Goal: Task Accomplishment & Management: Complete application form

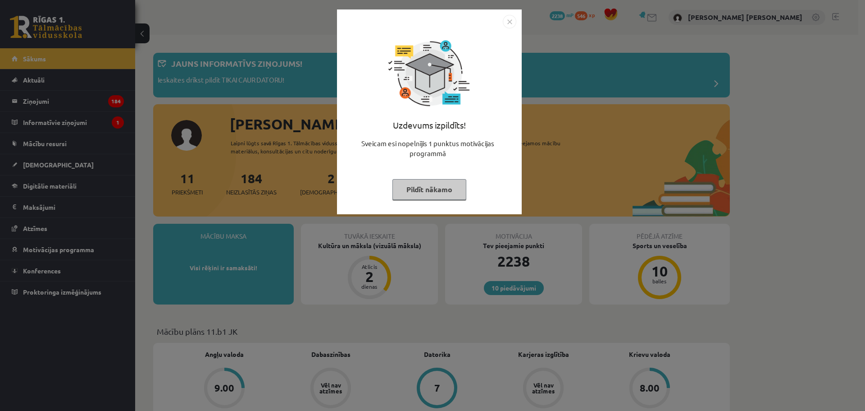
click at [461, 186] on button "Pildīt nākamo" at bounding box center [430, 189] width 74 height 21
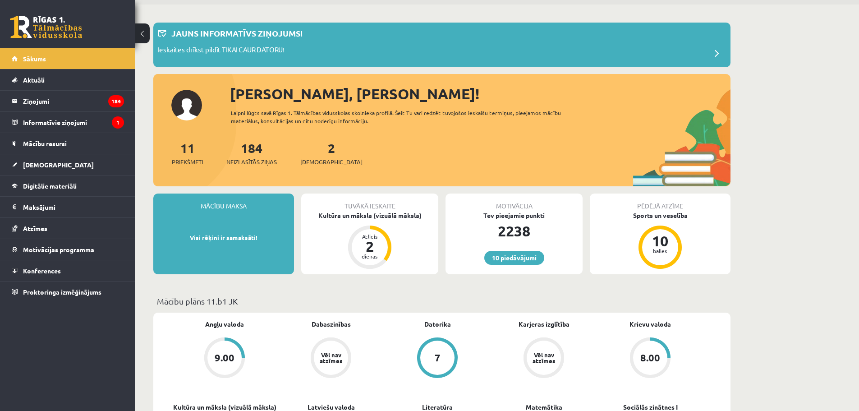
scroll to position [90, 0]
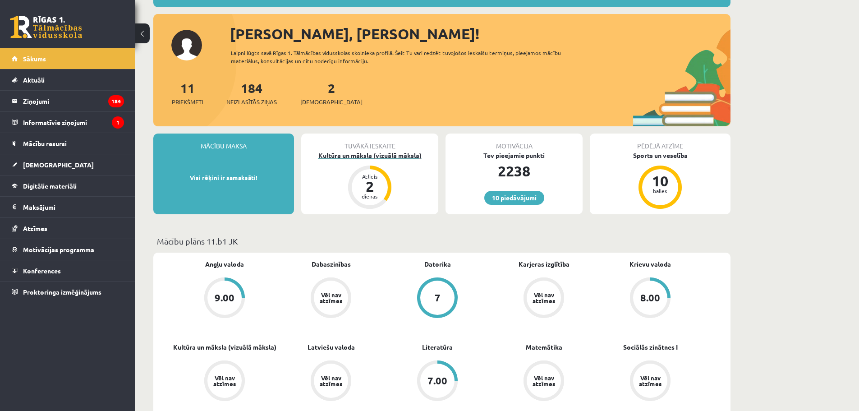
click at [395, 153] on div "Kultūra un māksla (vizuālā māksla)" at bounding box center [369, 155] width 137 height 9
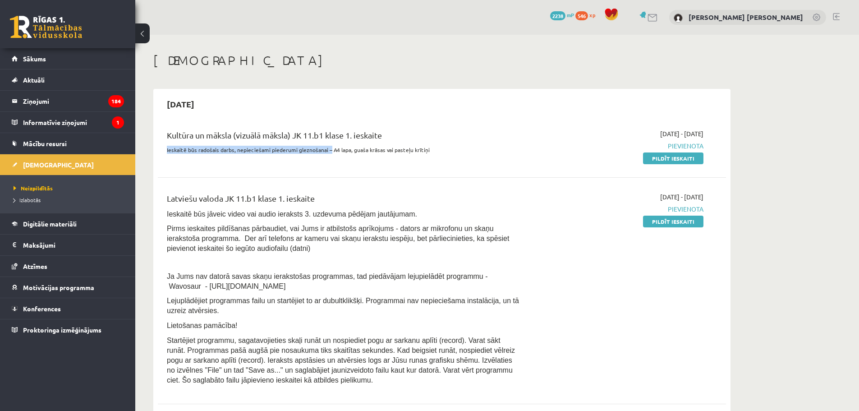
drag, startPoint x: 161, startPoint y: 149, endPoint x: 357, endPoint y: 154, distance: 196.1
click at [327, 155] on div "Kultūra un māksla (vizuālā māksla) JK 11.b1 klase 1. ieskaite Ieskaitē būs rado…" at bounding box center [343, 146] width 366 height 34
drag, startPoint x: 347, startPoint y: 152, endPoint x: 378, endPoint y: 151, distance: 31.1
click at [378, 151] on p "Ieskaitē būs radošais darbs, nepieciešami piederumi gleznošanai – A4 lapa, guaš…" at bounding box center [343, 150] width 353 height 8
drag, startPoint x: 389, startPoint y: 151, endPoint x: 430, endPoint y: 153, distance: 41.0
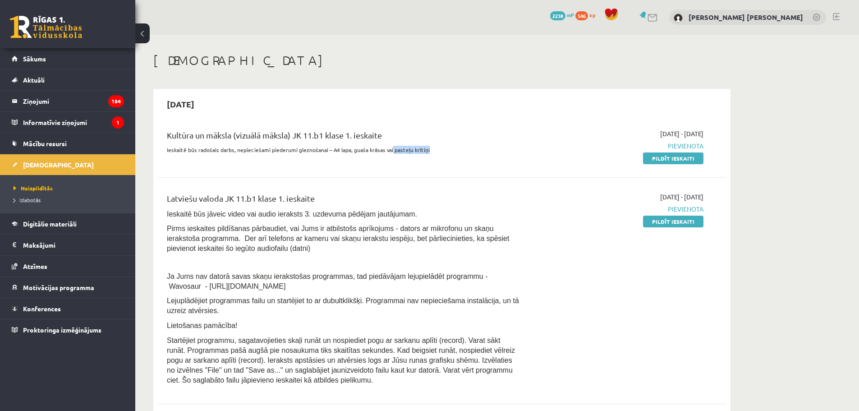
click at [428, 153] on p "Ieskaitē būs radošais darbs, nepieciešami piederumi gleznošanai – A4 lapa, guaš…" at bounding box center [343, 150] width 353 height 8
click at [431, 152] on p "Ieskaitē būs radošais darbs, nepieciešami piederumi gleznošanai – A4 lapa, guaš…" at bounding box center [343, 150] width 353 height 8
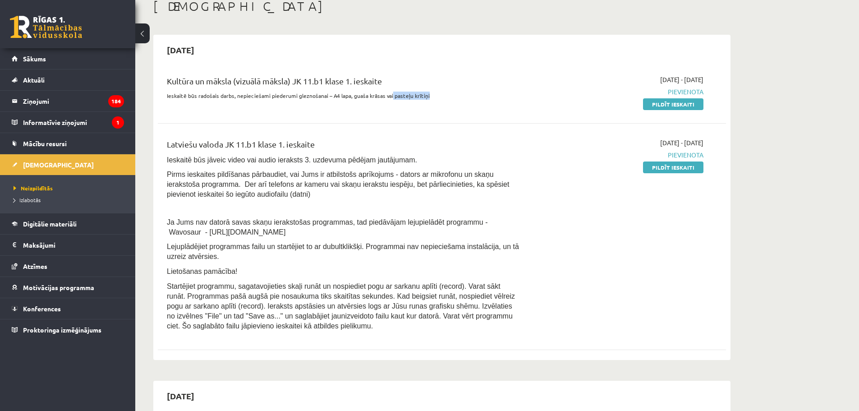
scroll to position [60, 0]
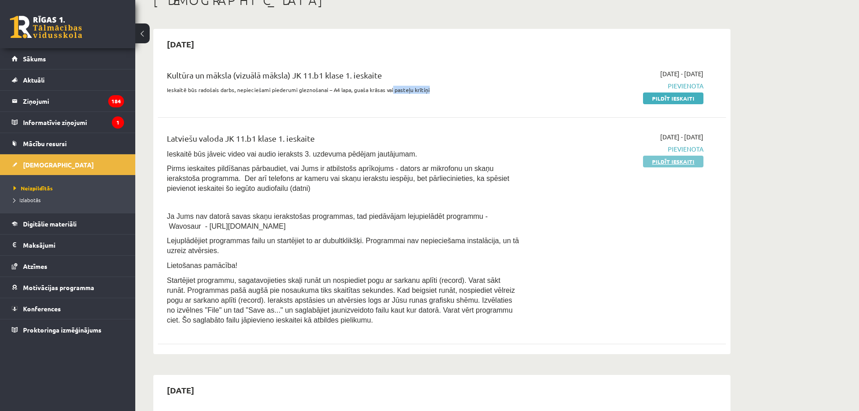
click at [657, 157] on link "Pildīt ieskaiti" at bounding box center [673, 162] width 60 height 12
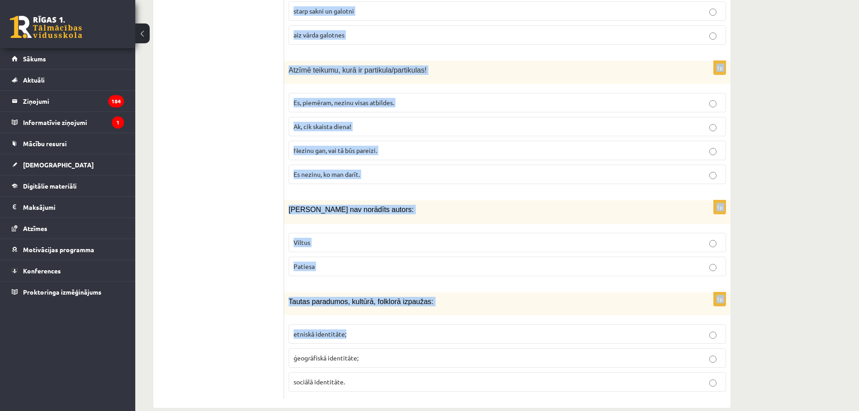
scroll to position [4259, 0]
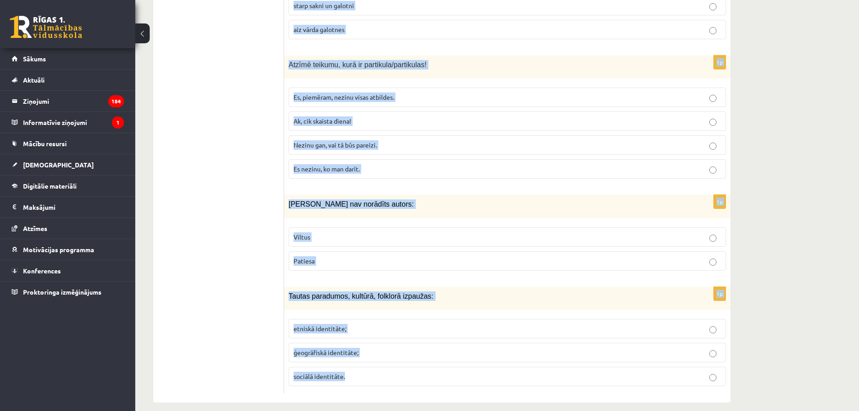
drag, startPoint x: 289, startPoint y: 132, endPoint x: 464, endPoint y: 372, distance: 297.2
copy form "Kurā vārdā pareizi atdalīta vārda sakne (ar sarkanu)? A. Maz- ulītis B. baltum …"
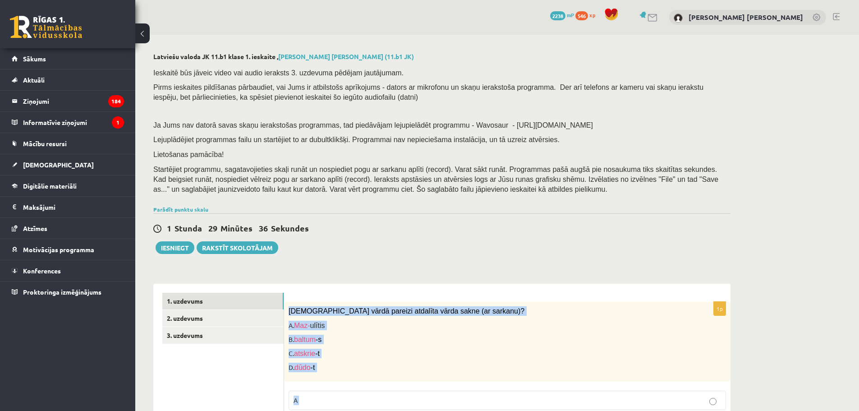
scroll to position [165, 0]
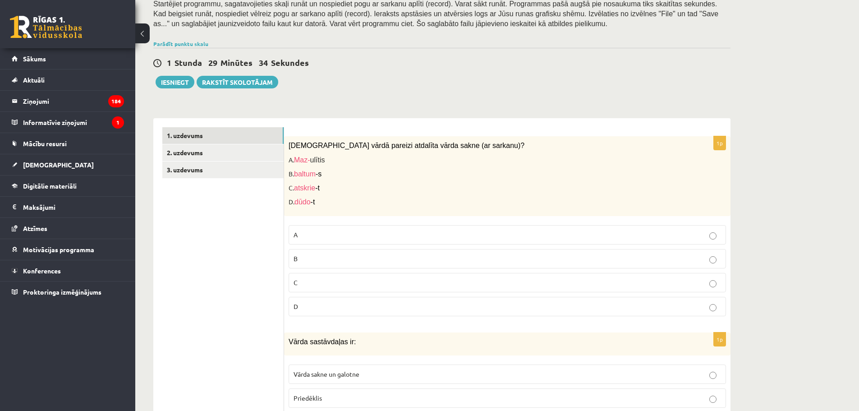
click at [304, 285] on p "C" at bounding box center [506, 282] width 427 height 9
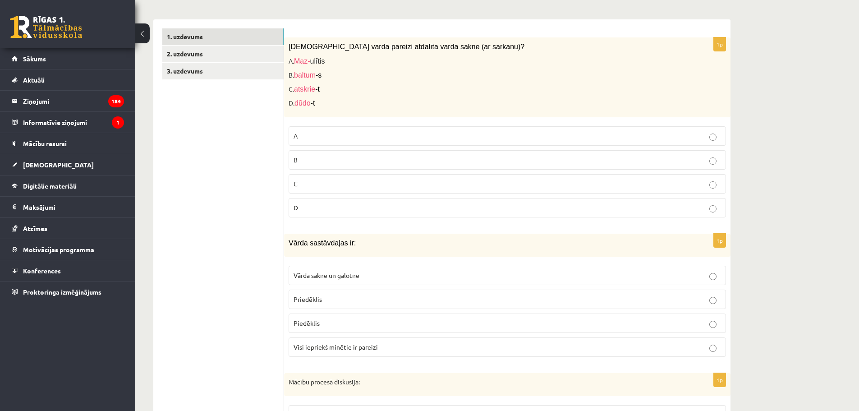
scroll to position [285, 0]
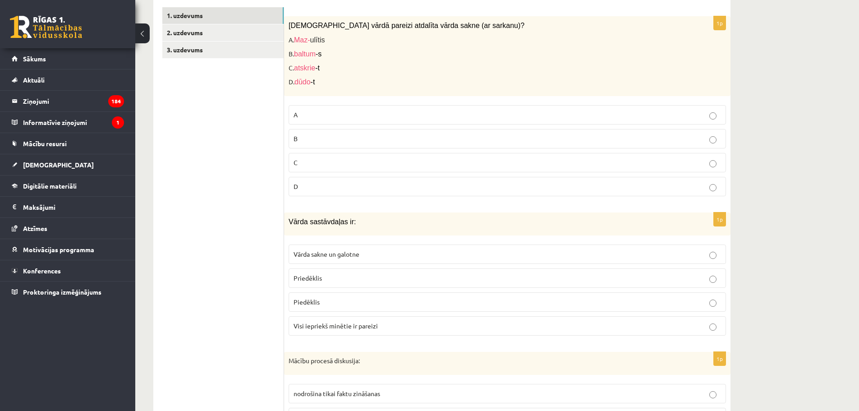
click at [329, 323] on span "Visi iepriekš minētie ir pareizi" at bounding box center [335, 325] width 84 height 8
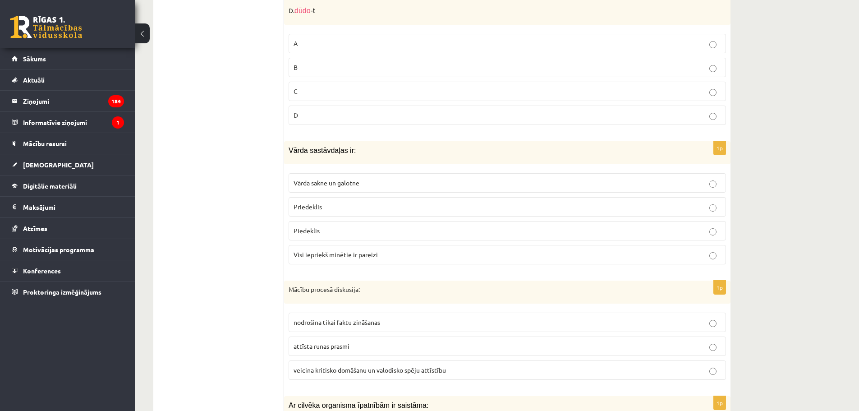
scroll to position [361, 0]
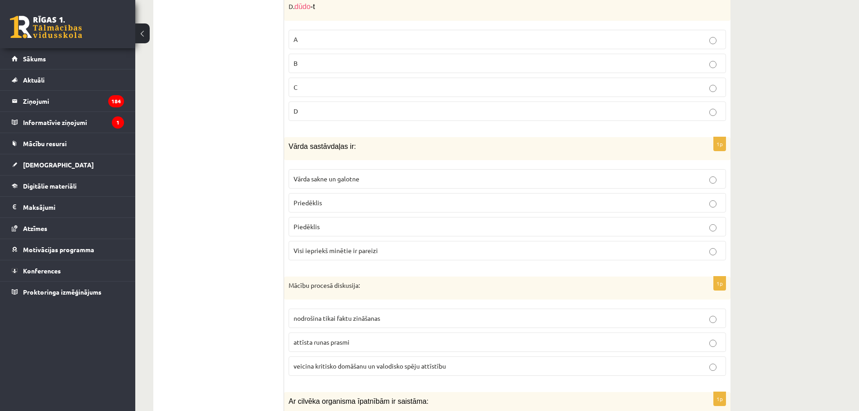
click at [343, 364] on span "veicina kritisko domāšanu un valodisko spēju attīstību" at bounding box center [369, 365] width 152 height 8
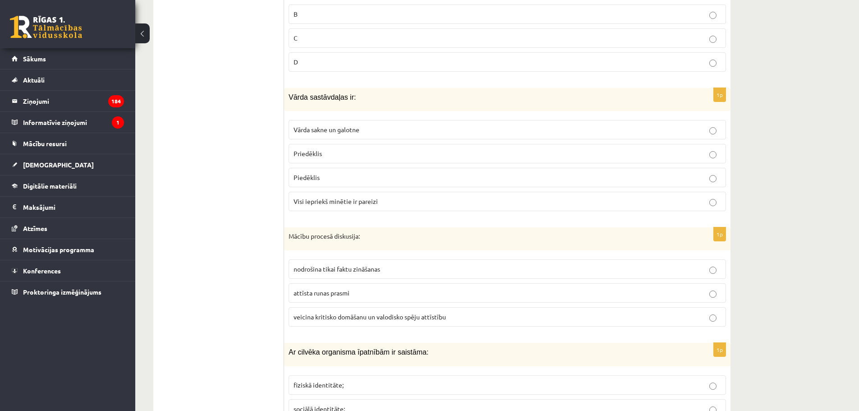
scroll to position [481, 0]
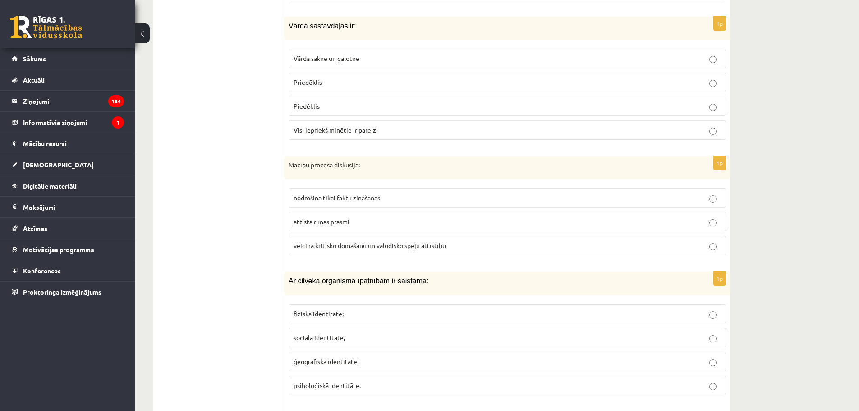
click at [334, 316] on span "fiziskā identitāte;" at bounding box center [318, 313] width 50 height 8
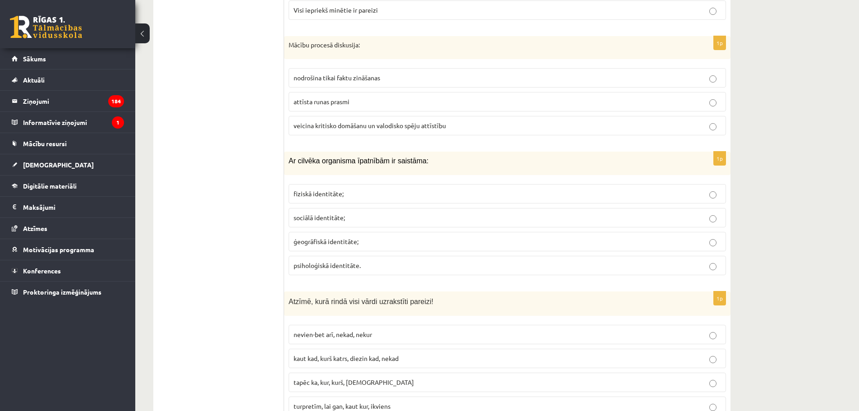
scroll to position [661, 0]
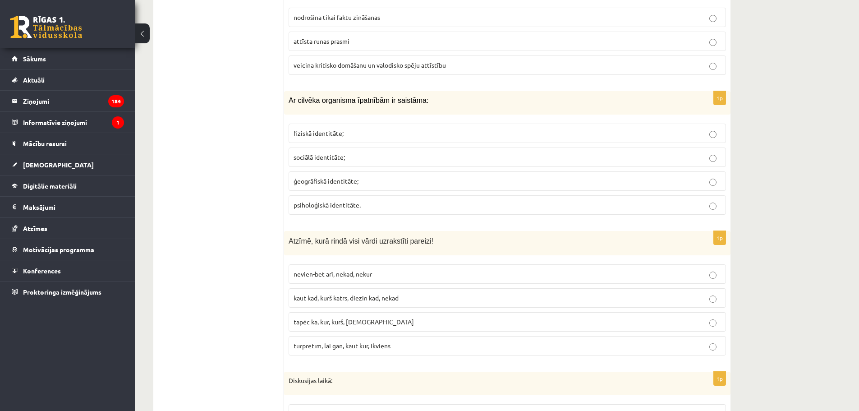
click at [360, 345] on span "turpretīm, lai gan, kaut kur, ikviens" at bounding box center [341, 345] width 97 height 8
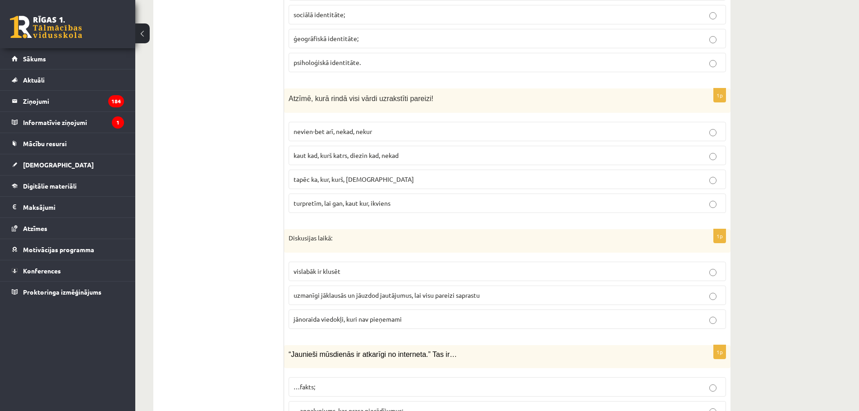
scroll to position [811, 0]
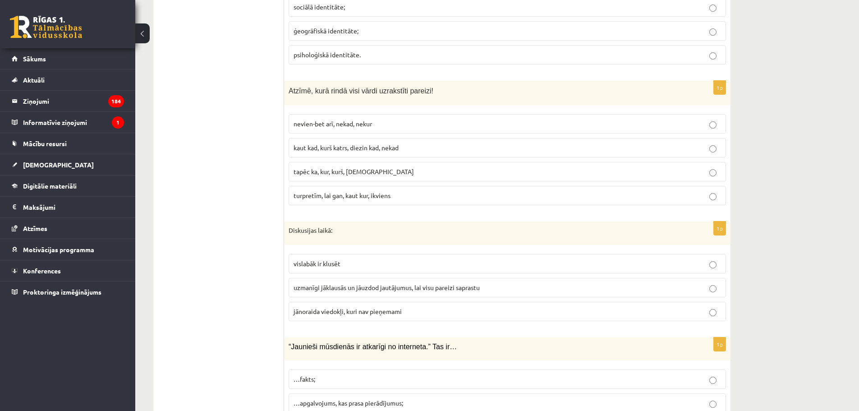
drag, startPoint x: 350, startPoint y: 290, endPoint x: 342, endPoint y: 265, distance: 26.9
click at [350, 289] on span "uzmanīgi jāklausās un jāuzdod jautājumus, lai visu pareizi saprastu" at bounding box center [386, 287] width 186 height 8
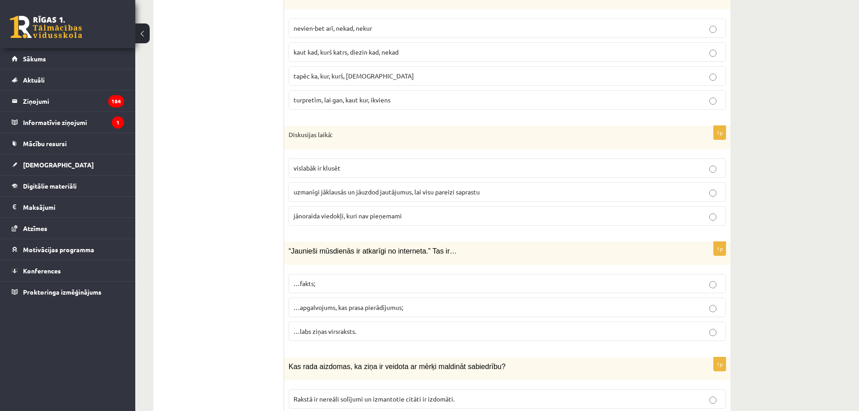
scroll to position [932, 0]
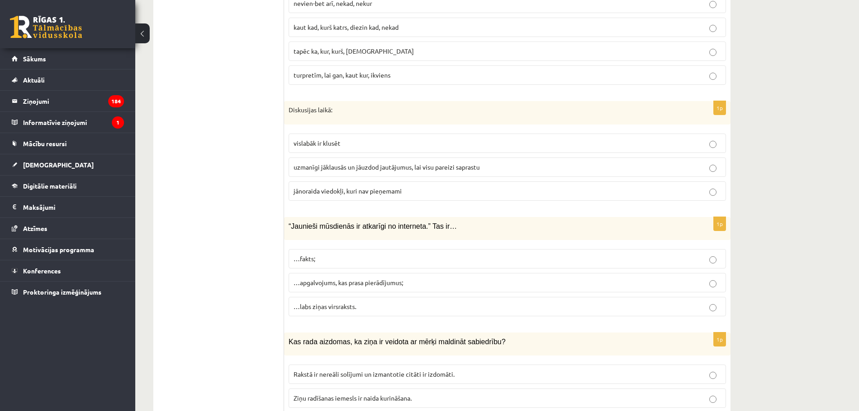
click at [355, 285] on span "…apgalvojums, kas prasa pierādījumus;" at bounding box center [348, 282] width 110 height 8
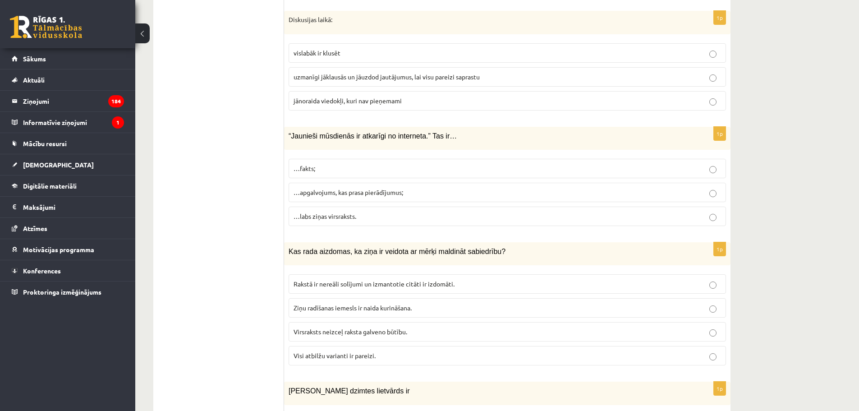
scroll to position [1112, 0]
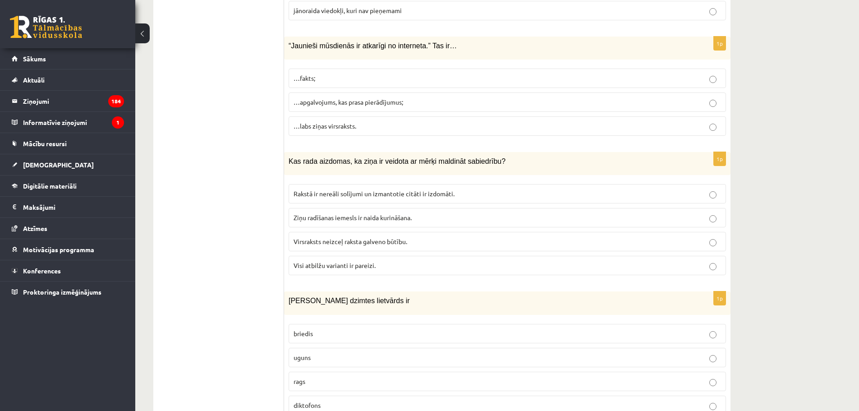
click at [347, 266] on span "Visi atbilžu varianti ir pareizi." at bounding box center [334, 265] width 82 height 8
click at [314, 356] on p "uguns" at bounding box center [506, 356] width 427 height 9
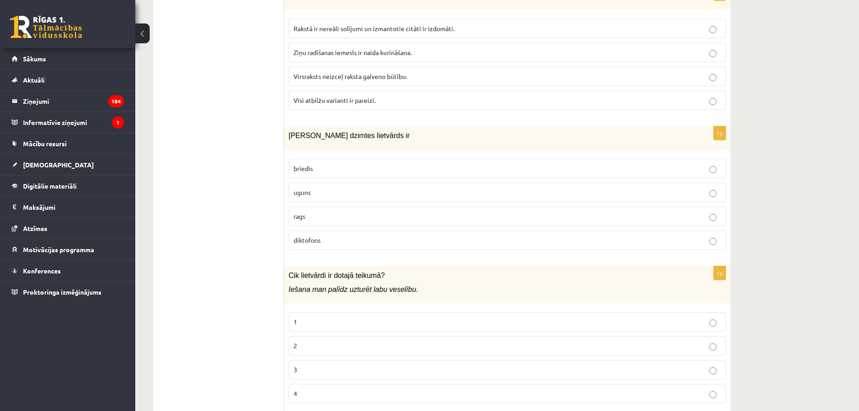
click at [331, 343] on p "2" at bounding box center [506, 345] width 427 height 9
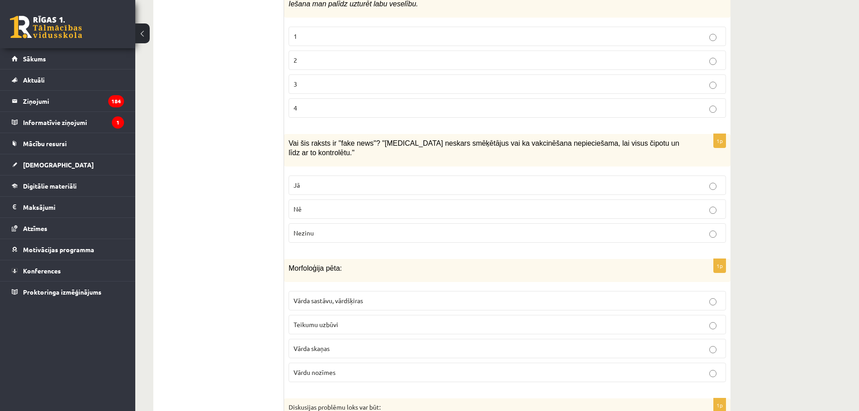
scroll to position [1563, 0]
click at [317, 180] on p "Jā" at bounding box center [506, 184] width 427 height 9
drag, startPoint x: 373, startPoint y: 291, endPoint x: 307, endPoint y: 207, distance: 105.9
click at [372, 295] on p "Vārda sastāvu, vārdšķiras" at bounding box center [506, 299] width 427 height 9
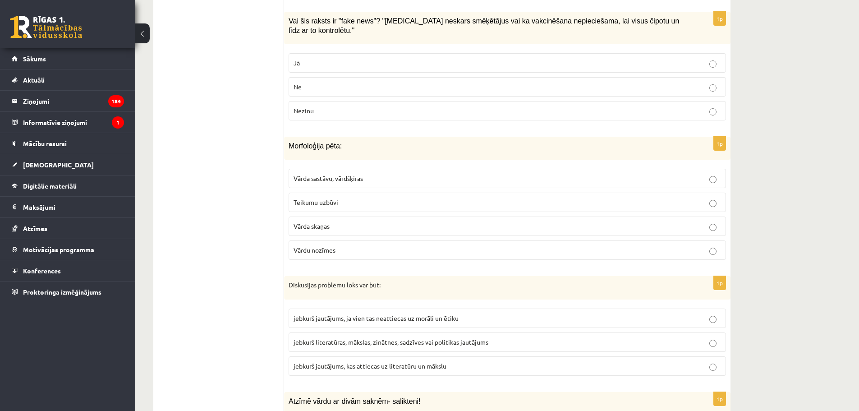
scroll to position [1698, 0]
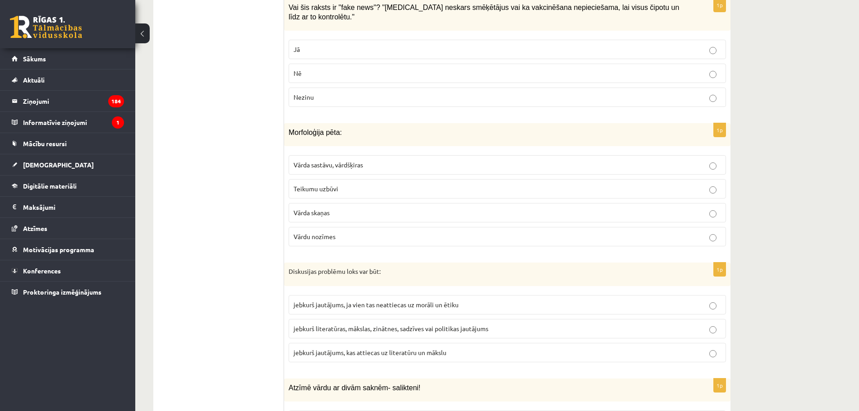
click at [367, 324] on span "jebkurš literatūras, mākslas, zinātnes, sadzīves vai politikas jautājums" at bounding box center [390, 328] width 195 height 8
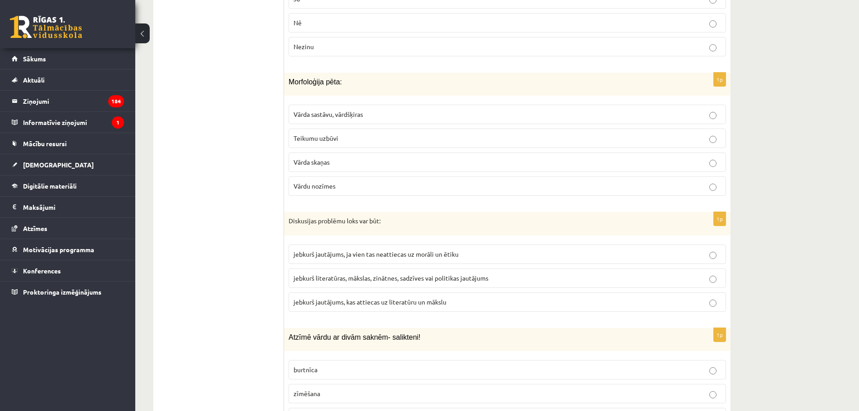
scroll to position [1818, 0]
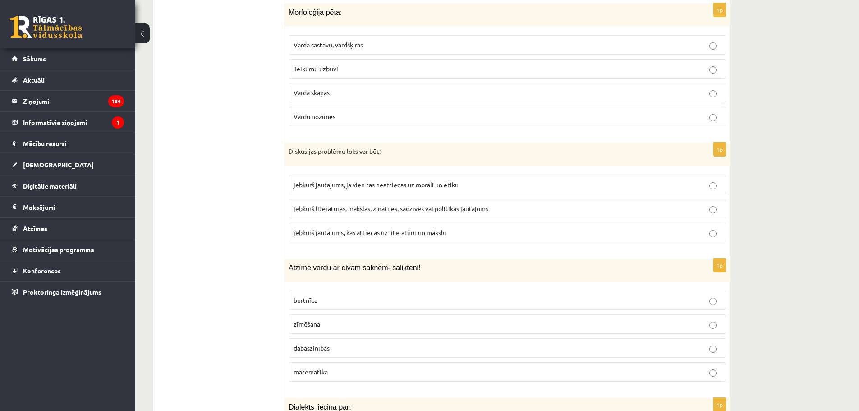
click at [335, 343] on p "dabaszinības" at bounding box center [506, 347] width 427 height 9
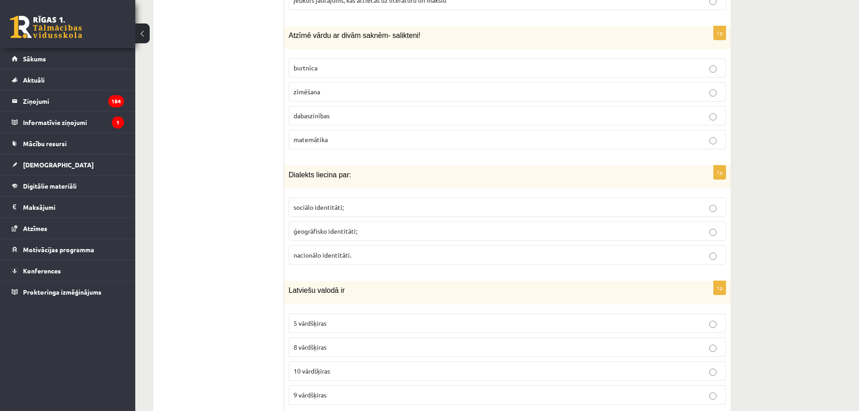
scroll to position [2059, 0]
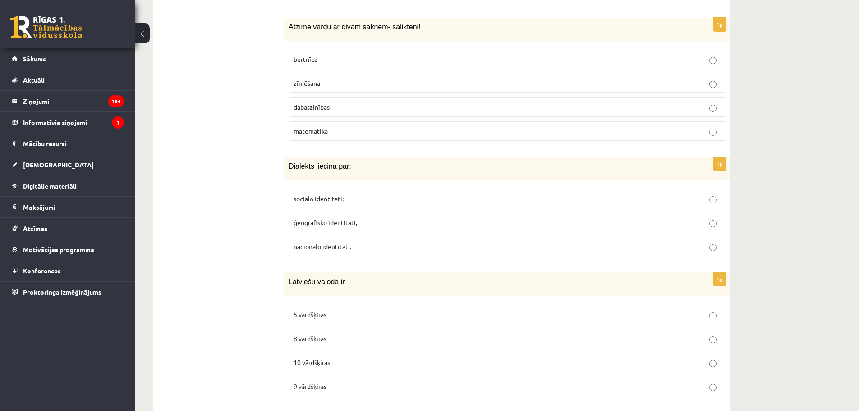
click at [333, 218] on p "ģeogrāfisko identitāti;" at bounding box center [506, 222] width 427 height 9
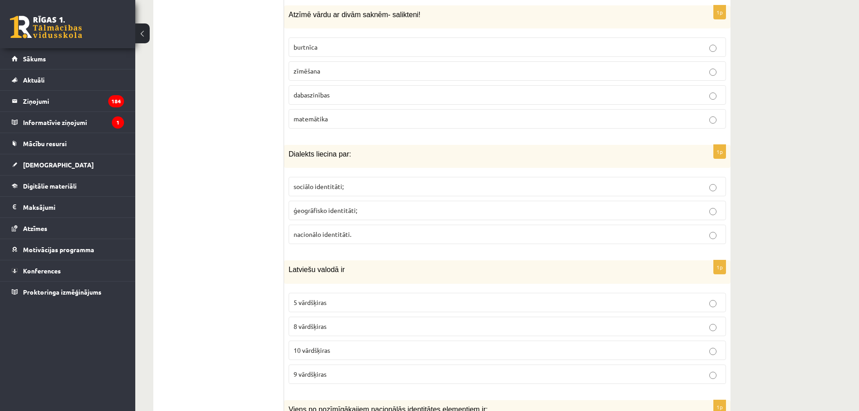
scroll to position [2073, 0]
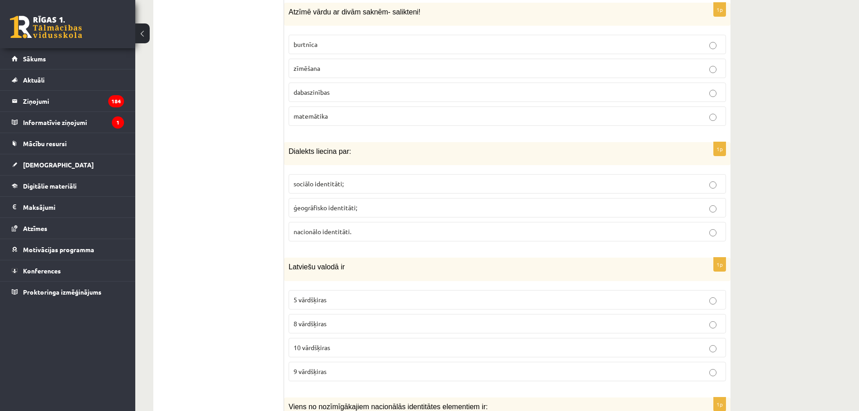
click at [339, 319] on p "8 vārdšķiras" at bounding box center [506, 323] width 427 height 9
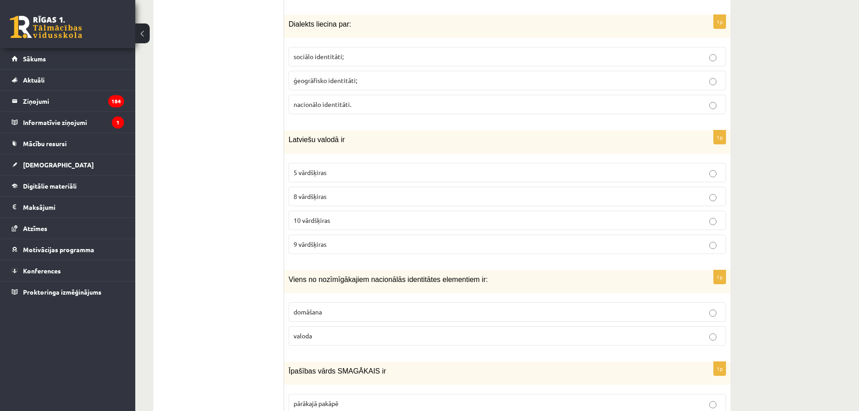
scroll to position [2254, 0]
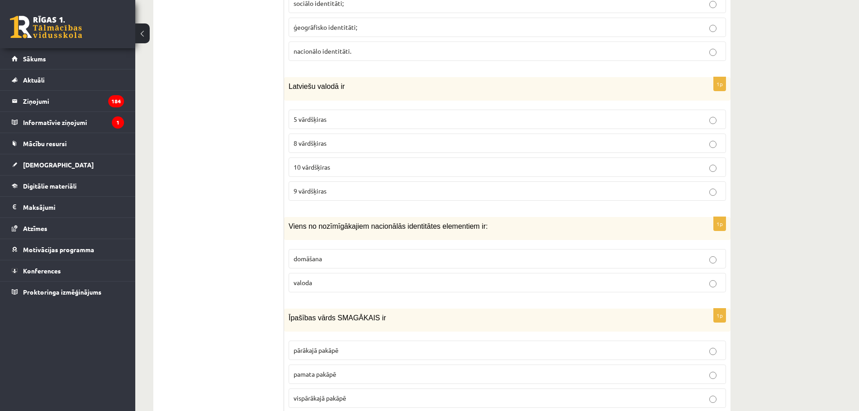
click at [338, 279] on label "valoda" at bounding box center [506, 282] width 437 height 19
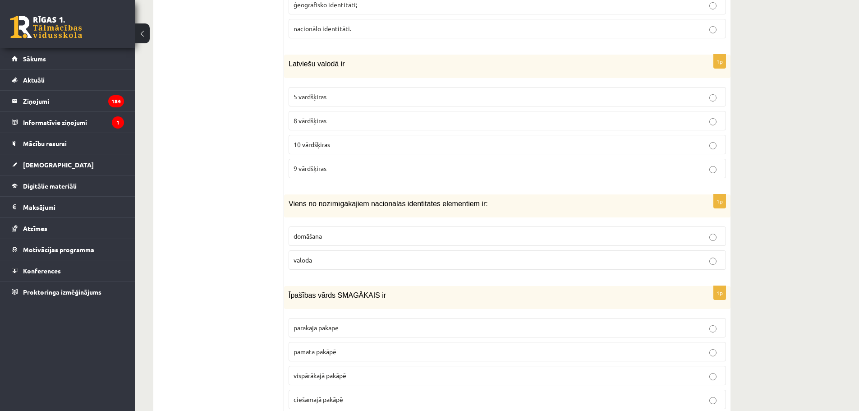
scroll to position [2329, 0]
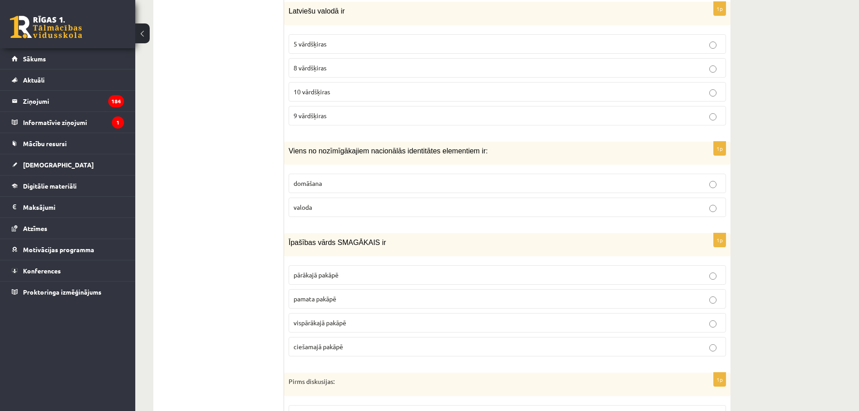
click at [341, 318] on span "vispārākajā pakāpē" at bounding box center [319, 322] width 53 height 8
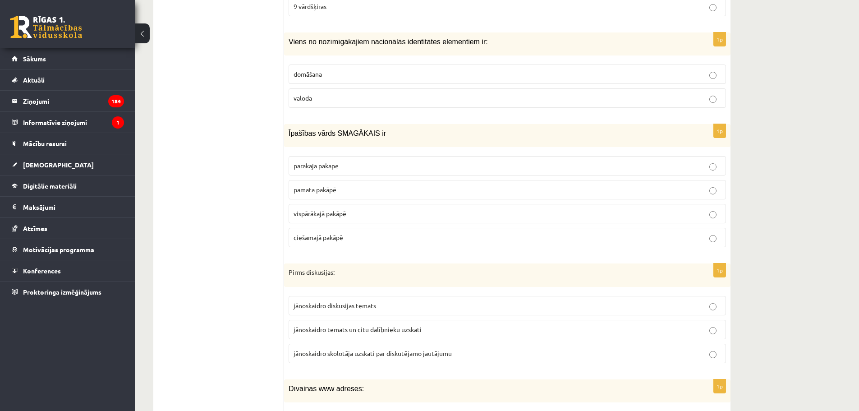
scroll to position [2449, 0]
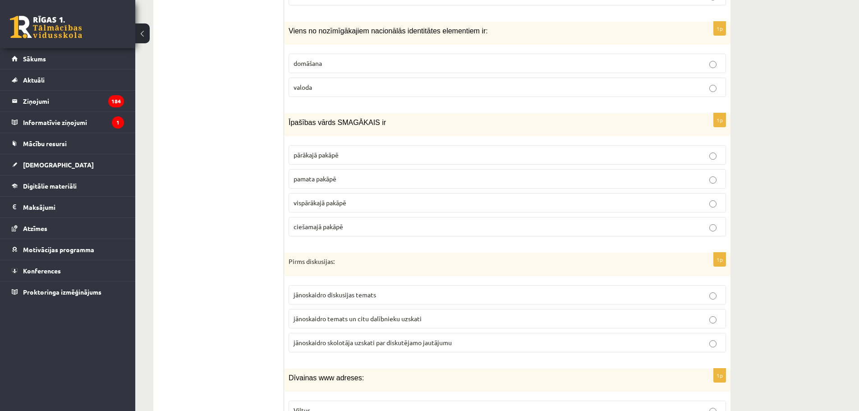
click at [344, 317] on label "jānoskaidro temats un citu dalībnieku uzskati" at bounding box center [506, 318] width 437 height 19
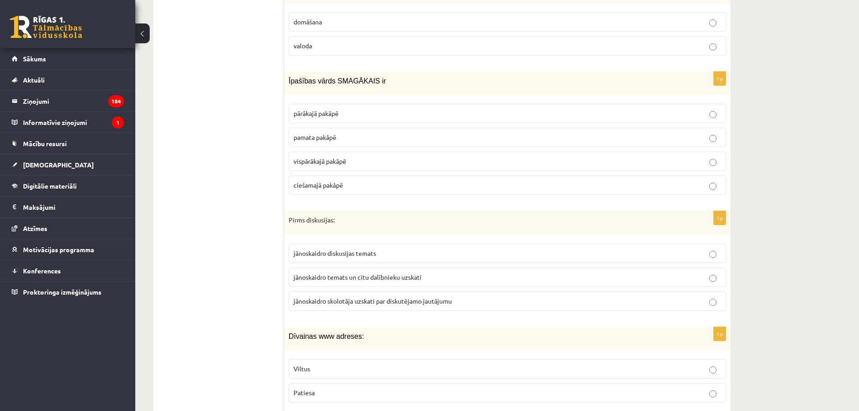
scroll to position [2494, 0]
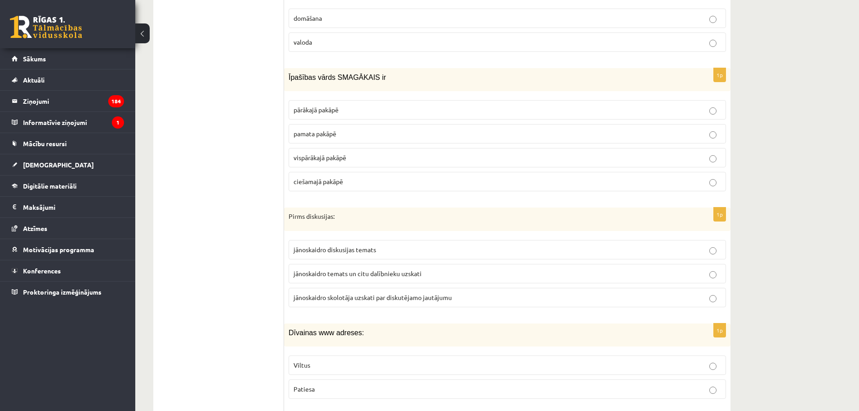
click at [331, 360] on p "Viltus" at bounding box center [506, 364] width 427 height 9
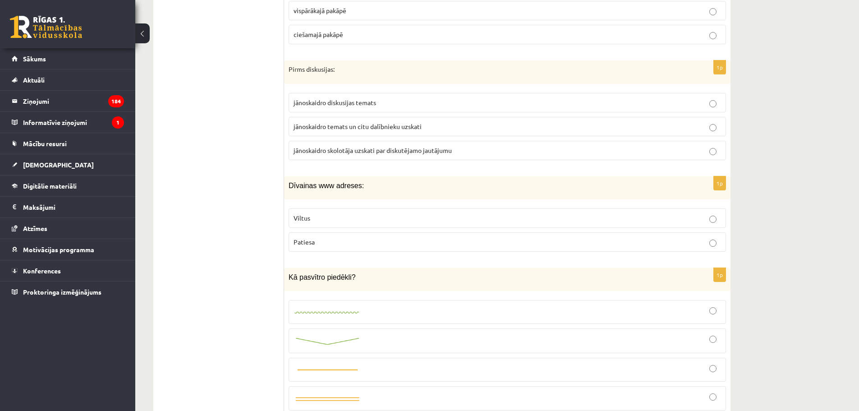
scroll to position [2659, 0]
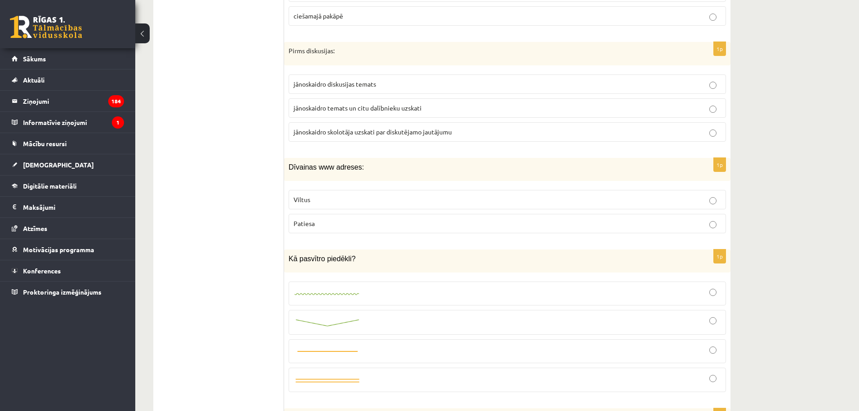
click at [357, 291] on img at bounding box center [327, 294] width 68 height 6
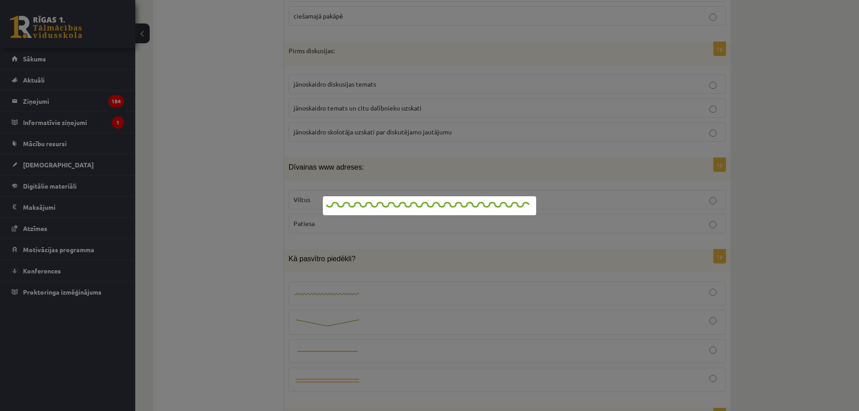
click at [364, 283] on div at bounding box center [429, 205] width 859 height 411
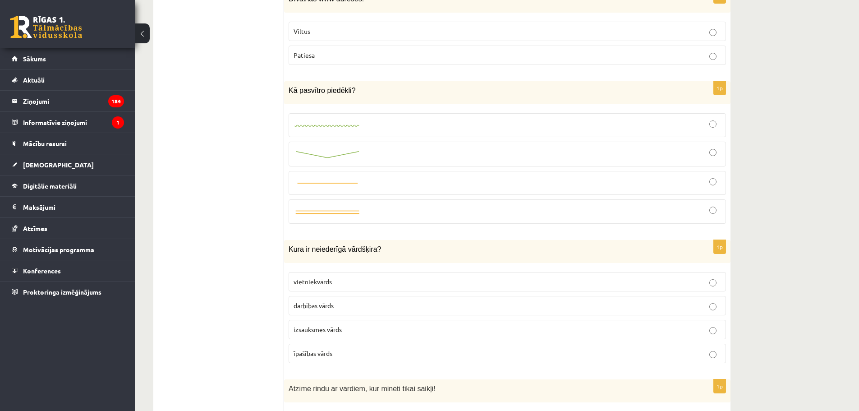
scroll to position [2900, 0]
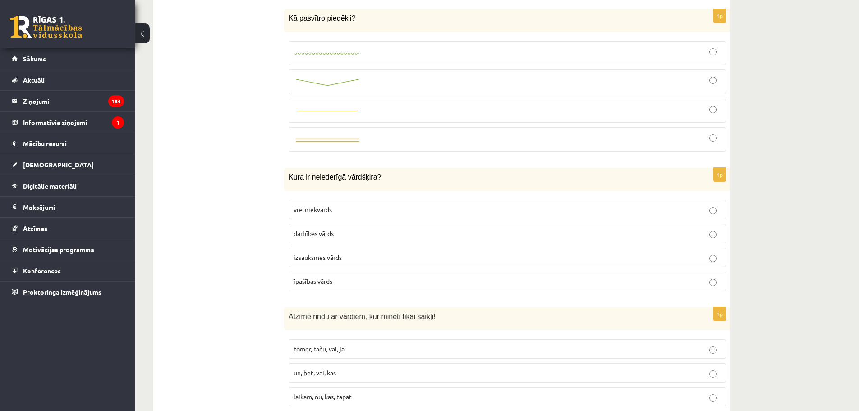
click at [336, 252] on label "izsauksmes vārds" at bounding box center [506, 256] width 437 height 19
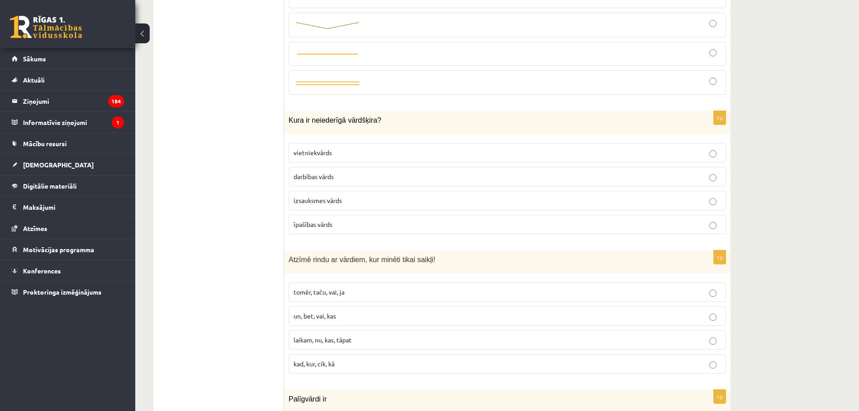
scroll to position [2975, 0]
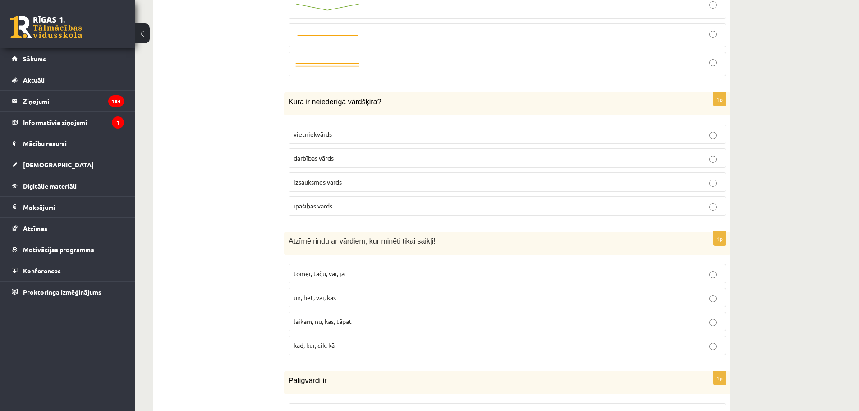
click at [349, 269] on p "tomēr, taču, vai, ja" at bounding box center [506, 273] width 427 height 9
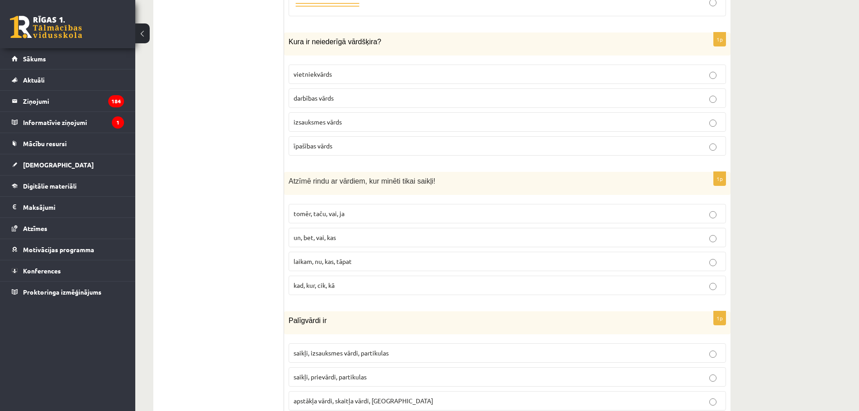
scroll to position [3125, 0]
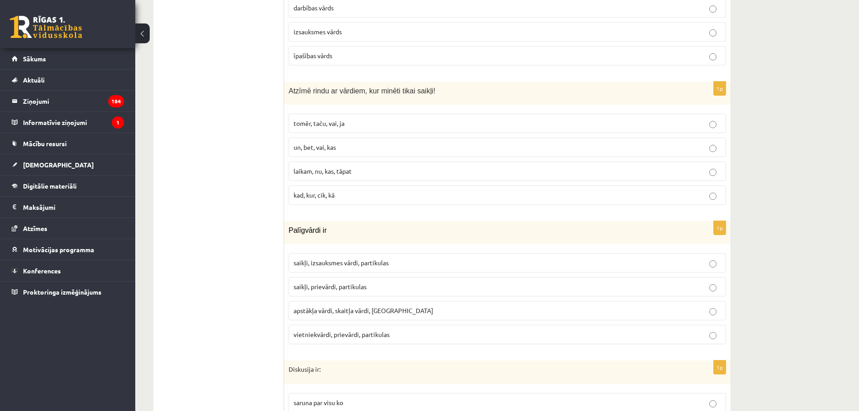
click at [348, 282] on label "saikļi, prievārdi, partikulas" at bounding box center [506, 286] width 437 height 19
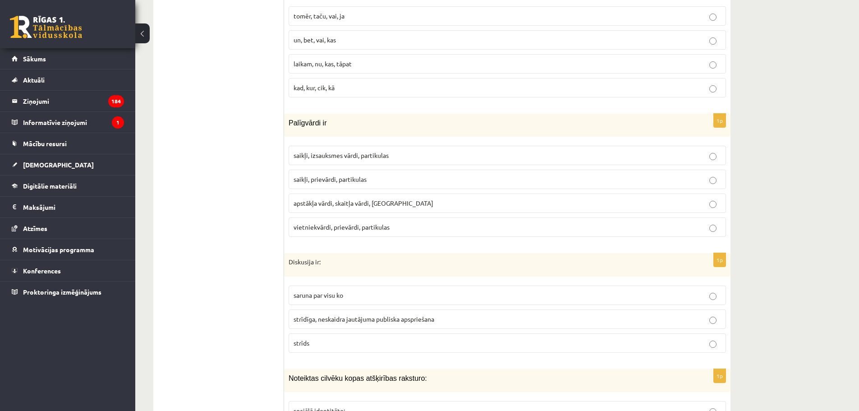
scroll to position [3260, 0]
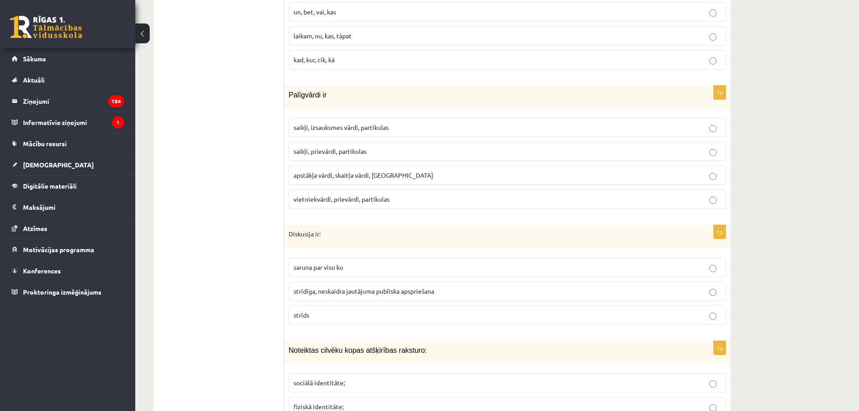
click at [362, 287] on span "strīdīga, neskaidra jautājuma publiska apspriešana" at bounding box center [363, 291] width 141 height 8
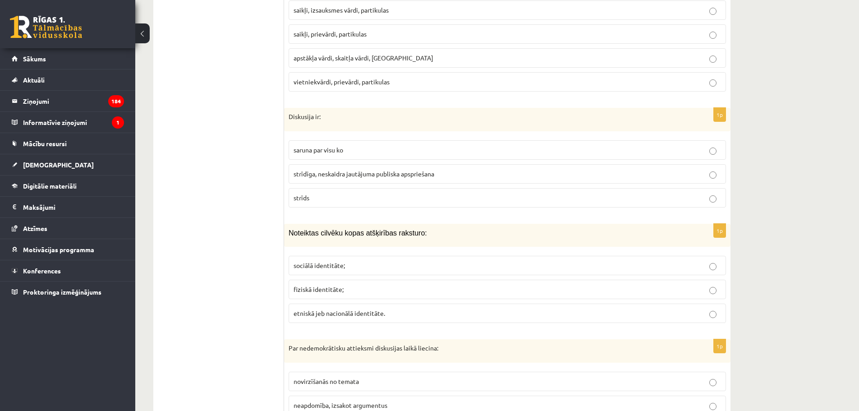
scroll to position [3441, 0]
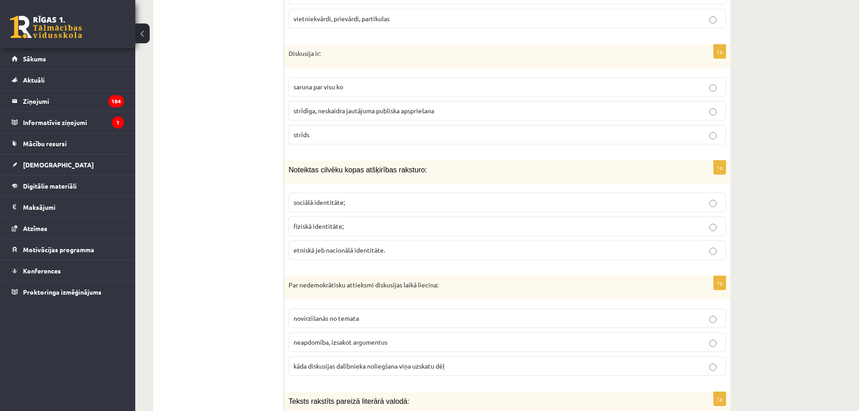
click at [334, 246] on span "etniskā jeb nacionālā identitāte." at bounding box center [339, 250] width 92 height 8
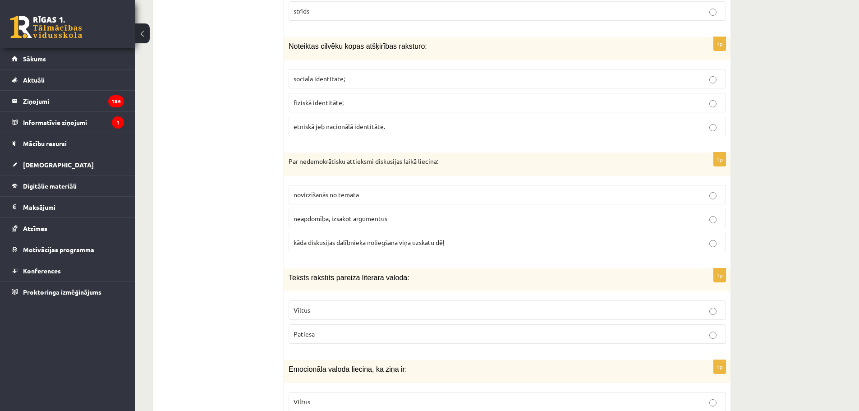
scroll to position [3591, 0]
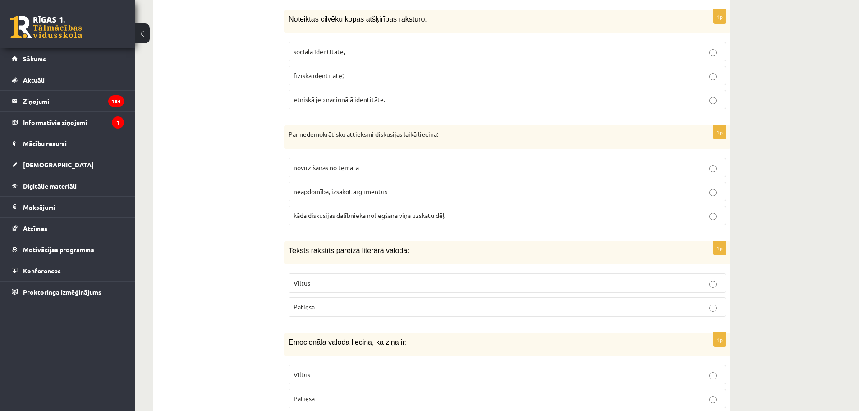
click at [370, 213] on label "kāda diskusijas dalībnieka noliegšana viņa uzskatu dēļ" at bounding box center [506, 215] width 437 height 19
click at [328, 302] on p "Patiesa" at bounding box center [506, 306] width 427 height 9
click at [320, 370] on p "Viltus" at bounding box center [506, 374] width 427 height 9
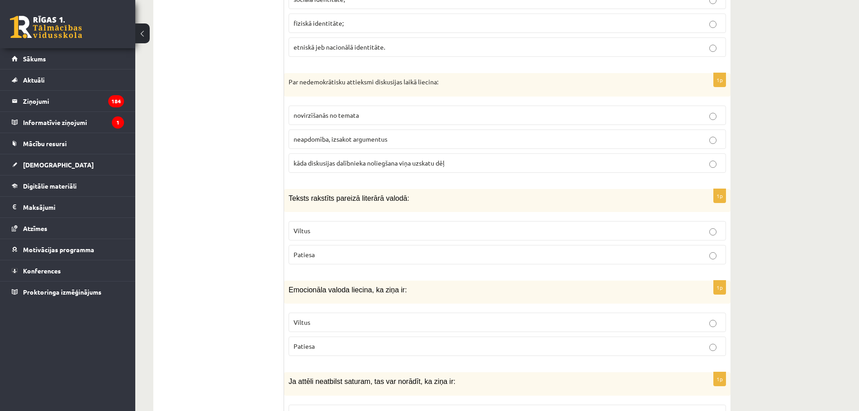
scroll to position [3651, 0]
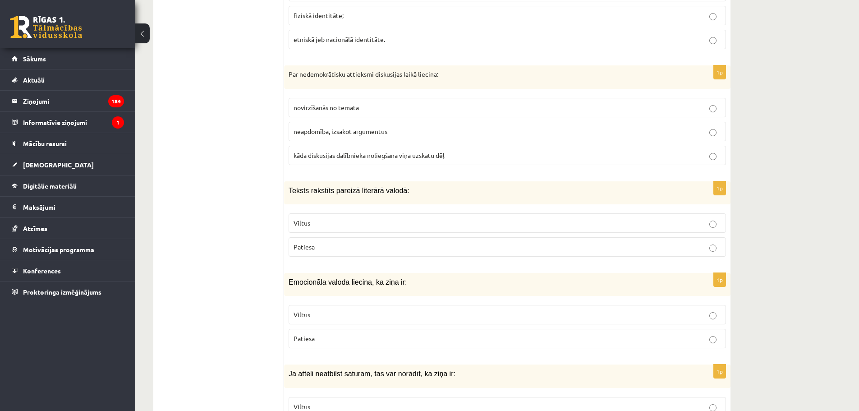
click at [329, 402] on p "Viltus" at bounding box center [506, 406] width 427 height 9
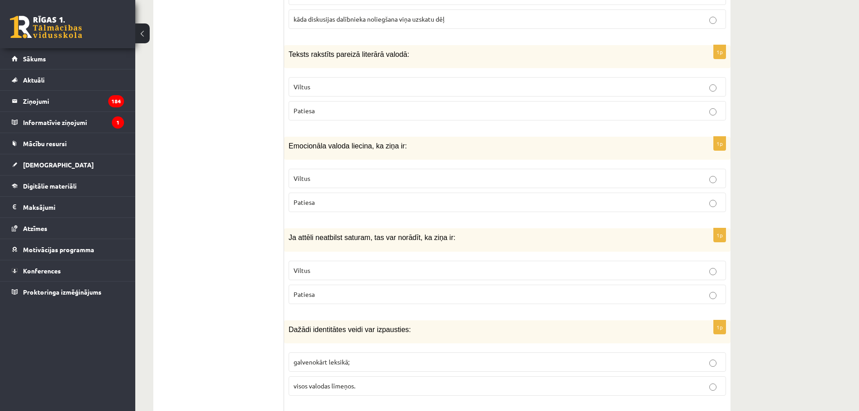
scroll to position [3876, 0]
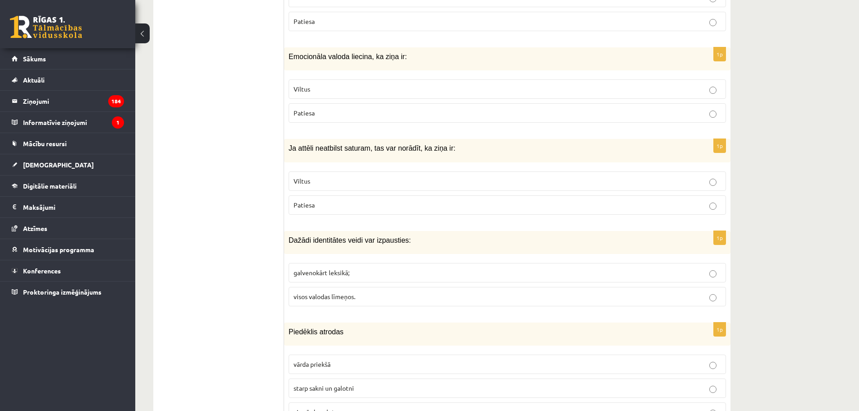
click at [329, 292] on label "visos valodas līmeņos." at bounding box center [506, 296] width 437 height 19
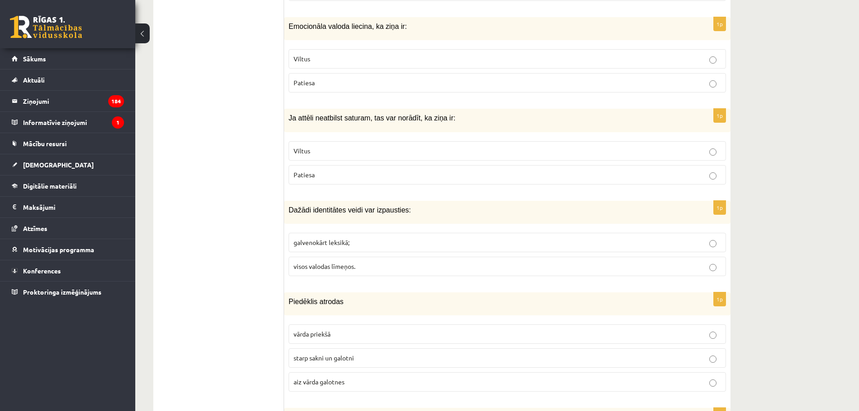
click at [352, 353] on span "starp sakni un galotni" at bounding box center [323, 357] width 60 height 8
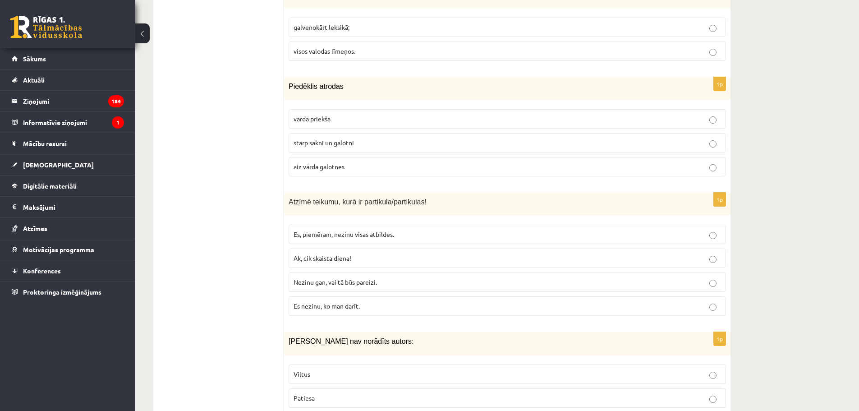
scroll to position [4132, 0]
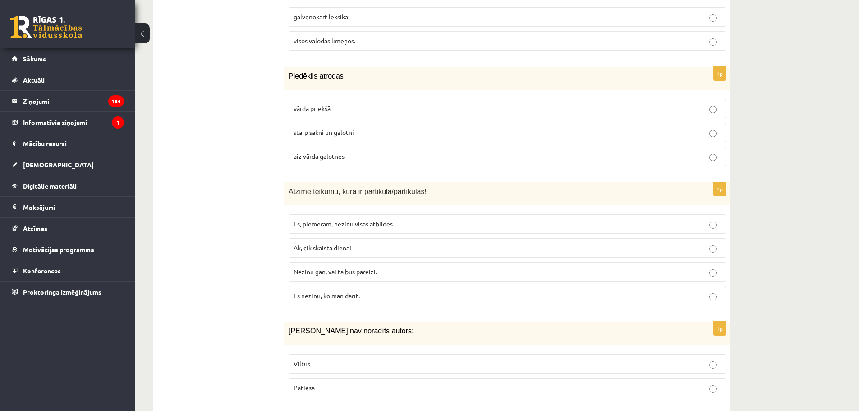
click at [339, 267] on span "Nezinu gan, vai tā būs pareizi." at bounding box center [334, 271] width 83 height 8
click at [348, 359] on p "Viltus" at bounding box center [506, 363] width 427 height 9
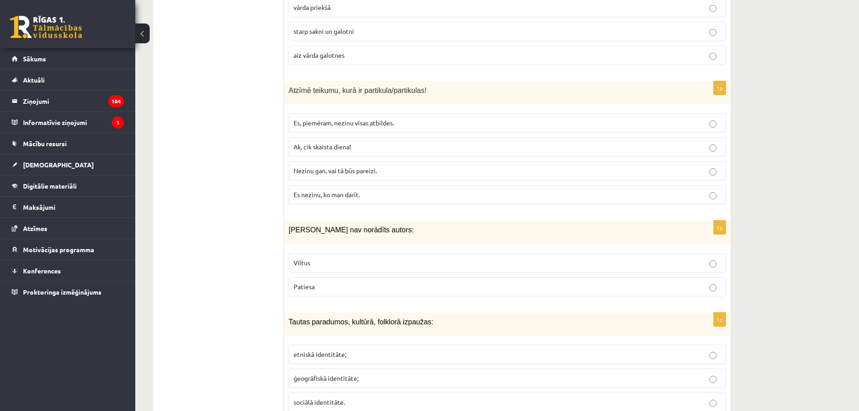
scroll to position [4259, 0]
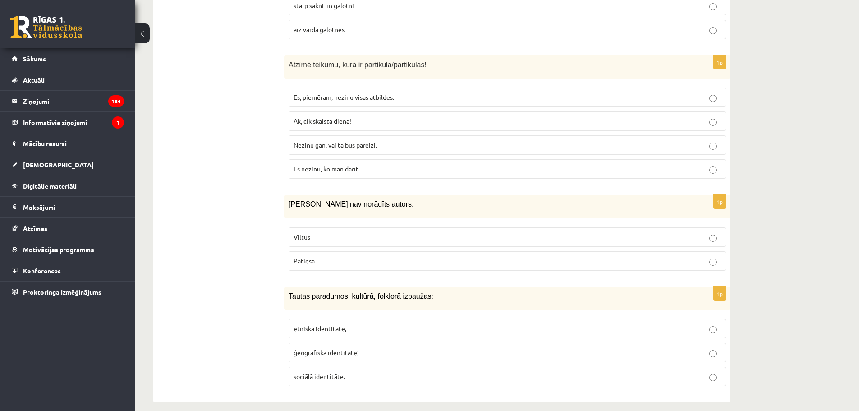
click at [339, 324] on span "etniskā identitāte;" at bounding box center [319, 328] width 53 height 8
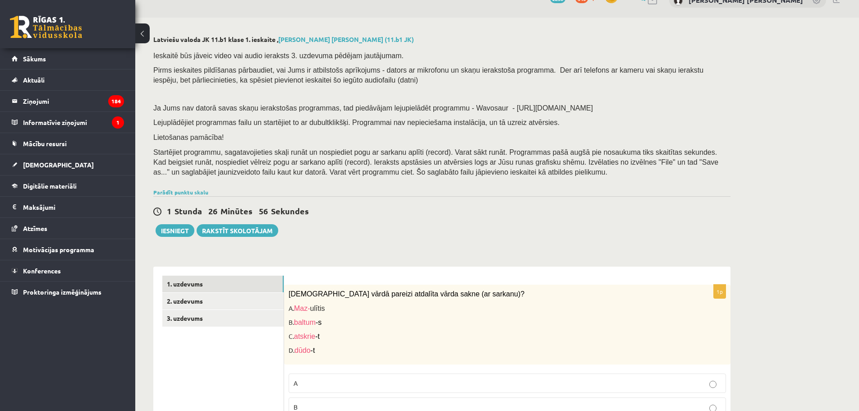
scroll to position [0, 0]
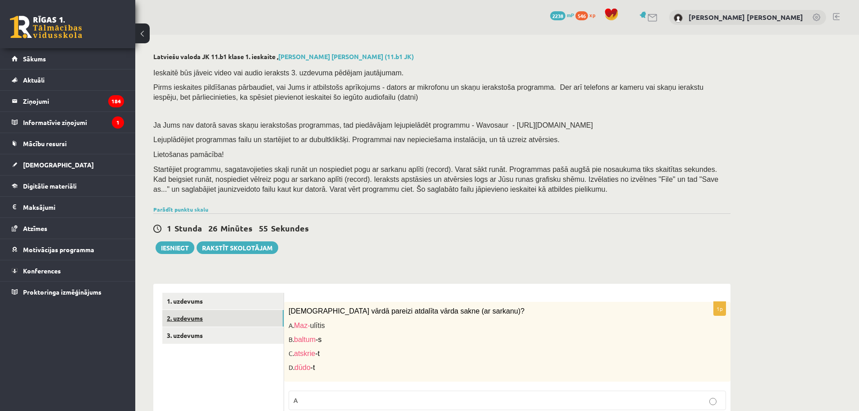
click at [198, 321] on link "2. uzdevums" at bounding box center [222, 318] width 121 height 17
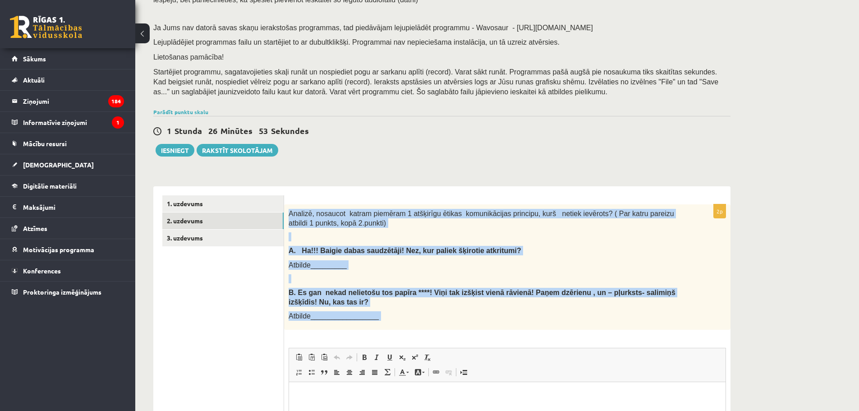
scroll to position [105, 0]
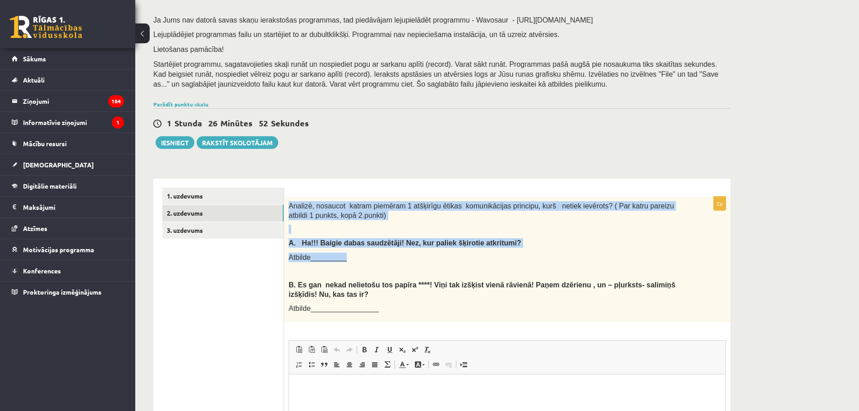
drag, startPoint x: 288, startPoint y: 310, endPoint x: 389, endPoint y: 256, distance: 114.3
click at [389, 256] on div "Analizē, nosaucot katram piemēram 1 atšķirīgu ētikas komunikācijas principu, ku…" at bounding box center [507, 259] width 446 height 125
click at [513, 252] on p "Atbilde_________" at bounding box center [484, 256] width 392 height 9
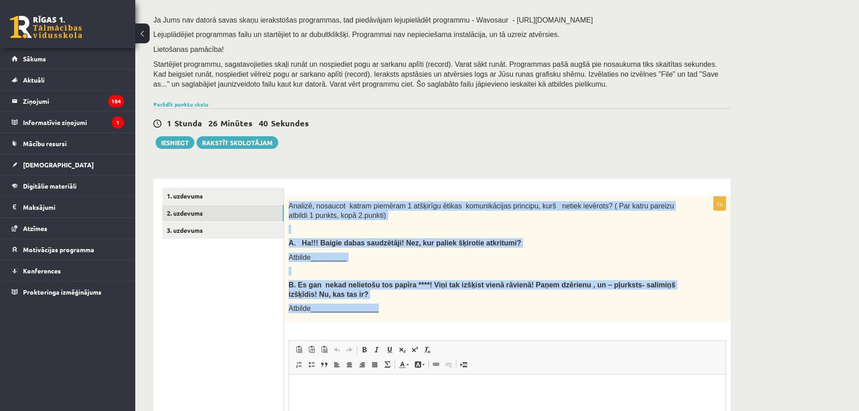
drag, startPoint x: 290, startPoint y: 205, endPoint x: 409, endPoint y: 306, distance: 156.1
click at [409, 306] on div "Analizē, nosaucot katram piemēram 1 atšķirīgu ētikas komunikācijas principu, ku…" at bounding box center [507, 259] width 446 height 125
copy div "Analizē, nosaucot katram piemēram 1 atšķirīgu ētikas komunikācijas principu, ku…"
click at [334, 159] on div "Latviešu valoda JK 11.b1 klase 1. ieskaite , Aleks Aleksejs Čertogonovs (11.b1 …" at bounding box center [441, 242] width 613 height 625
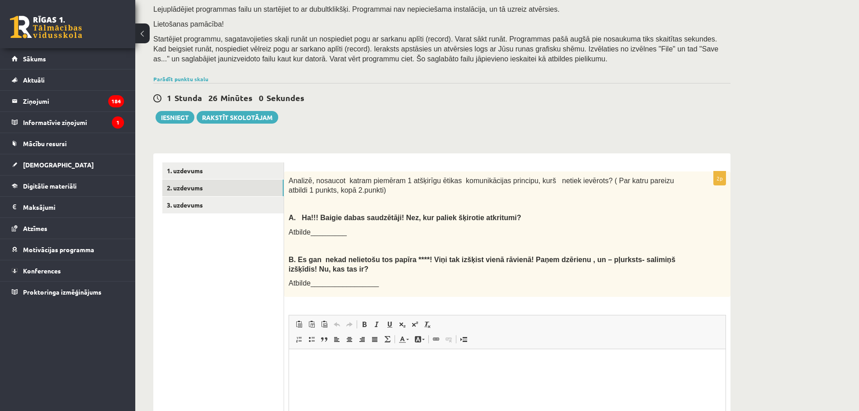
scroll to position [135, 0]
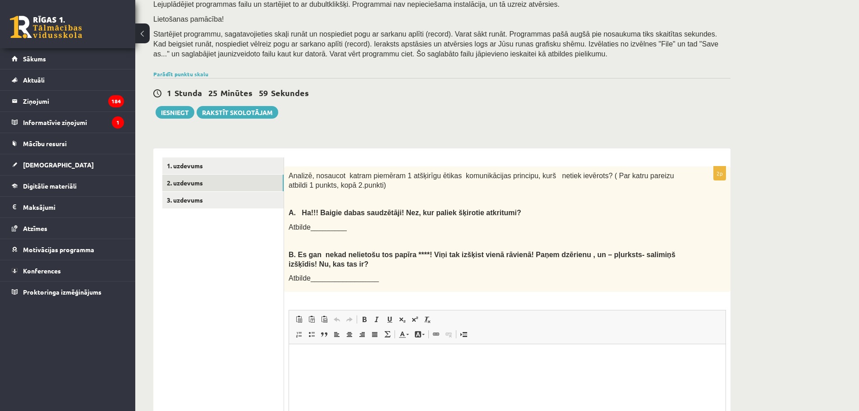
click at [372, 361] on p "Editor, wiswyg-editor-user-answer-47433920246780" at bounding box center [507, 357] width 418 height 9
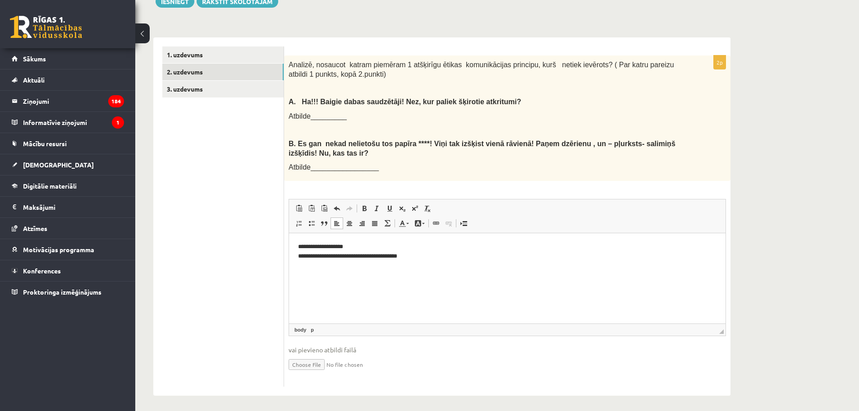
scroll to position [250, 0]
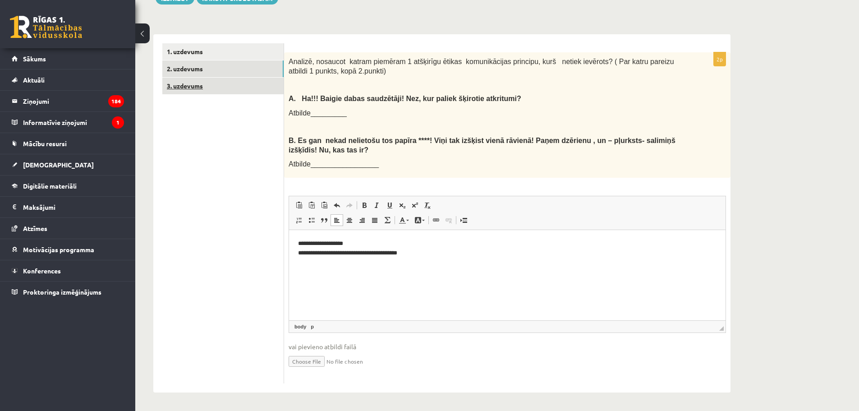
click at [194, 89] on link "3. uzdevums" at bounding box center [222, 86] width 121 height 17
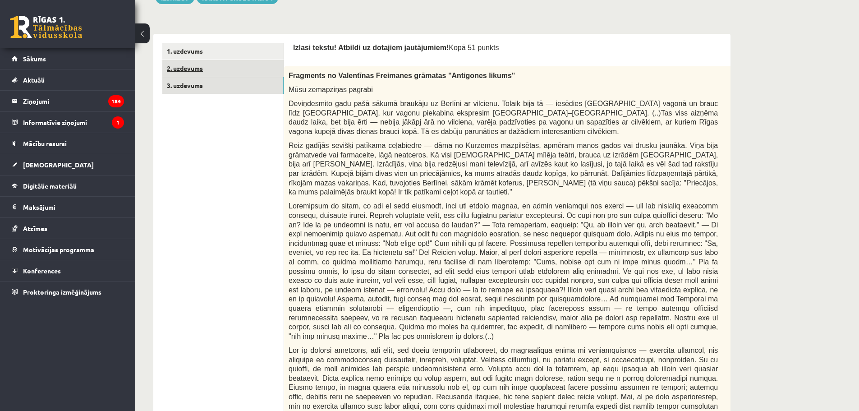
scroll to position [0, 0]
drag, startPoint x: 714, startPoint y: 82, endPoint x: 623, endPoint y: 78, distance: 90.7
click at [625, 68] on div "Fragments no Valentīnas Freimanes grāmatas "Antigones likums" Mūsu zemapziņas p…" at bounding box center [525, 284] width 483 height 437
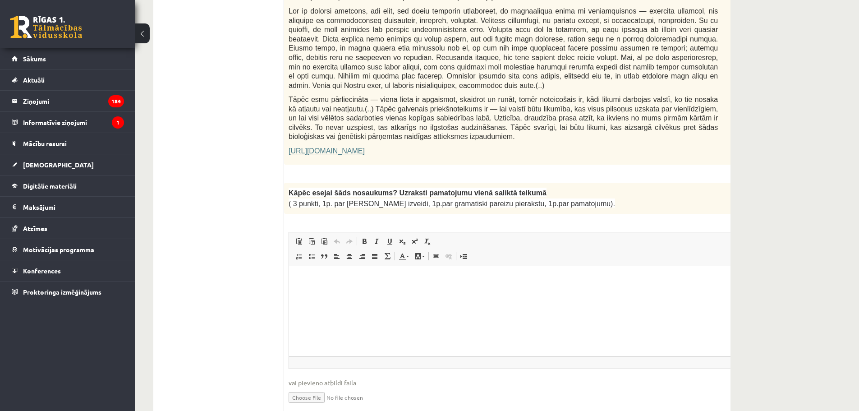
scroll to position [580, 0]
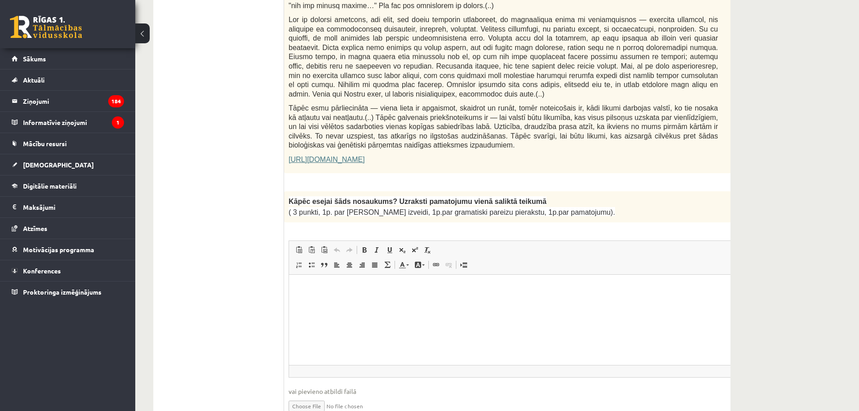
click at [709, 191] on div "Kāpēc esejai šāds nosaukums? Uzraksti pamatojumu vienā saliktā teikumā ( 3 punk…" at bounding box center [525, 206] width 483 height 31
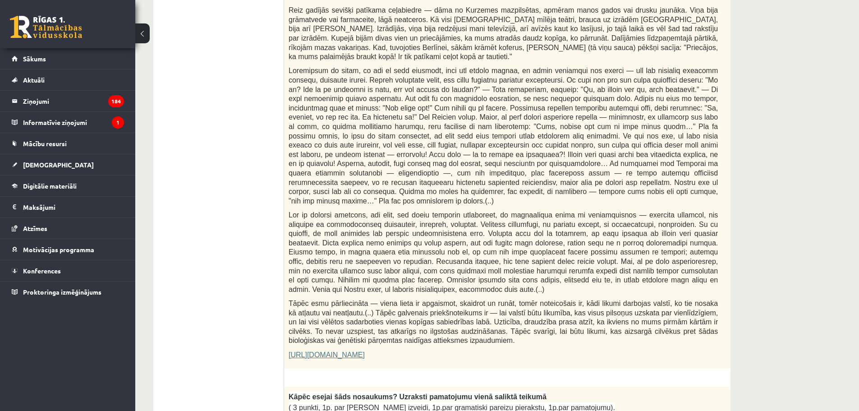
scroll to position [526, 0]
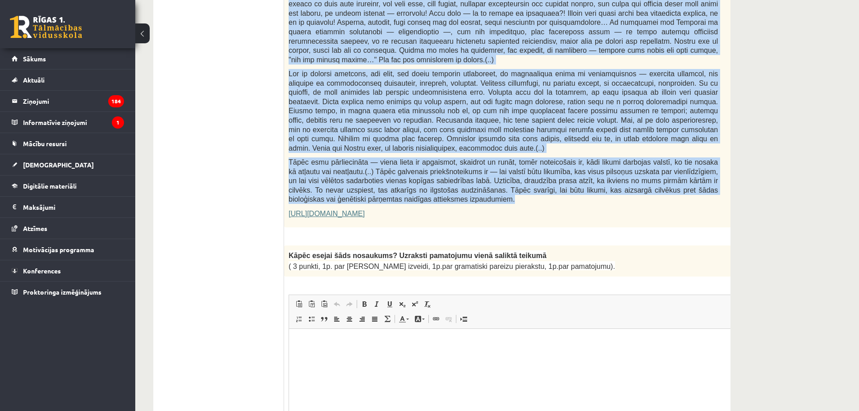
drag, startPoint x: 292, startPoint y: 297, endPoint x: 430, endPoint y: 174, distance: 184.5
copy form "Izlasi tekstu! Atbildi uz dotajiem jautājumiem! Kopā 51 punkts 0p Fragments no …"
drag, startPoint x: 288, startPoint y: 229, endPoint x: 595, endPoint y: 245, distance: 307.8
click at [595, 245] on div "Kāpēc esejai šāds nosaukums? Uzraksti pamatojumu vienā saliktā teikumā ( 3 punk…" at bounding box center [525, 260] width 483 height 31
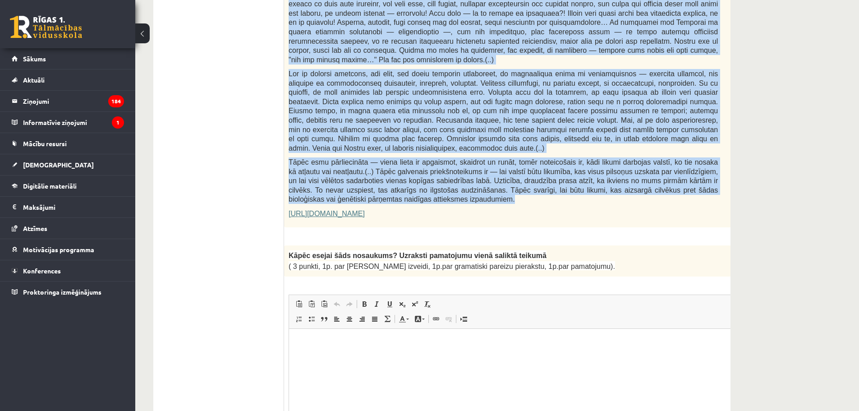
copy div "Kāpēc esejai šāds nosaukums? Uzraksti pamatojumu vienā saliktā teikumā ( 3 punk…"
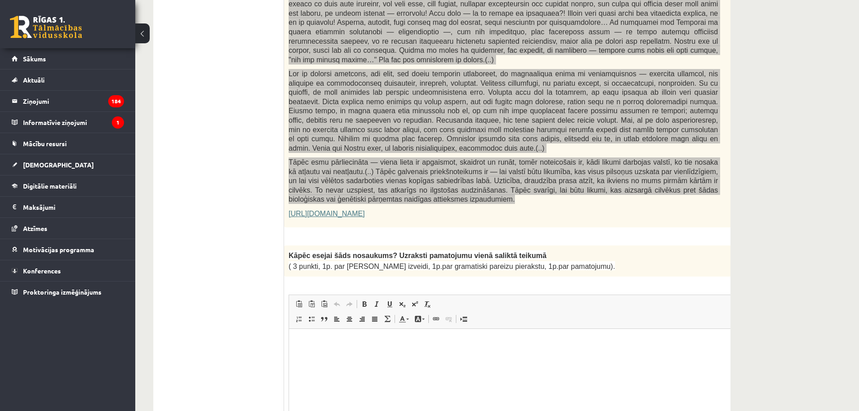
click at [397, 341] on p "Editor, wiswyg-editor-user-answer-47433797290540" at bounding box center [525, 341] width 455 height 9
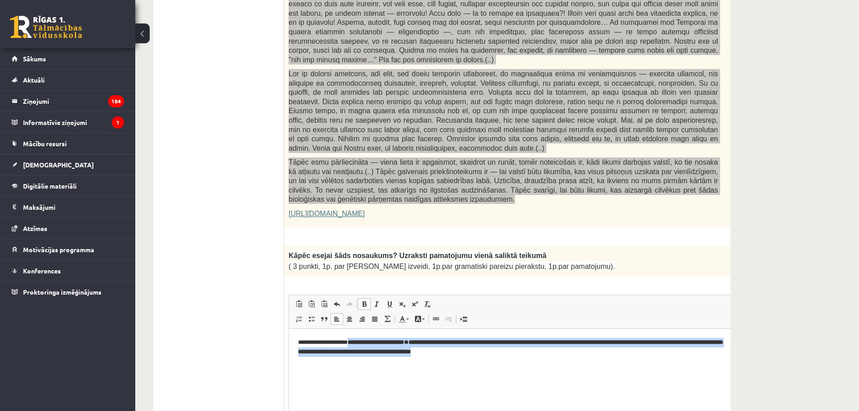
drag, startPoint x: 359, startPoint y: 340, endPoint x: 557, endPoint y: 353, distance: 198.3
click at [557, 353] on p "**********" at bounding box center [513, 346] width 431 height 19
click at [365, 300] on span at bounding box center [364, 303] width 7 height 7
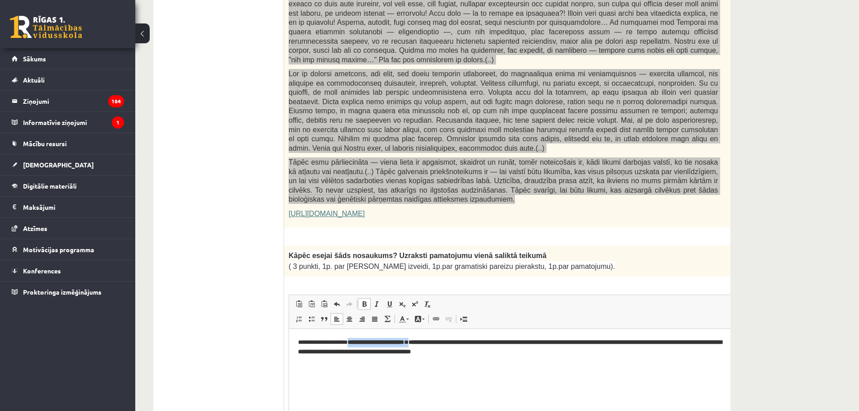
click at [589, 365] on html "**********" at bounding box center [525, 346] width 473 height 37
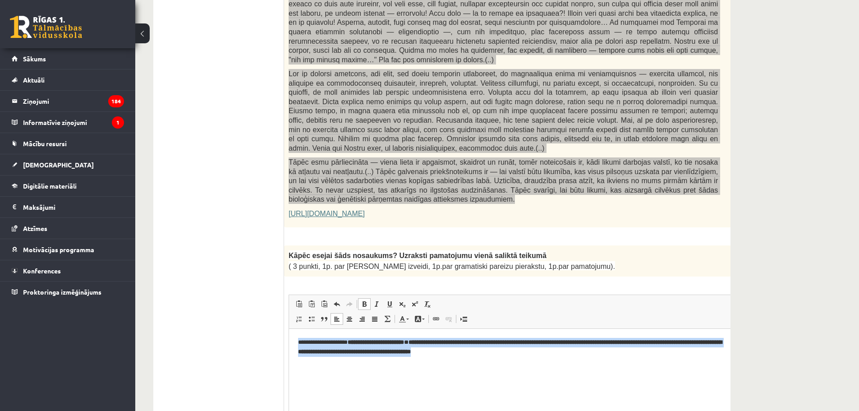
drag, startPoint x: 556, startPoint y: 354, endPoint x: 263, endPoint y: 334, distance: 293.7
click at [289, 334] on html "**********" at bounding box center [525, 346] width 473 height 37
copy p "**********"
click at [574, 356] on html "**********" at bounding box center [525, 346] width 473 height 37
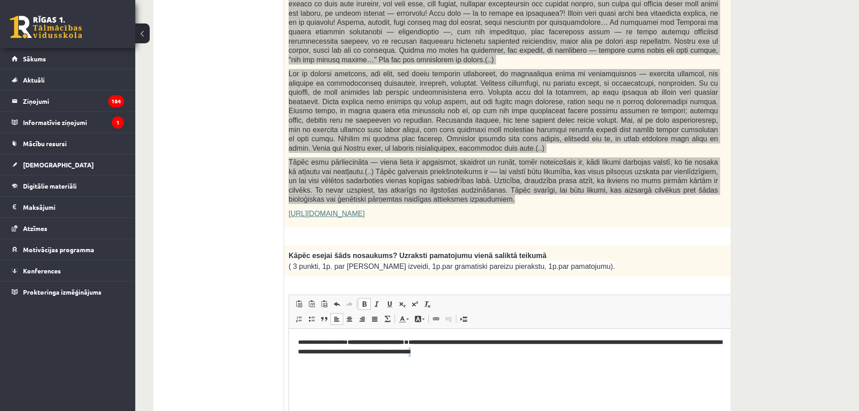
click at [574, 356] on html "**********" at bounding box center [525, 346] width 473 height 37
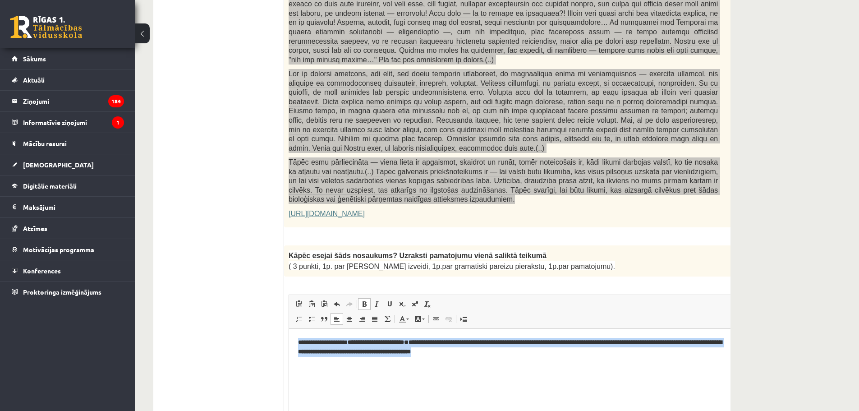
click at [574, 356] on html "**********" at bounding box center [525, 346] width 473 height 37
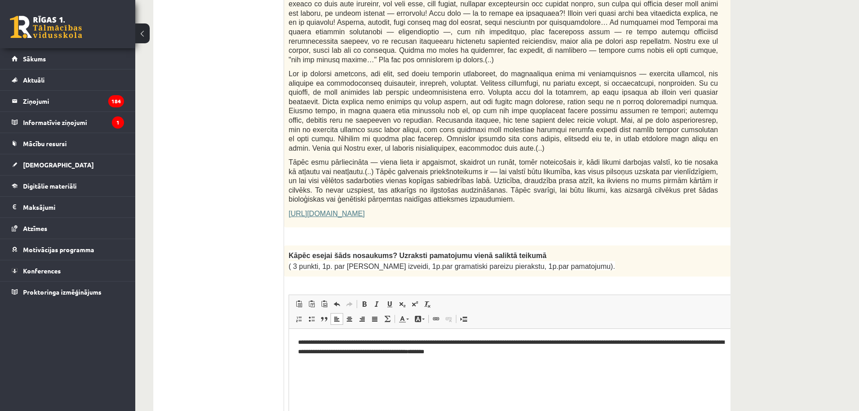
click at [536, 249] on div "3p Kāpēc esejai šāds nosaukums? Uzraksti pamatojumu vienā saliktā teikumā ( 3 p…" at bounding box center [525, 363] width 483 height 237
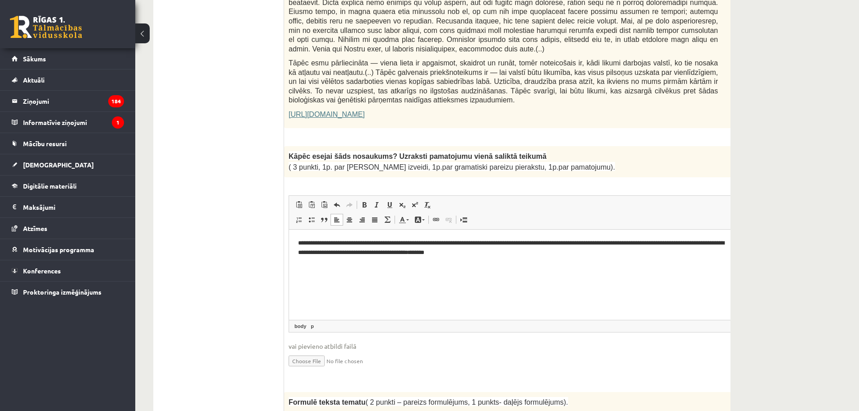
scroll to position [676, 0]
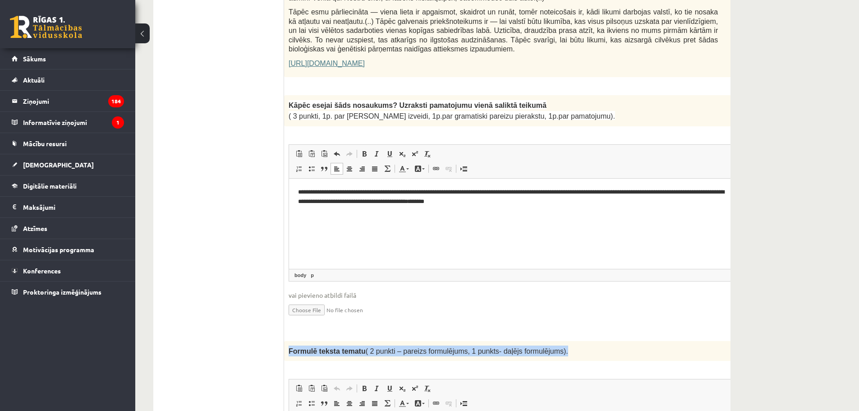
drag, startPoint x: 288, startPoint y: 323, endPoint x: 546, endPoint y: 319, distance: 257.9
click at [548, 341] on div "Formulē teksta tematu ( 2 punkti – pareizs formulējums, 1 punkts- daļējs formul…" at bounding box center [525, 351] width 483 height 20
copy span "Formulē teksta tematu ( 2 punkti – pareizs formulējums, 1 punkts- daļējs formul…"
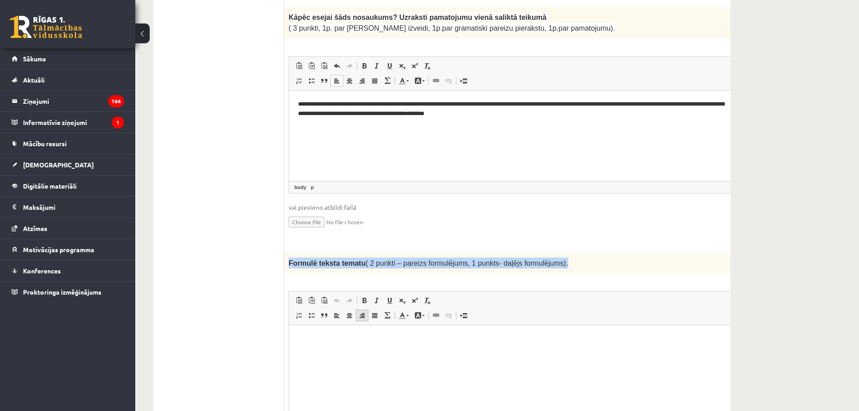
scroll to position [766, 0]
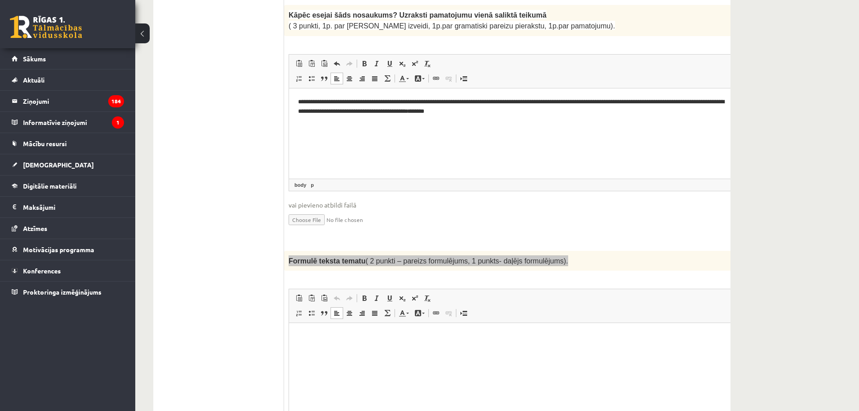
click at [370, 350] on html at bounding box center [525, 336] width 473 height 27
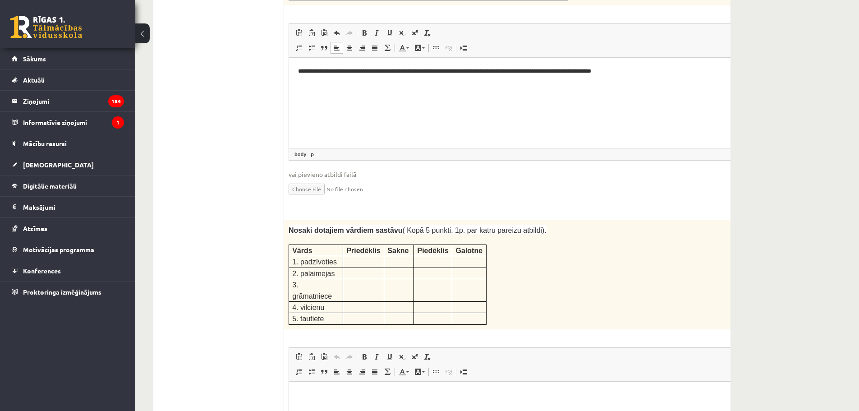
scroll to position [1037, 0]
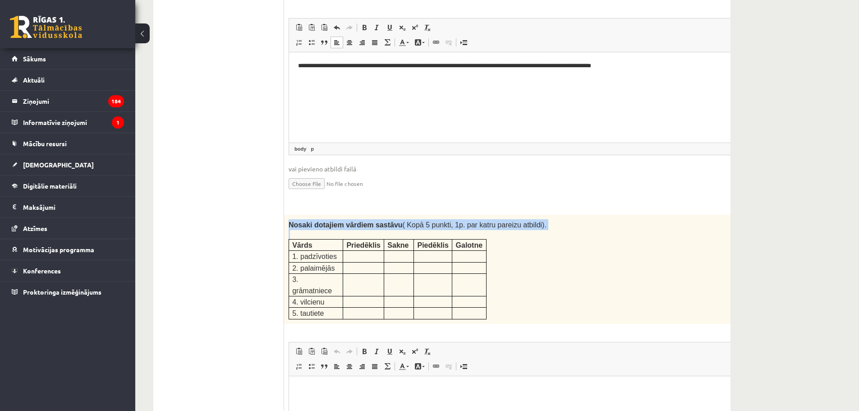
drag, startPoint x: 286, startPoint y: 198, endPoint x: 495, endPoint y: 267, distance: 220.7
click at [495, 267] on div "Nosaki dotajiem vārdiem sastāvu ( Kopā 5 punkti, 1p. par katru pareizu atbildi)…" at bounding box center [525, 269] width 483 height 109
copy div "Nosaki dotajiem vārdiem sastāvu ( Kopā 5 punkti, 1p. par katru pareizu atbildi)."
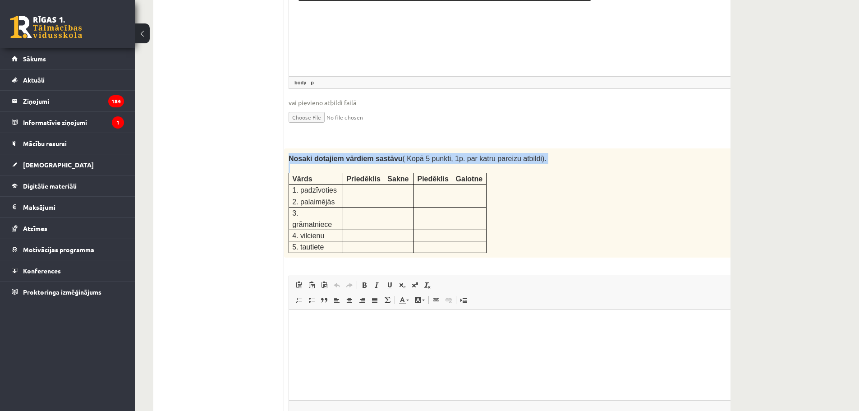
scroll to position [1112, 0]
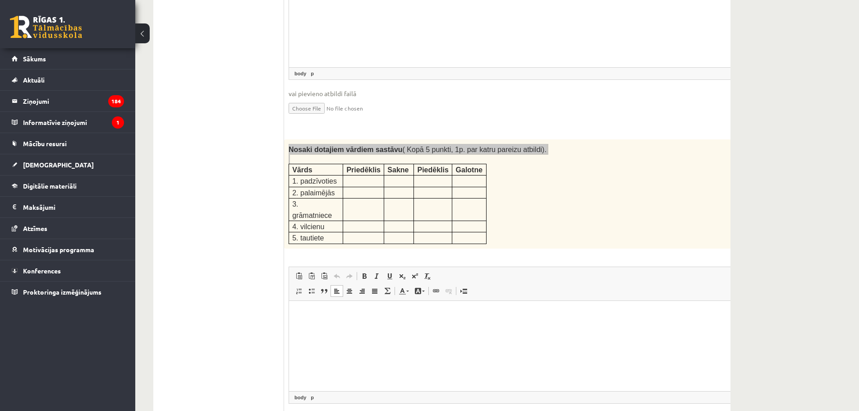
click at [340, 317] on p "Editor, wiswyg-editor-user-answer-47433779809800" at bounding box center [525, 313] width 455 height 9
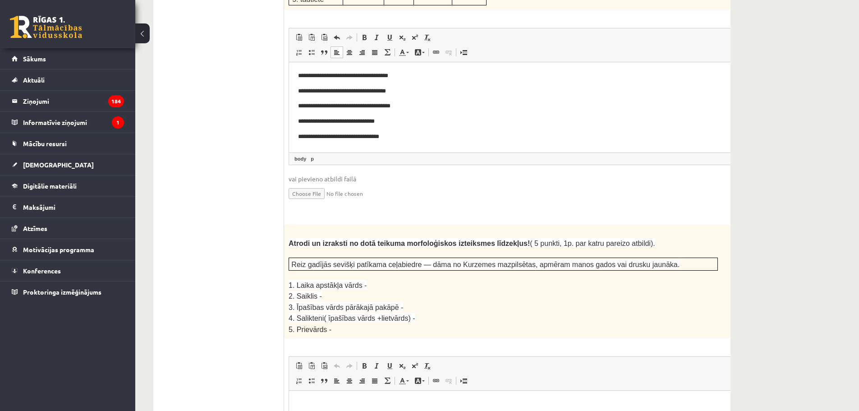
scroll to position [1352, 0]
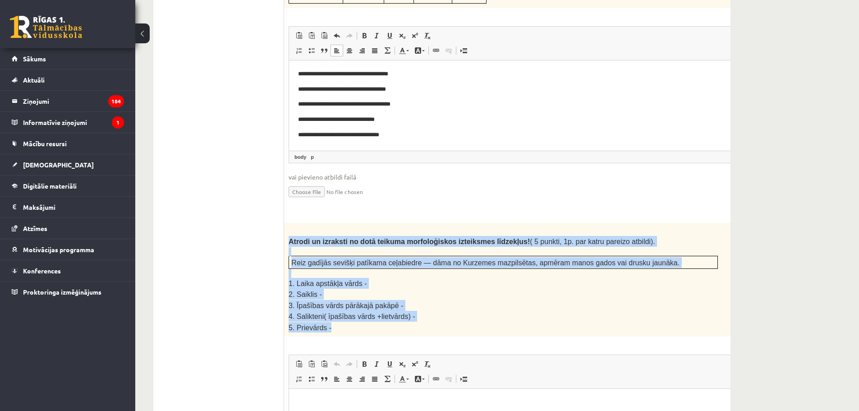
drag, startPoint x: 289, startPoint y: 197, endPoint x: 389, endPoint y: 283, distance: 132.0
click at [389, 283] on div "Atrodi un izraksti no dotā teikuma morfoloģiskos izteiksmes līdzekļus! ( 5 punk…" at bounding box center [525, 280] width 483 height 114
copy div "Atrodi un izraksti no dotā teikuma morfoloģiskos izteiksmes līdzekļus! ( 5 punk…"
click at [510, 278] on p "1. Laika apstākļa vārds -" at bounding box center [502, 283] width 429 height 11
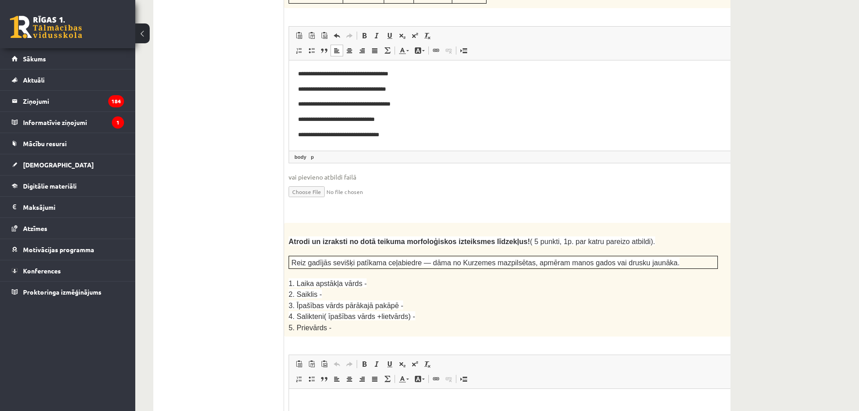
click at [339, 409] on html at bounding box center [525, 402] width 473 height 27
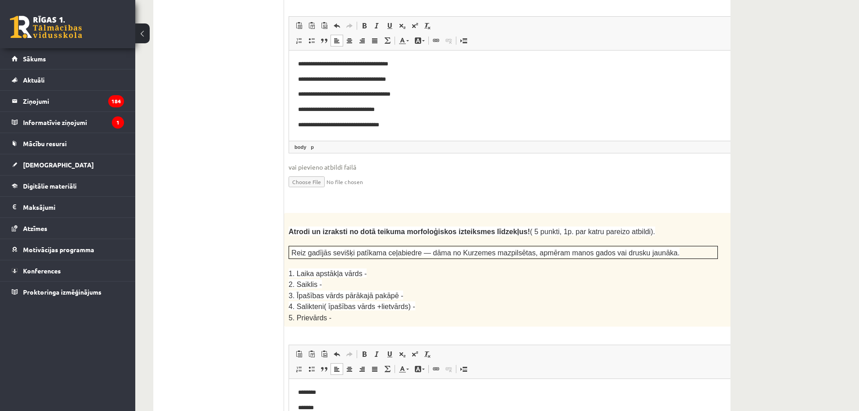
scroll to position [1363, 0]
drag, startPoint x: 295, startPoint y: 229, endPoint x: 358, endPoint y: 228, distance: 62.7
click at [358, 267] on p "1. Laika apstākļa vārds -" at bounding box center [502, 272] width 429 height 11
copy span "Laika apstākļa vārds -"
click at [303, 393] on p "********" at bounding box center [513, 391] width 431 height 9
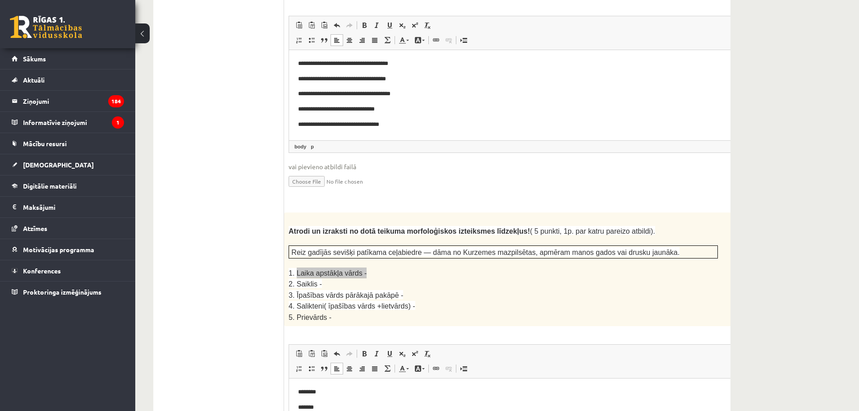
click at [304, 393] on p "********" at bounding box center [513, 391] width 431 height 9
drag, startPoint x: 295, startPoint y: 238, endPoint x: 316, endPoint y: 241, distance: 21.4
click at [316, 280] on span "2. Saiklis -" at bounding box center [304, 284] width 33 height 8
click at [317, 278] on p "2. Saiklis -" at bounding box center [502, 283] width 429 height 11
drag, startPoint x: 317, startPoint y: 240, endPoint x: 300, endPoint y: 240, distance: 17.1
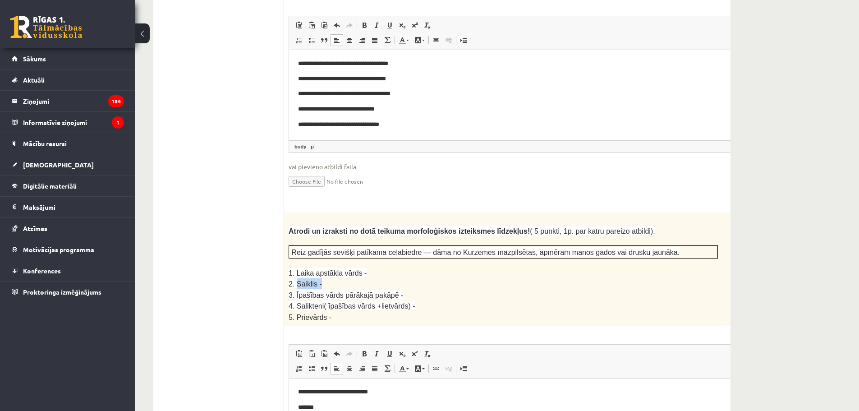
click at [300, 278] on p "2. Saiklis -" at bounding box center [502, 283] width 429 height 11
copy div "Saiklis -"
drag, startPoint x: 304, startPoint y: 407, endPoint x: 310, endPoint y: 407, distance: 6.4
click at [304, 407] on p "*******" at bounding box center [513, 407] width 431 height 9
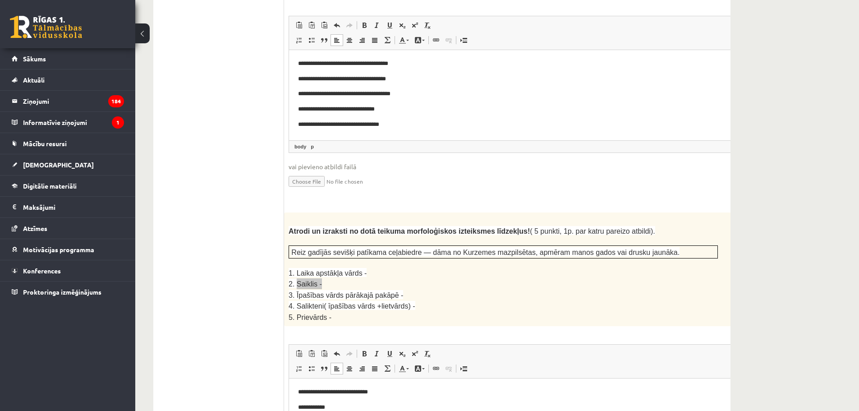
drag, startPoint x: 295, startPoint y: 251, endPoint x: 389, endPoint y: 251, distance: 94.7
click at [389, 291] on span "3. Īpašības vārds pārākajā pakāpē -" at bounding box center [345, 295] width 114 height 8
click at [298, 302] on span "4. Salikteni( īpašības vārds +lietvārds) -" at bounding box center [351, 306] width 127 height 8
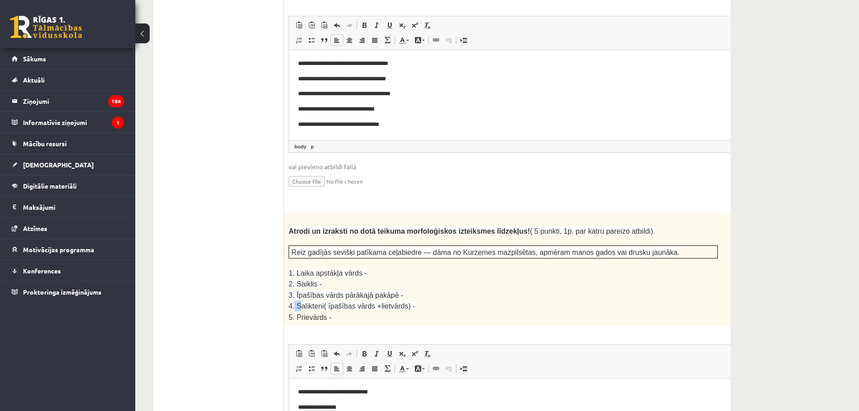
click at [297, 302] on span "4. Salikteni( īpašības vārds +lietvārds) -" at bounding box center [351, 306] width 127 height 8
drag, startPoint x: 297, startPoint y: 260, endPoint x: 398, endPoint y: 261, distance: 101.9
click at [398, 302] on span "4. Salikteni( īpašības vārds +lietvārds) -" at bounding box center [351, 306] width 127 height 8
drag, startPoint x: 295, startPoint y: 270, endPoint x: 326, endPoint y: 273, distance: 31.2
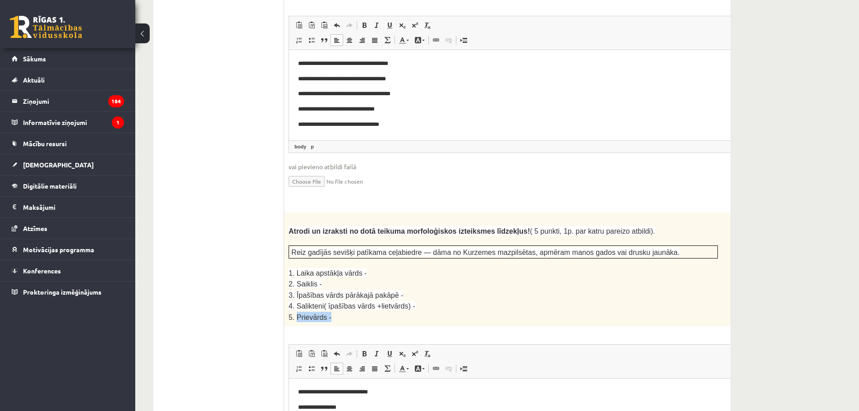
click at [326, 313] on span "5. Prievārds -" at bounding box center [309, 317] width 43 height 8
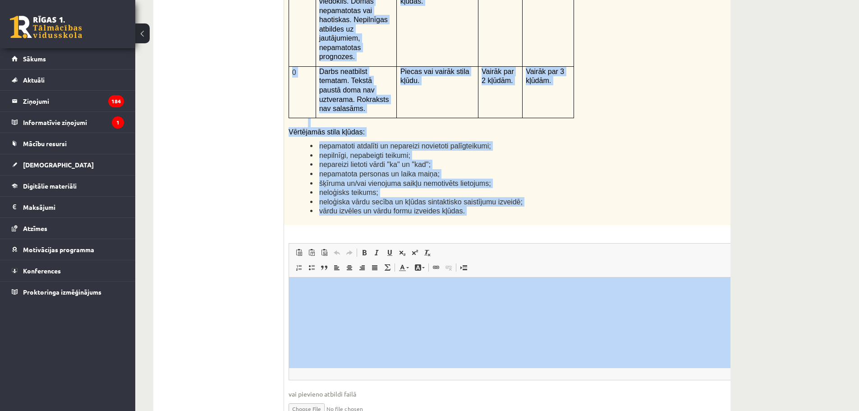
scroll to position [2114, 0]
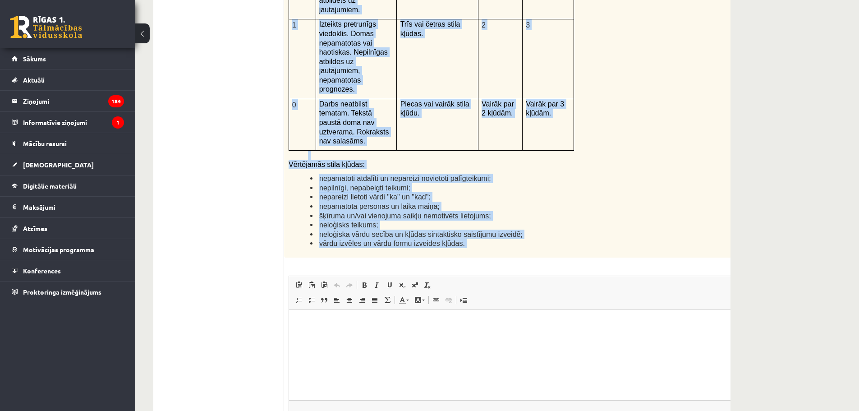
drag, startPoint x: 289, startPoint y: 137, endPoint x: 534, endPoint y: 169, distance: 246.8
click at [534, 169] on div "12p Kā doto citātu var attiecināt uz Tavu dzīvi? Uzraksti savu atbildi, nosauco…" at bounding box center [525, 126] width 483 height 674
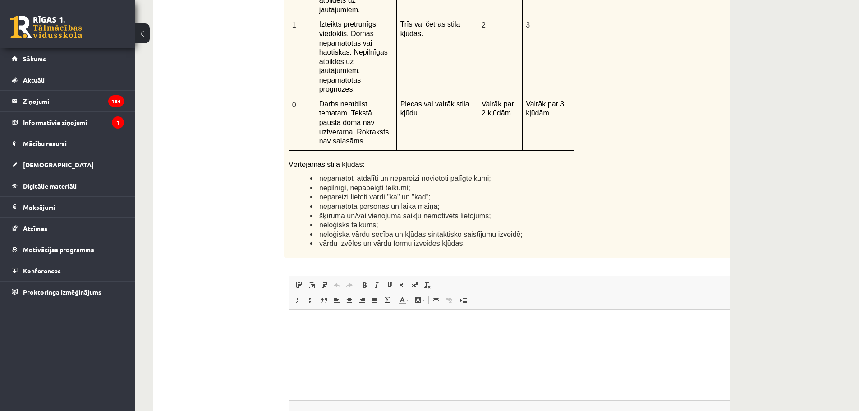
click at [327, 337] on html at bounding box center [525, 322] width 473 height 27
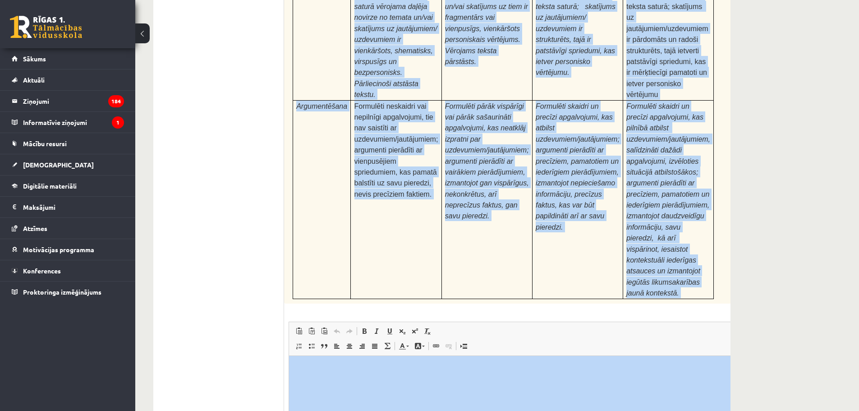
scroll to position [2773, 0]
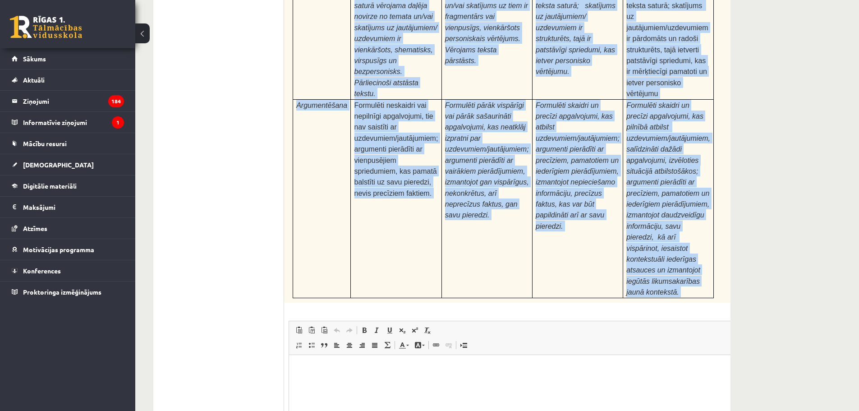
drag, startPoint x: 287, startPoint y: 232, endPoint x: 665, endPoint y: 168, distance: 383.6
click at [665, 168] on div "Pamatojoties uz izlasīto tekstu, izsaki viedokli par izlasīto, atbildot uz jaut…" at bounding box center [525, 57] width 483 height 489
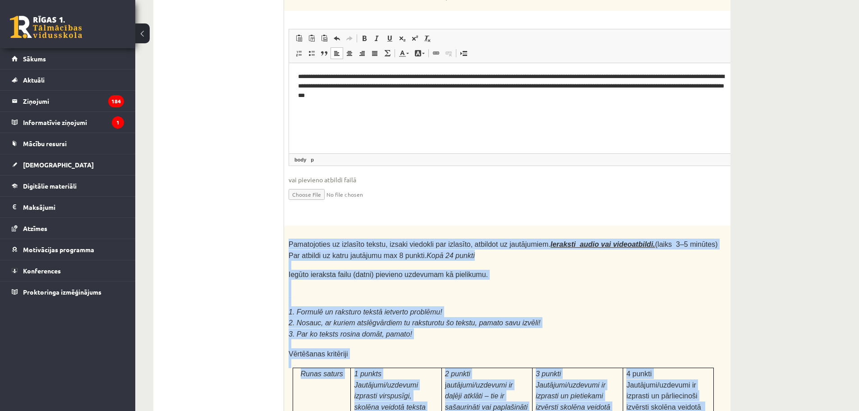
scroll to position [2352, 0]
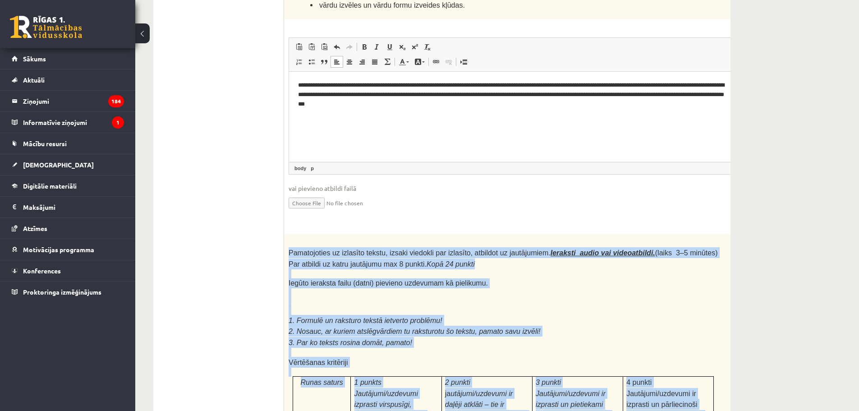
click at [528, 315] on p "1. Formulē un raksturo tekstā ietverto problēmu!" at bounding box center [502, 320] width 429 height 11
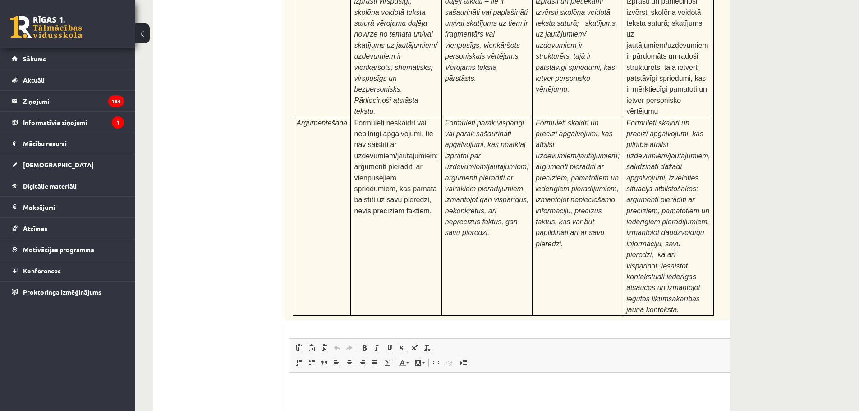
scroll to position [2773, 0]
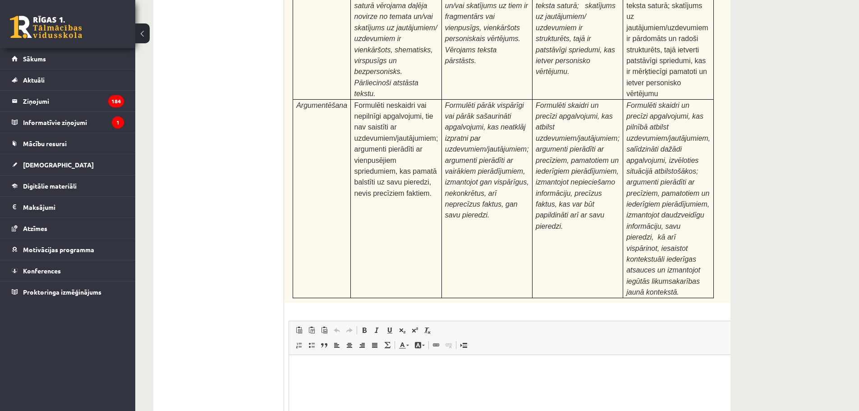
type input "**********"
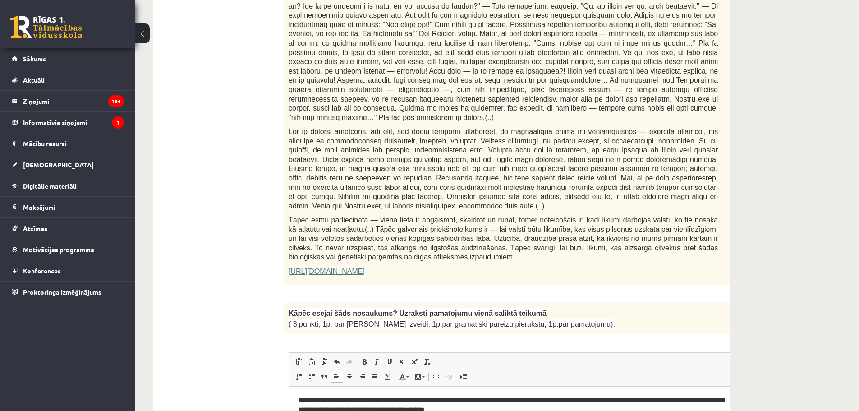
scroll to position [0, 0]
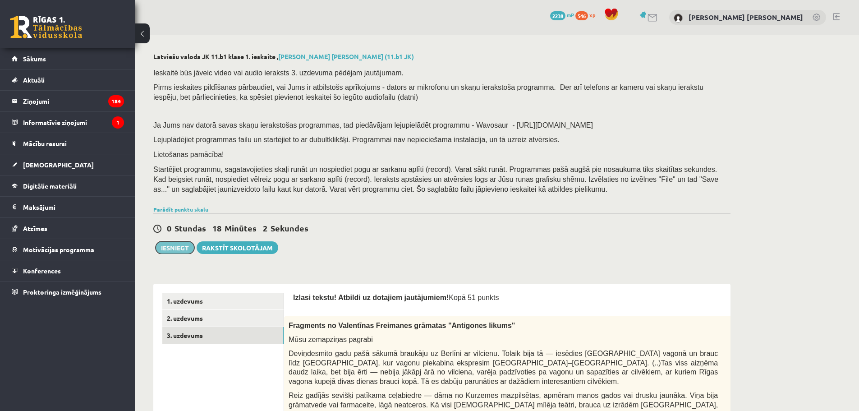
click at [174, 252] on button "Iesniegt" at bounding box center [175, 247] width 39 height 13
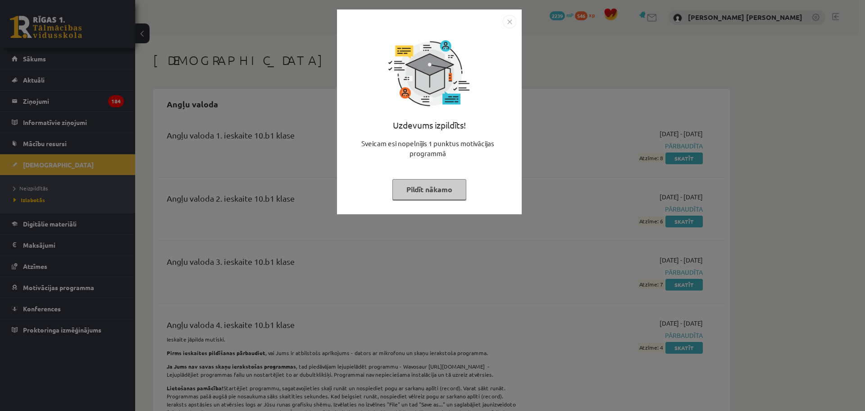
click at [429, 191] on button "Pildīt nākamo" at bounding box center [430, 189] width 74 height 21
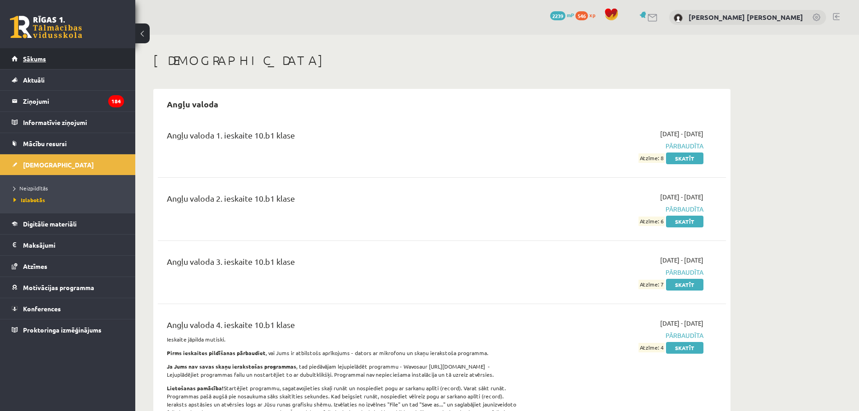
click at [62, 60] on link "Sākums" at bounding box center [68, 58] width 112 height 21
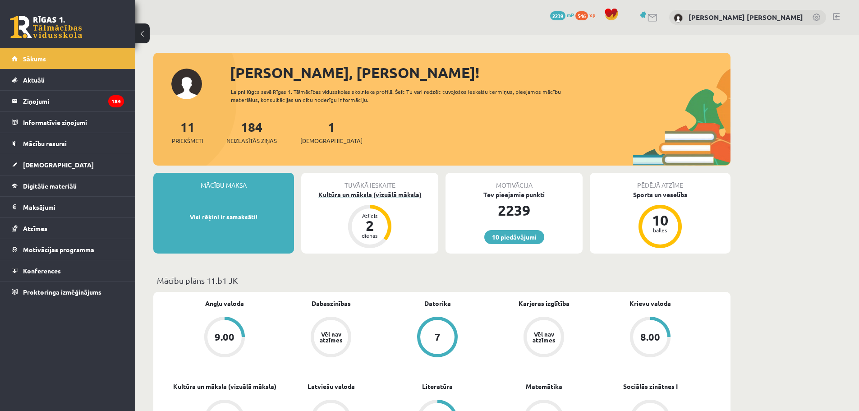
click at [345, 193] on div "Kultūra un māksla (vizuālā māksla)" at bounding box center [369, 194] width 137 height 9
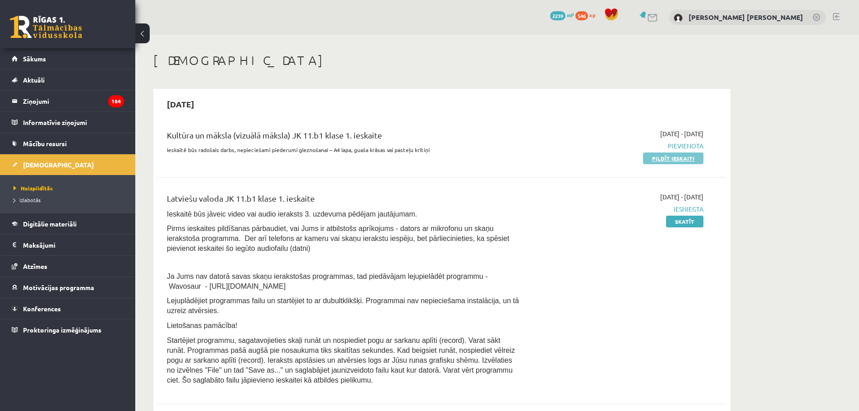
click at [656, 156] on link "Pildīt ieskaiti" at bounding box center [673, 158] width 60 height 12
click at [658, 163] on div "Kultūra un māksla (vizuālā māksla) JK 11.b1 klase 1. ieskaite Ieskaitē būs rado…" at bounding box center [442, 146] width 568 height 52
click at [658, 163] on link "Pildīt ieskaiti" at bounding box center [673, 158] width 60 height 12
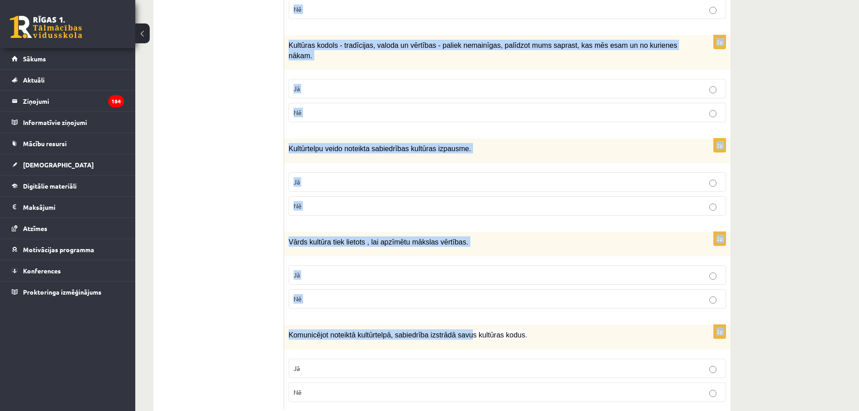
scroll to position [1215, 0]
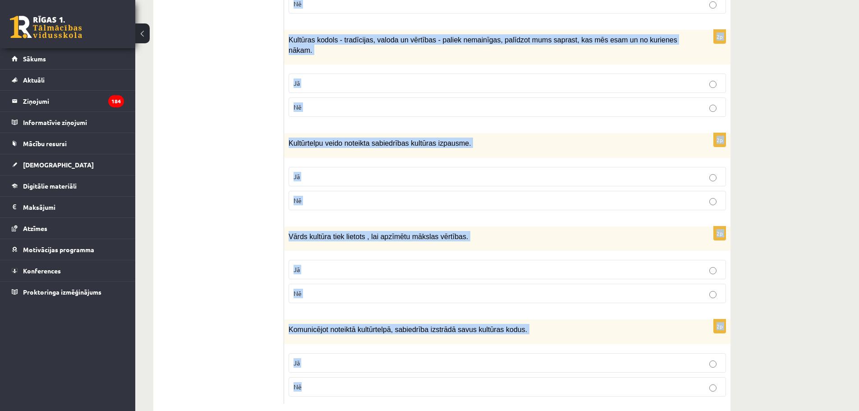
drag, startPoint x: 302, startPoint y: 182, endPoint x: 476, endPoint y: 370, distance: 256.4
copy form "Loremi dol sitametcons ad elitsed! 1d Eiusmod tempori utl etdolorem, ali enimad…"
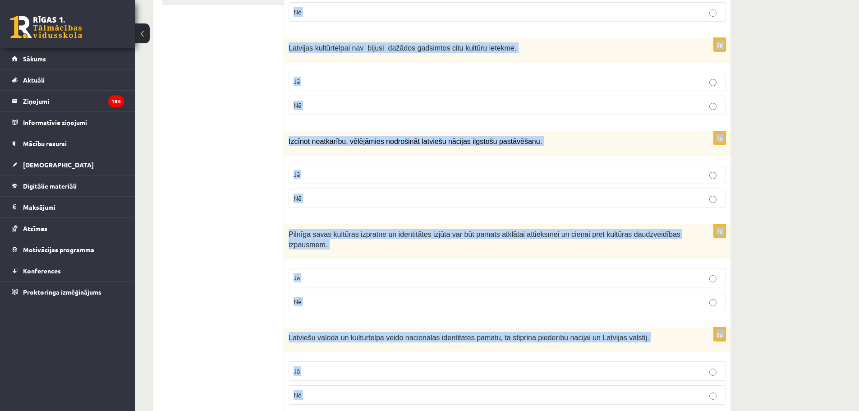
scroll to position [0, 0]
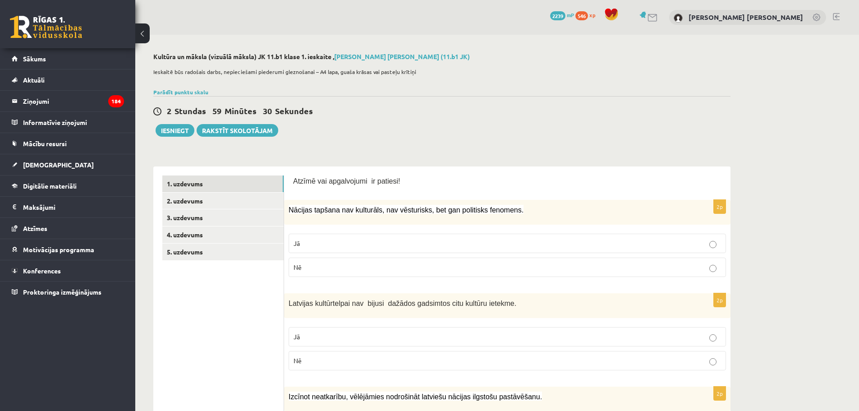
drag, startPoint x: 376, startPoint y: 99, endPoint x: 378, endPoint y: 169, distance: 69.5
click at [376, 99] on div "2 Stundas 59 Minūtes 30 Sekundes Iesniegt Rakstīt skolotājam" at bounding box center [441, 116] width 577 height 41
click at [340, 242] on p "Jā" at bounding box center [506, 242] width 427 height 9
drag, startPoint x: 316, startPoint y: 363, endPoint x: 317, endPoint y: 354, distance: 9.1
click at [316, 362] on p "Nē" at bounding box center [506, 360] width 427 height 9
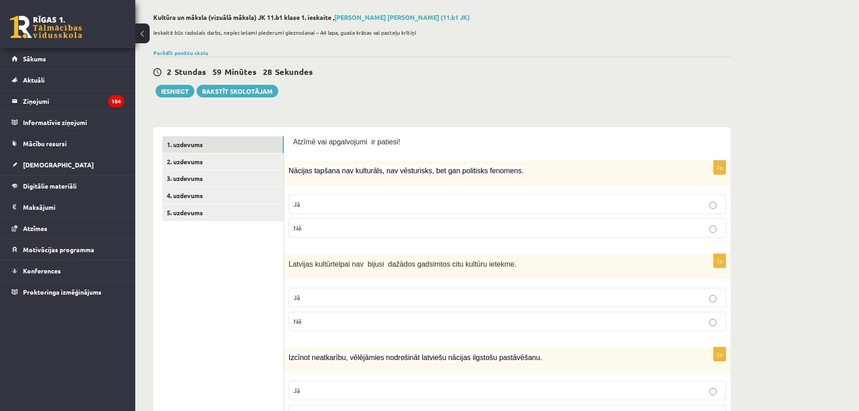
scroll to position [105, 0]
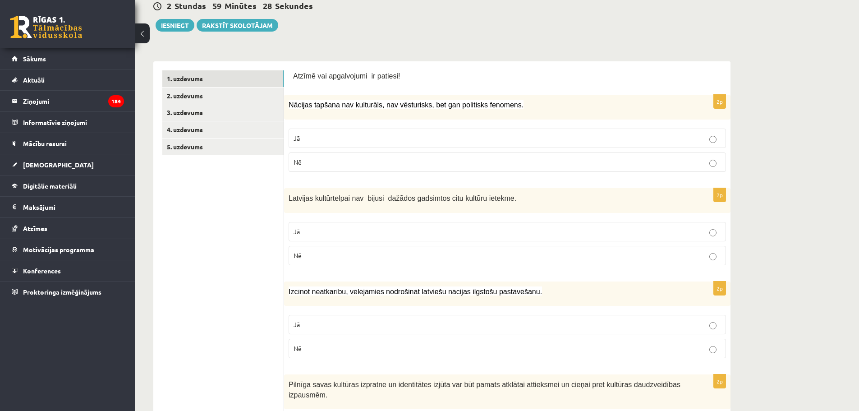
click at [318, 333] on label "Jā" at bounding box center [506, 324] width 437 height 19
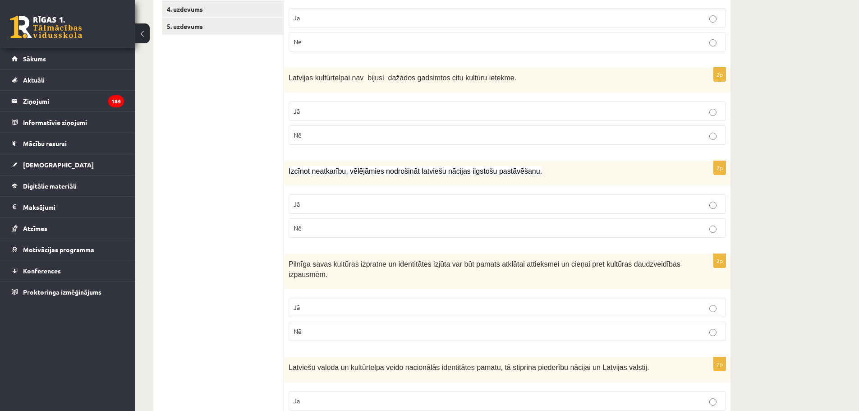
click at [315, 308] on p "Jā" at bounding box center [506, 306] width 427 height 9
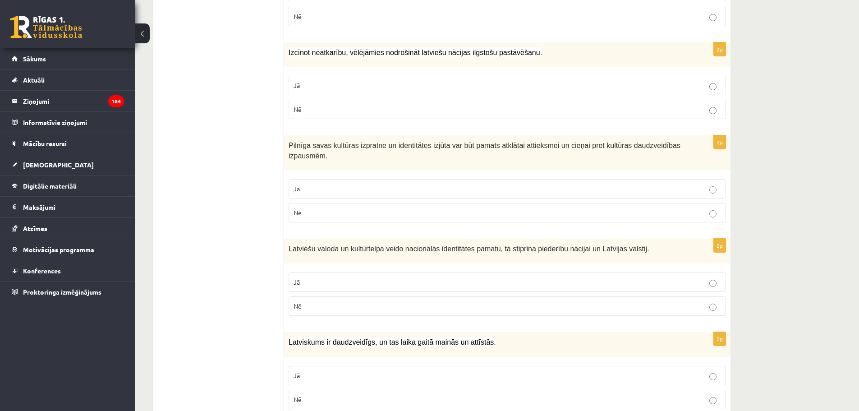
scroll to position [346, 0]
click at [316, 283] on p "Jā" at bounding box center [506, 279] width 427 height 9
click at [305, 373] on p "Jā" at bounding box center [506, 373] width 427 height 9
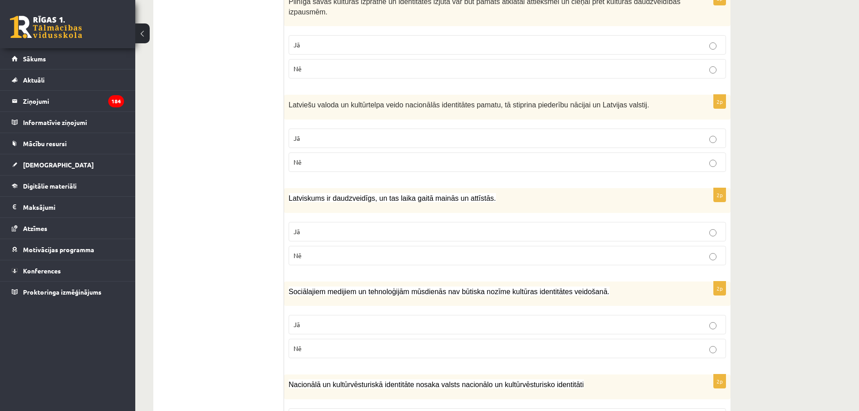
scroll to position [541, 0]
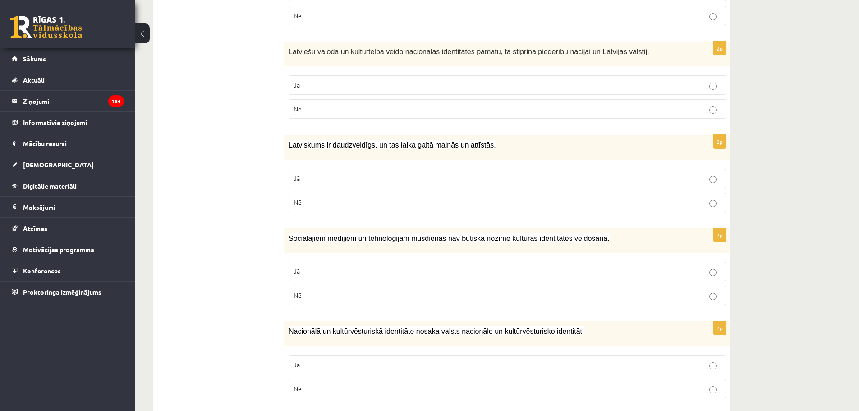
click at [311, 293] on p "Nē" at bounding box center [506, 294] width 427 height 9
click at [302, 371] on label "Jā" at bounding box center [506, 364] width 437 height 19
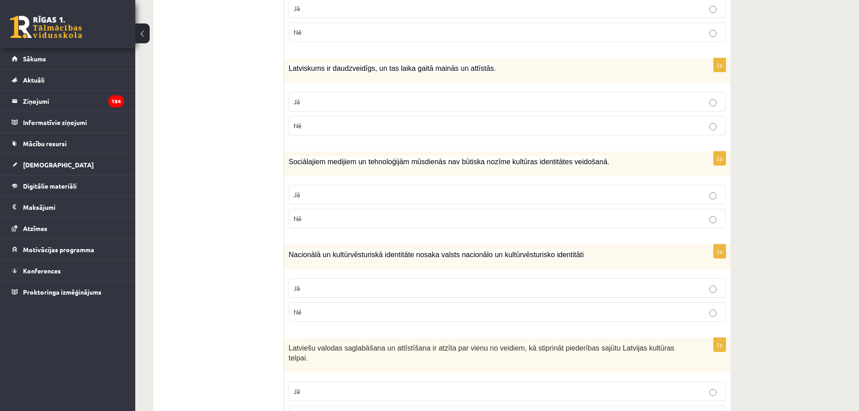
scroll to position [631, 0]
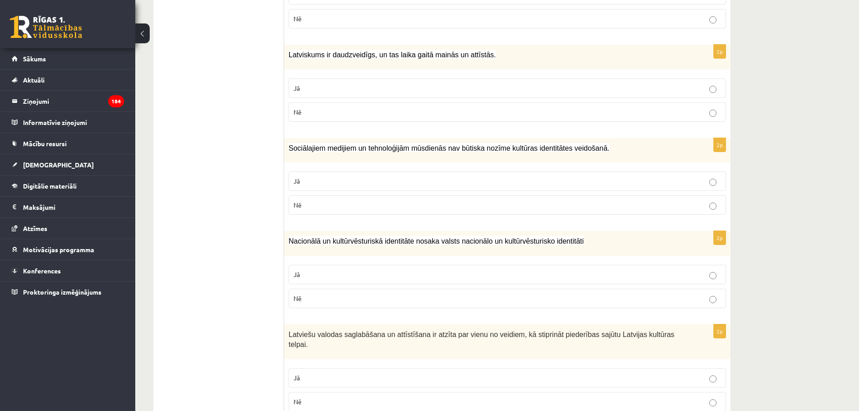
click at [326, 373] on p "Jā" at bounding box center [506, 377] width 427 height 9
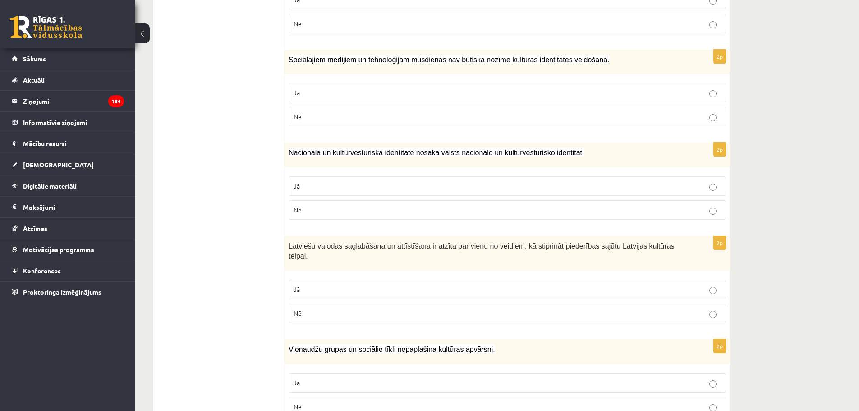
scroll to position [721, 0]
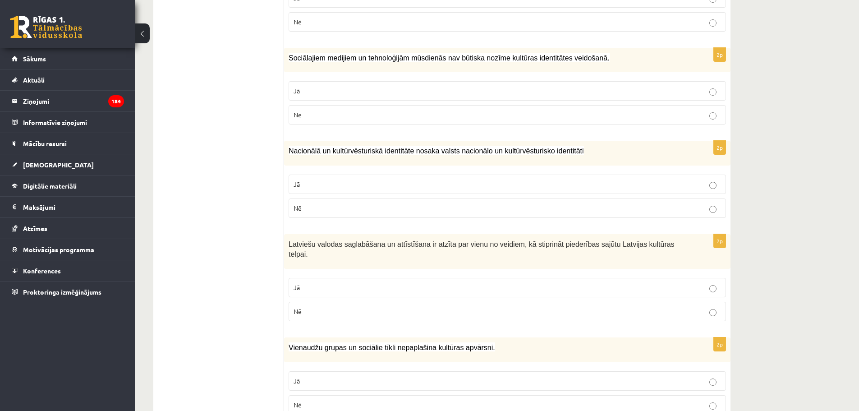
click at [320, 395] on label "Nē" at bounding box center [506, 404] width 437 height 19
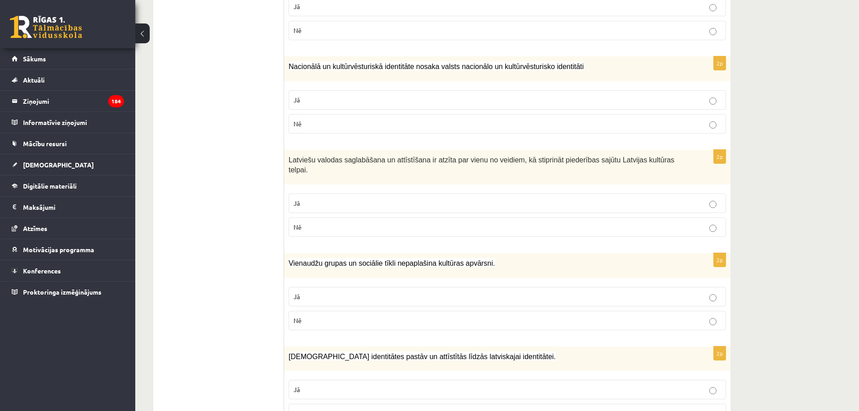
scroll to position [856, 0]
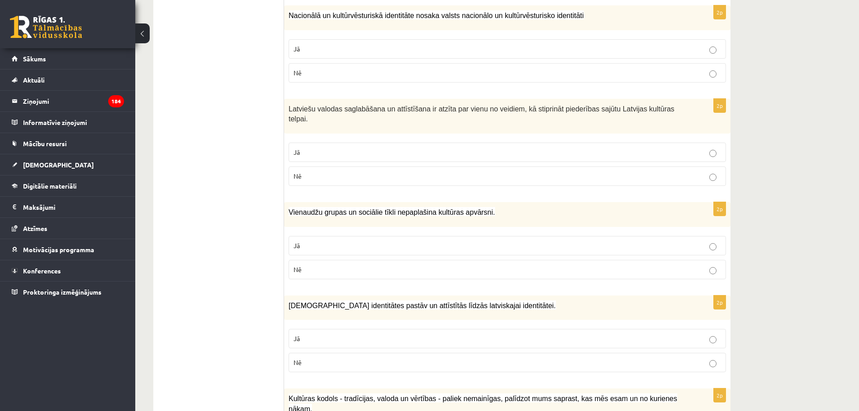
click at [380, 334] on p "Jā" at bounding box center [506, 338] width 427 height 9
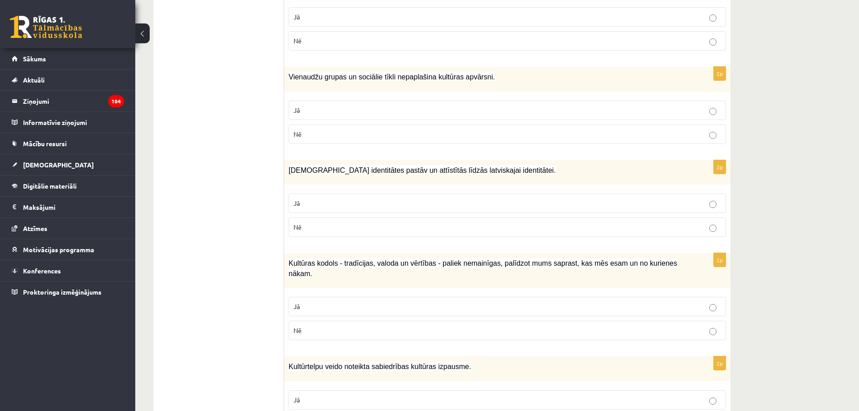
click at [363, 302] on p "Jā" at bounding box center [506, 306] width 427 height 9
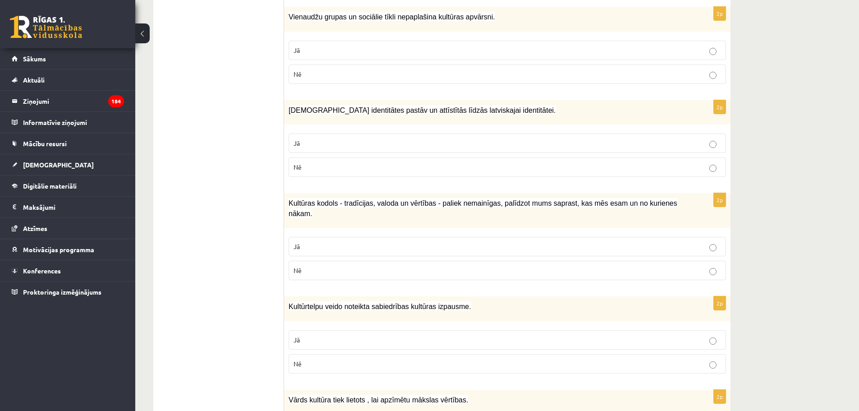
click at [328, 335] on p "Jā" at bounding box center [506, 339] width 427 height 9
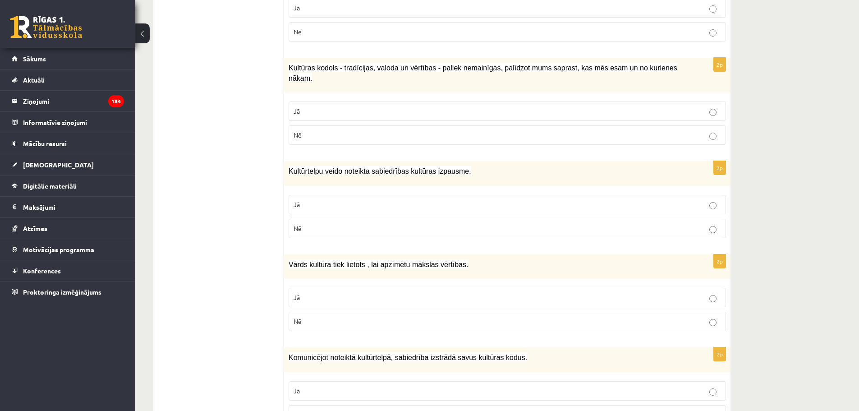
click at [344, 288] on label "Jā" at bounding box center [506, 297] width 437 height 19
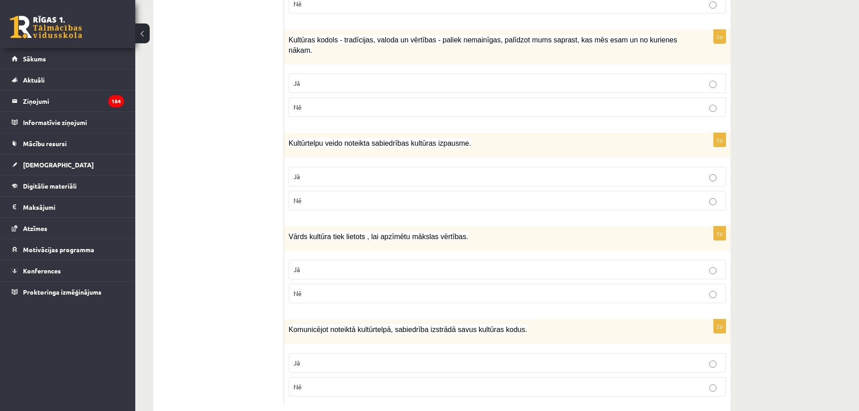
click at [327, 358] on p "Jā" at bounding box center [506, 362] width 427 height 9
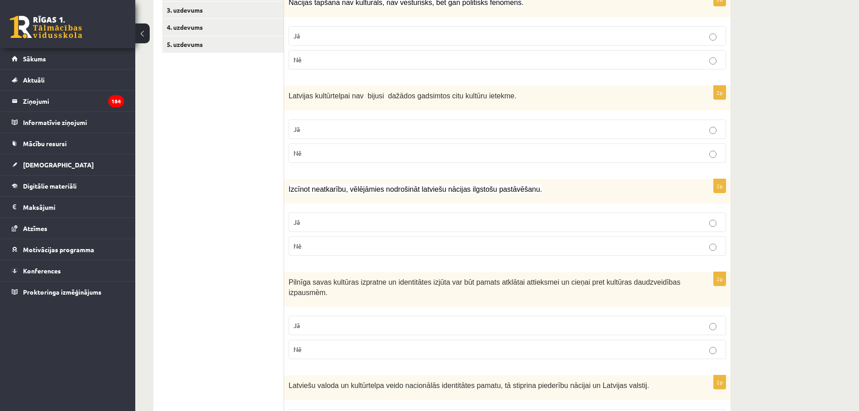
scroll to position [0, 0]
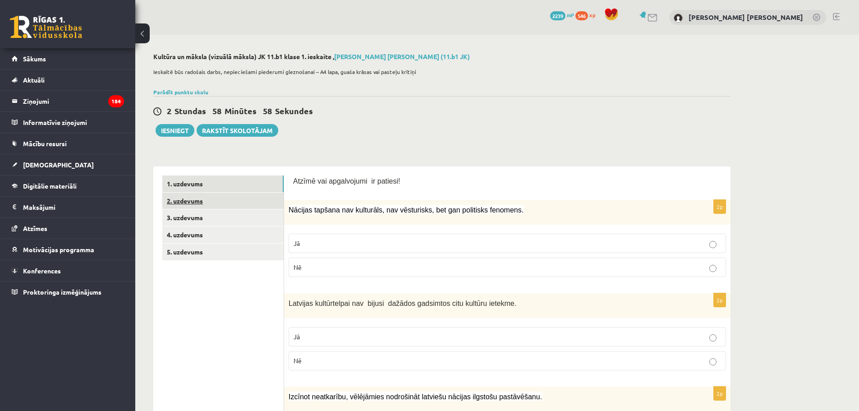
click at [201, 199] on link "2. uzdevums" at bounding box center [222, 200] width 121 height 17
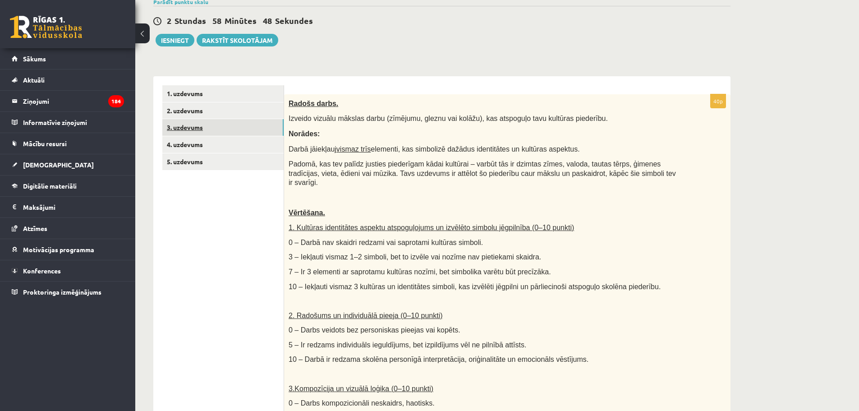
click at [215, 132] on link "3. uzdevums" at bounding box center [222, 127] width 121 height 17
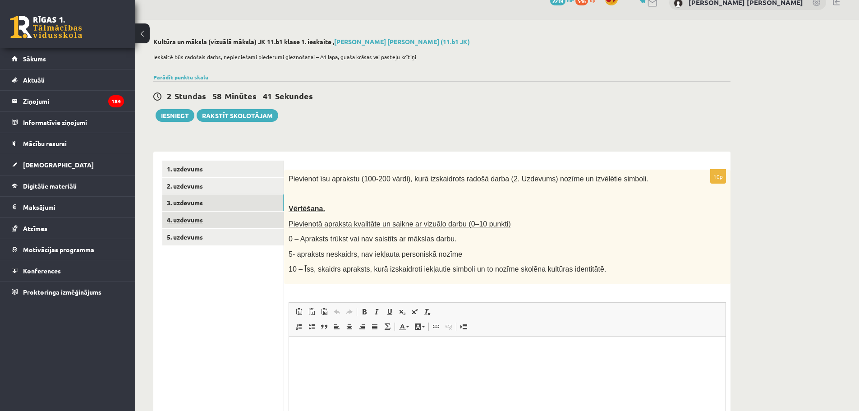
click at [219, 217] on link "4. uzdevums" at bounding box center [222, 219] width 121 height 17
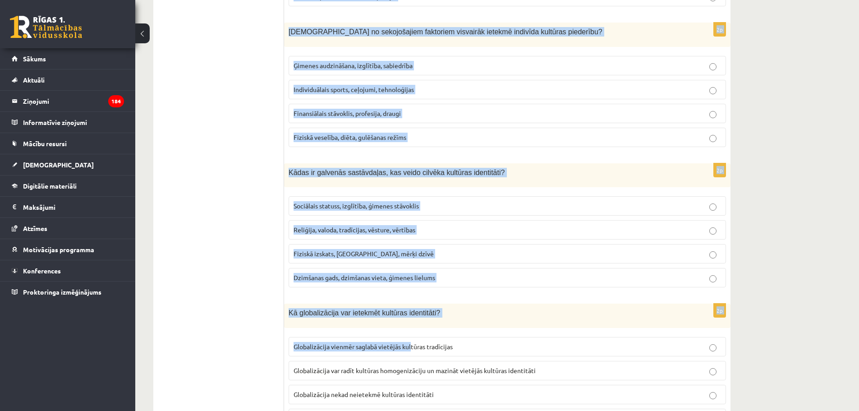
scroll to position [1199, 0]
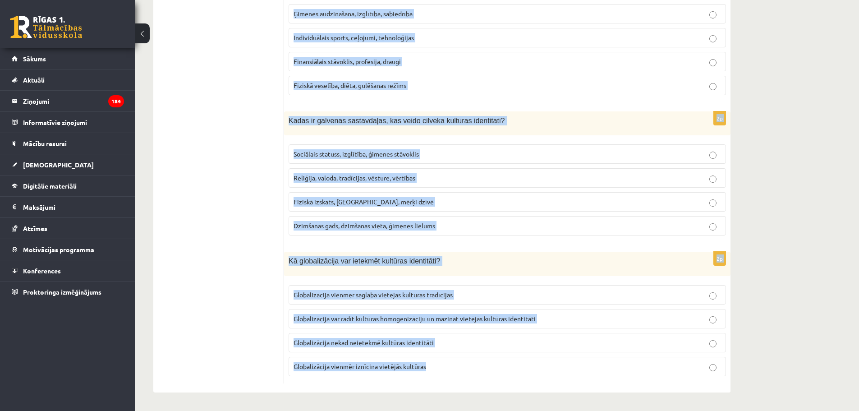
drag, startPoint x: 287, startPoint y: 181, endPoint x: 462, endPoint y: 358, distance: 248.6
copy form "Lor ip dolorsitametconse? Adipiscing, eli seddoeiu tempor incididu utlaboree Do…"
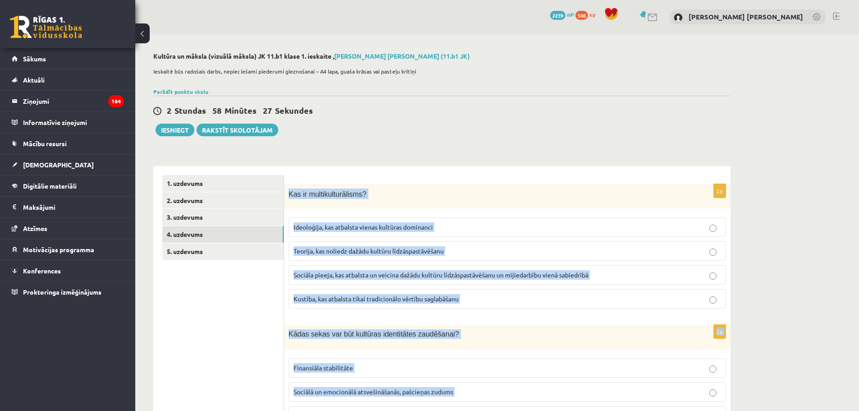
scroll to position [0, 0]
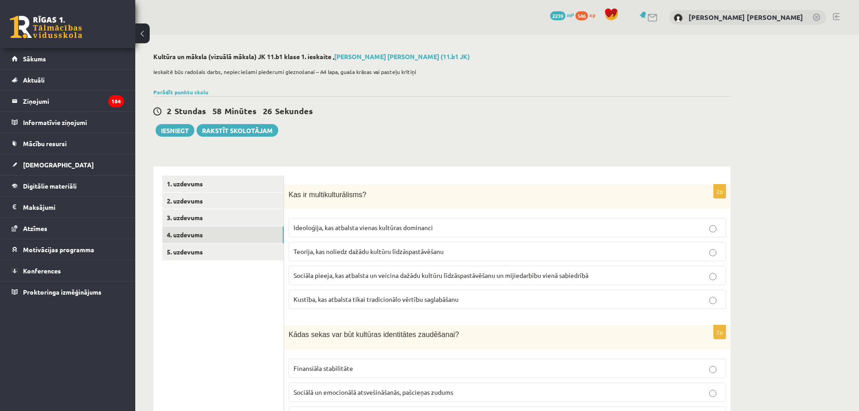
click at [385, 274] on span "Sociāla pieeja, kas atbalsta un veicina dažādu kultūru līdzāspastāvēšanu un mij…" at bounding box center [440, 275] width 295 height 8
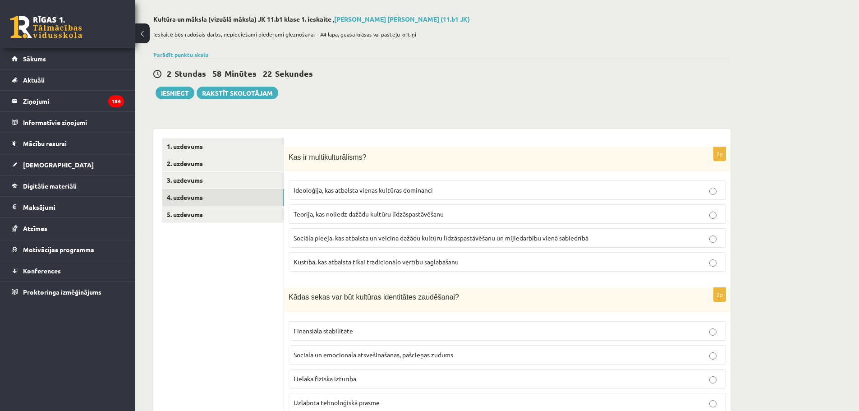
scroll to position [45, 0]
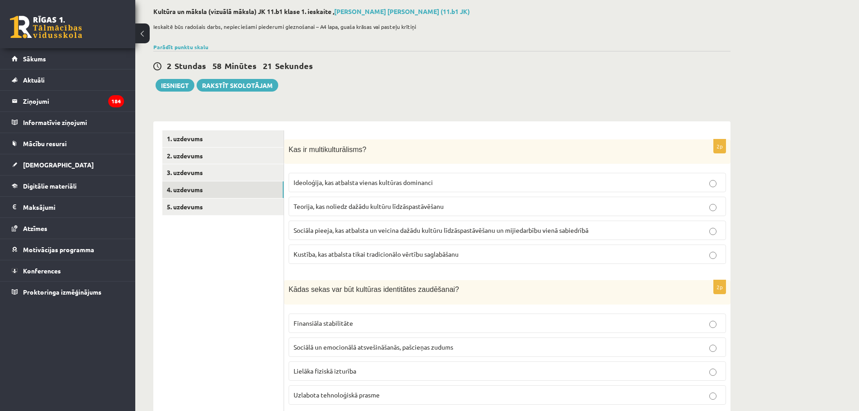
click at [373, 351] on p "Sociālā un emocionālā atsvešināšanās, pašcieņas zudums" at bounding box center [506, 346] width 427 height 9
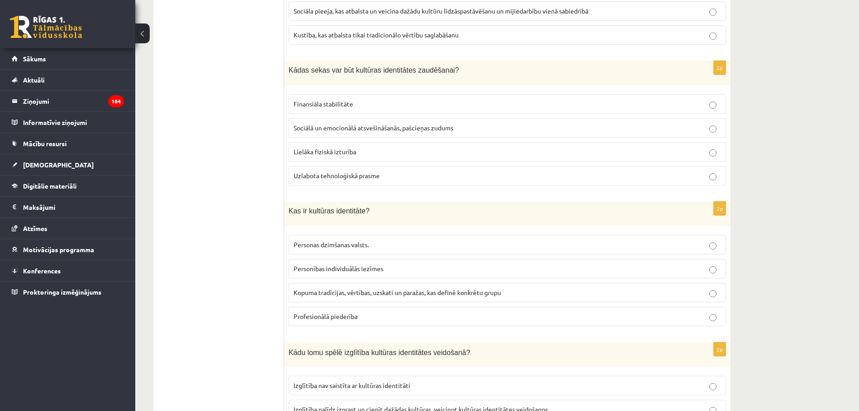
scroll to position [270, 0]
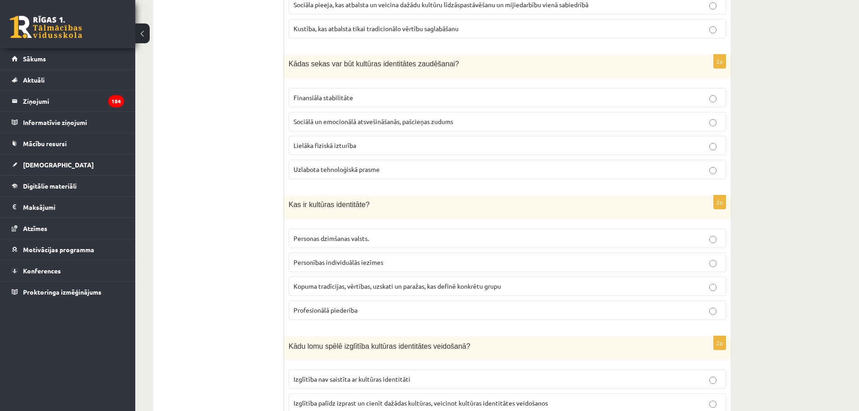
click at [344, 288] on span "Kopuma tradīcijas, vērtības, uzskati un paražas, kas definē konkrētu grupu" at bounding box center [396, 286] width 207 height 8
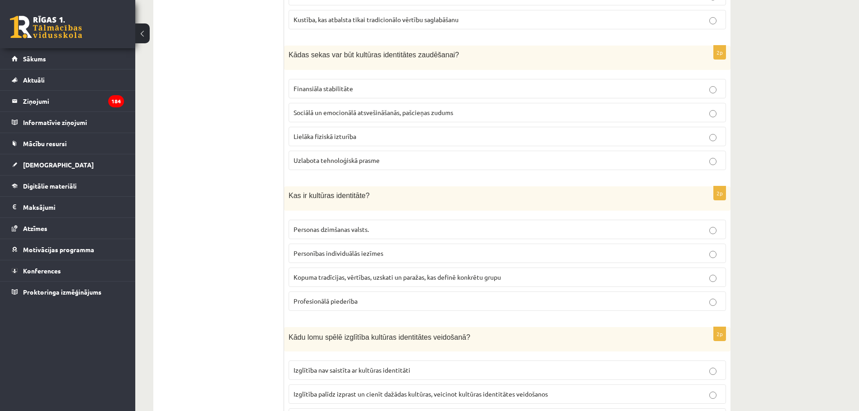
scroll to position [301, 0]
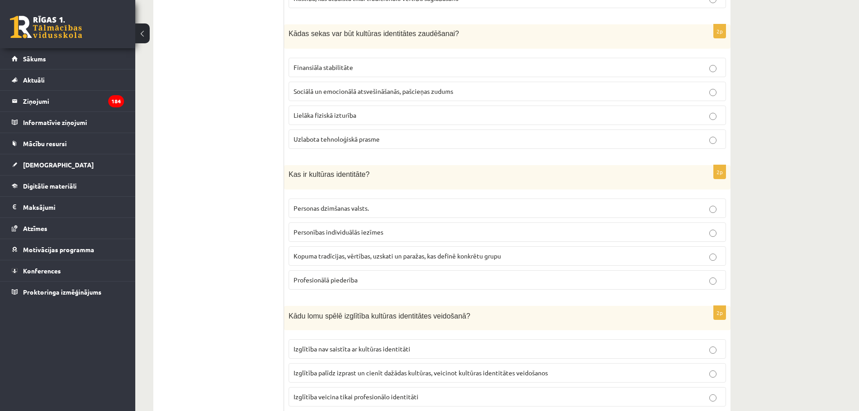
click at [362, 377] on p "Izglītība palīdz izprast un cienīt dažādas kultūras, veicinot kultūras identitā…" at bounding box center [506, 372] width 427 height 9
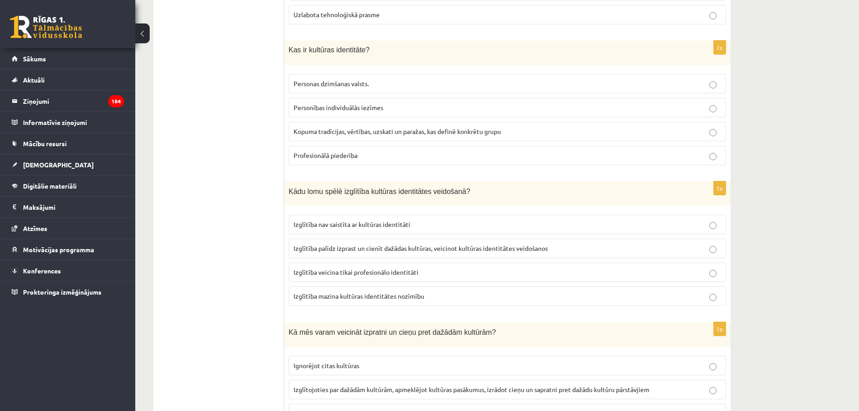
scroll to position [451, 0]
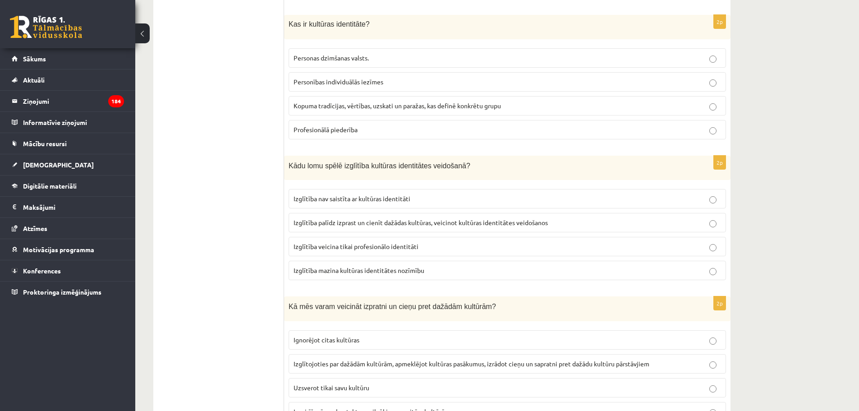
click at [346, 370] on label "Izglītojoties par dažādām kultūrām, apmeklējot kultūras pasākumus, izrādot cieņ…" at bounding box center [506, 363] width 437 height 19
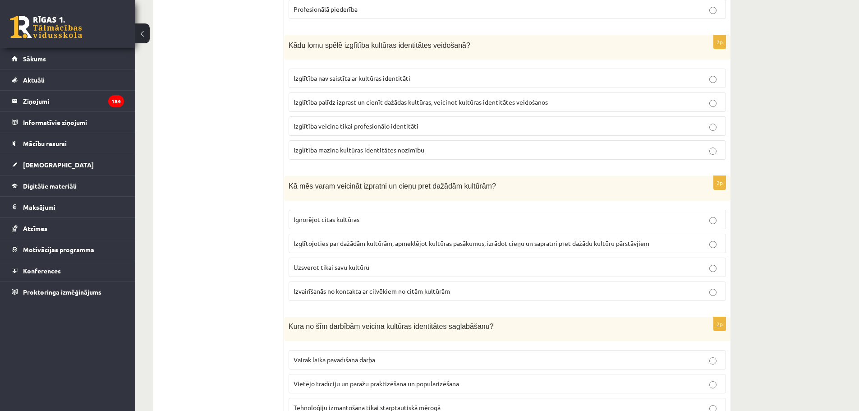
scroll to position [631, 0]
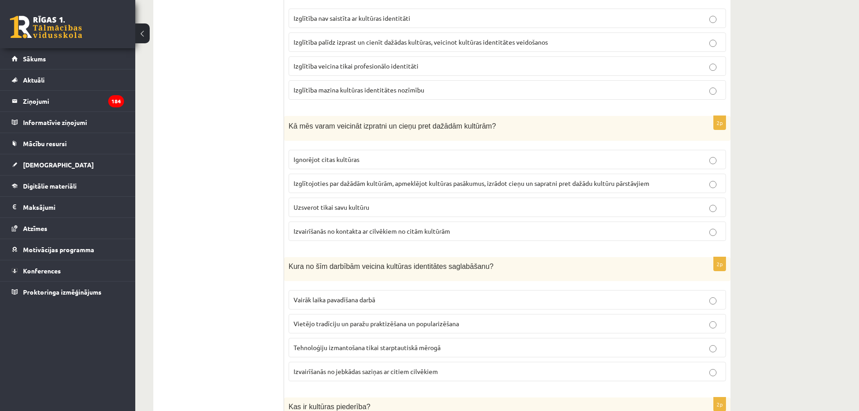
click at [339, 328] on p "Vietējo tradīciju un paražu praktizēšana un popularizēšana" at bounding box center [506, 323] width 427 height 9
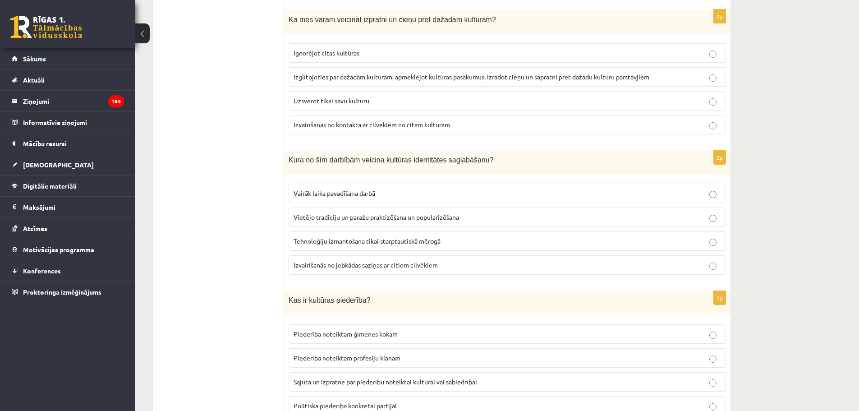
scroll to position [826, 0]
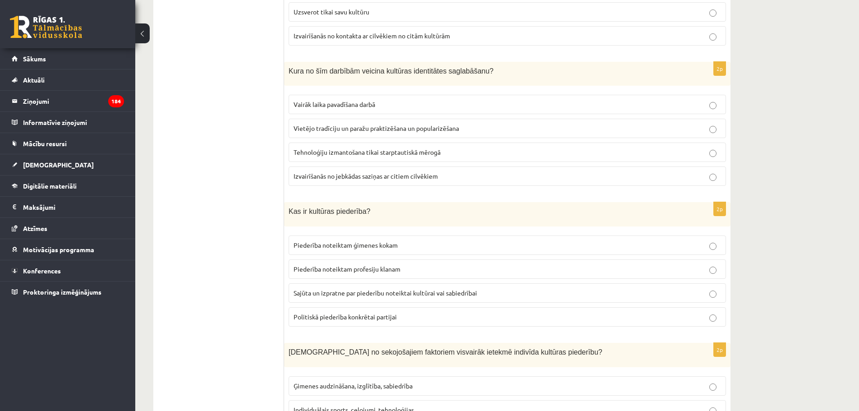
click at [368, 300] on label "Sajūta un izpratne par piederību noteiktai kultūrai vai sabiedrībai" at bounding box center [506, 292] width 437 height 19
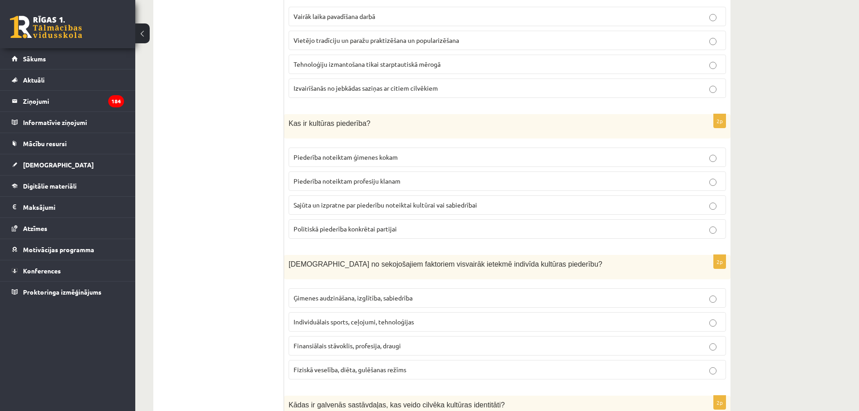
scroll to position [947, 0]
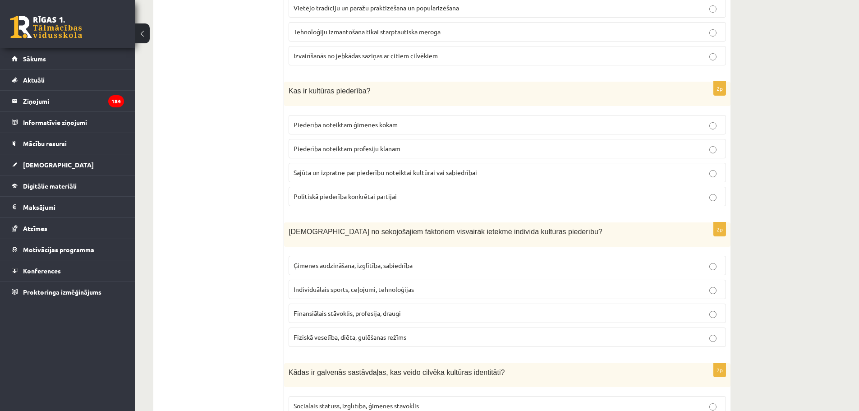
click at [332, 263] on span "Ģimenes audzināšana, izglītība, sabiedrība" at bounding box center [352, 265] width 119 height 8
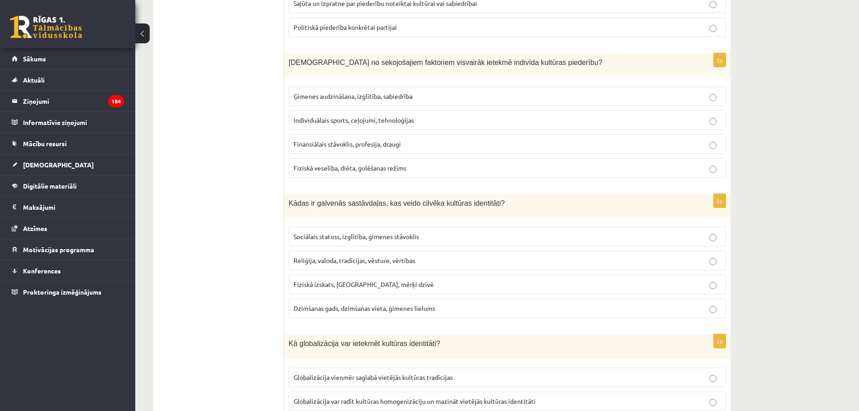
scroll to position [1127, 0]
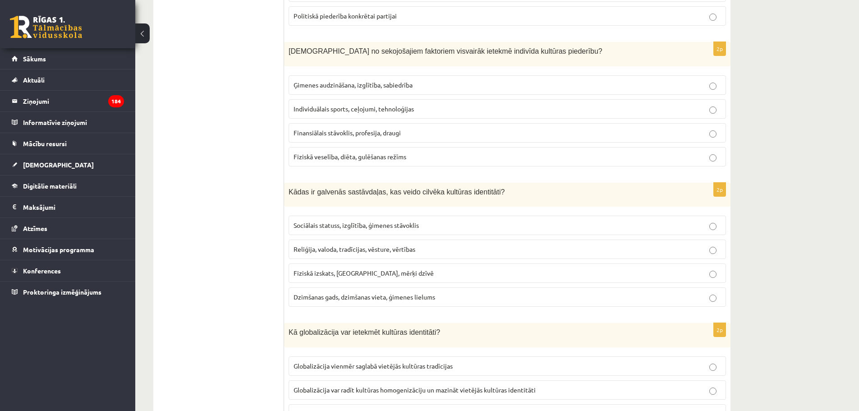
click at [324, 249] on span "Reliģija, valoda, tradīcijas, vēsture, vērtības" at bounding box center [354, 249] width 122 height 8
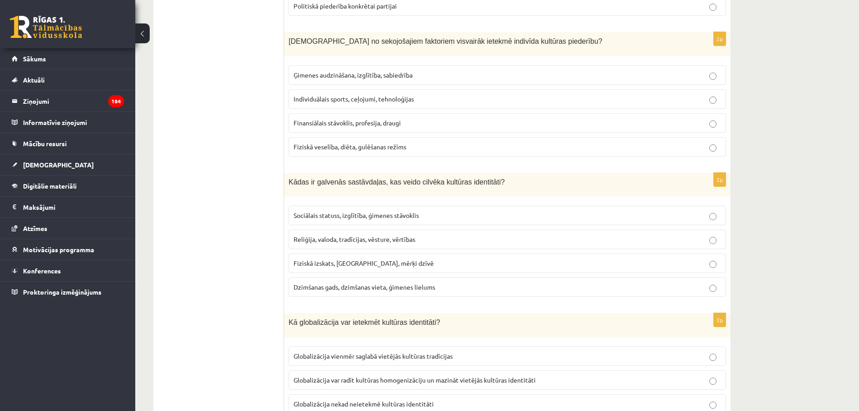
scroll to position [1187, 0]
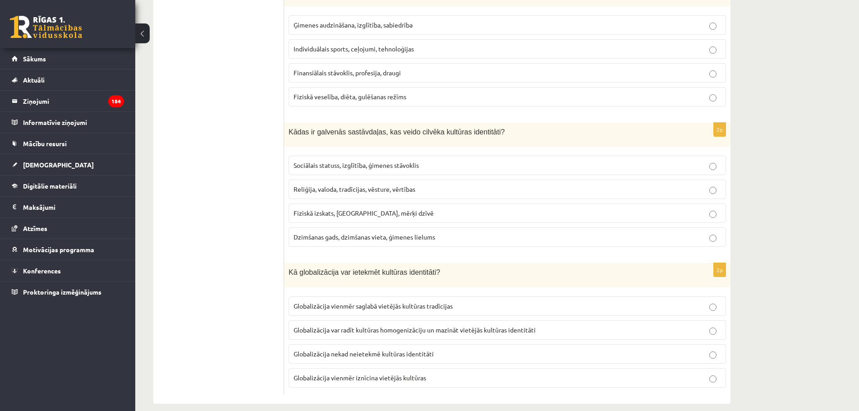
click at [396, 331] on span "Globalizācija var radīt kultūras homogenizāciju un mazināt vietējās kultūras id…" at bounding box center [414, 329] width 242 height 8
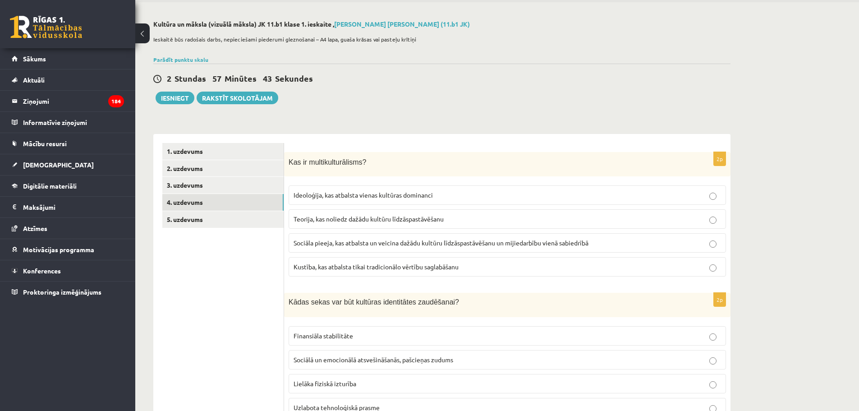
scroll to position [0, 0]
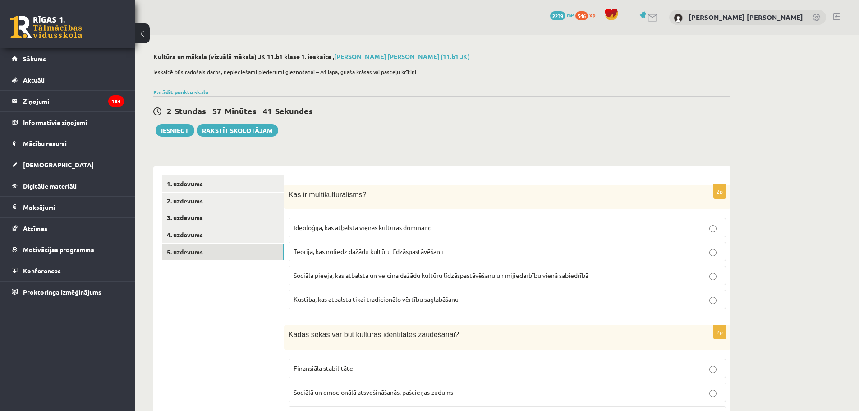
click at [219, 251] on link "5. uzdevums" at bounding box center [222, 251] width 121 height 17
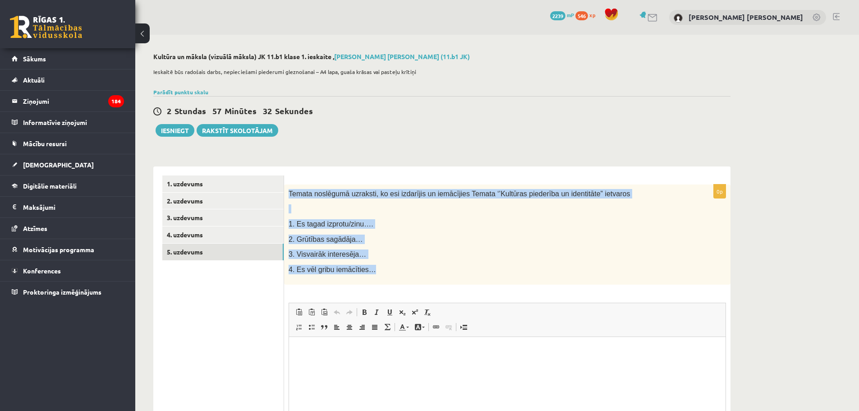
drag, startPoint x: 289, startPoint y: 194, endPoint x: 406, endPoint y: 273, distance: 140.6
click at [406, 273] on div "Temata noslēgumā uzraksti, ko esi izdarījis un iemācījies Temata ‘’Kultūras pie…" at bounding box center [507, 234] width 446 height 101
copy div "Temata noslēgumā uzraksti, ko esi izdarījis un iemācījies Temata ‘’Kultūras pie…"
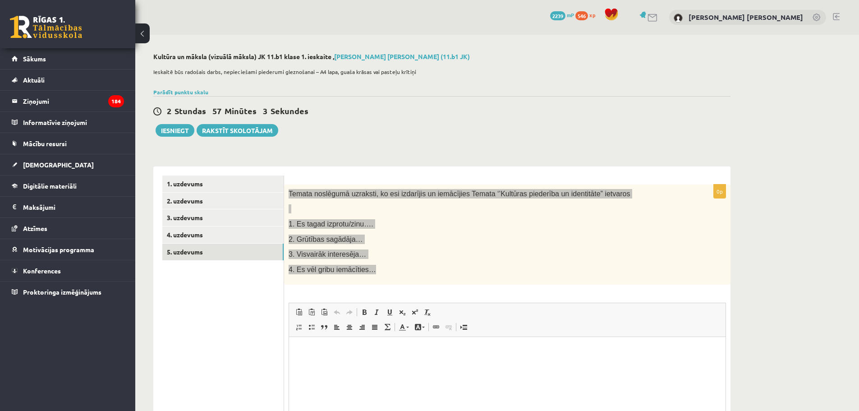
click at [360, 354] on p "Editor, wiswyg-editor-user-answer-47433863091060" at bounding box center [507, 350] width 418 height 9
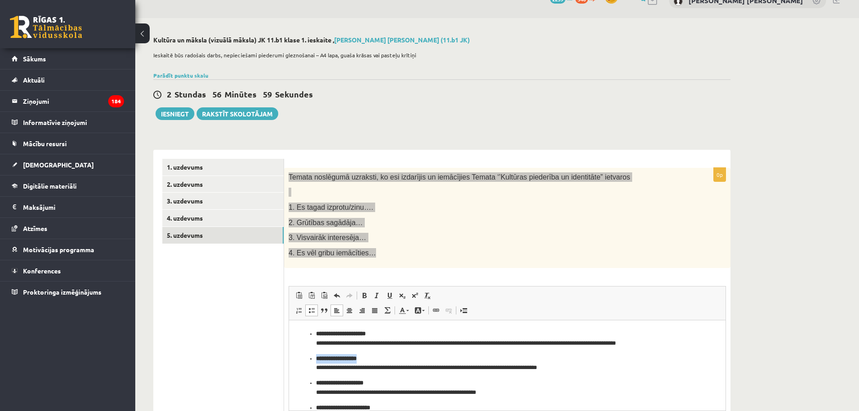
drag, startPoint x: 379, startPoint y: 357, endPoint x: 297, endPoint y: 351, distance: 81.9
click at [297, 351] on html "**********" at bounding box center [507, 375] width 436 height 110
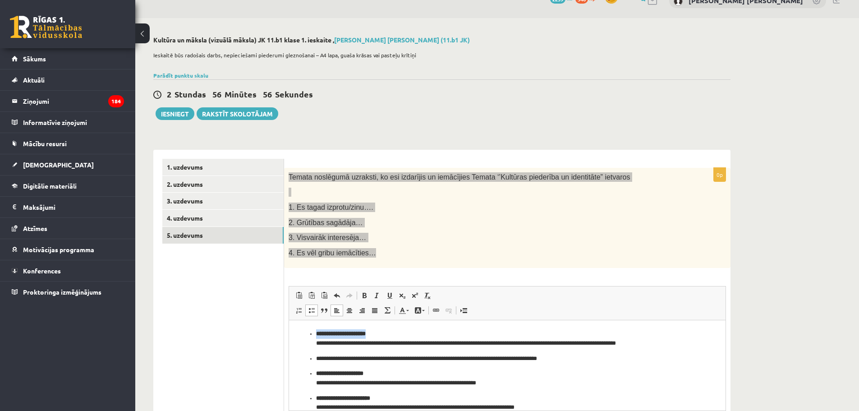
drag, startPoint x: 386, startPoint y: 332, endPoint x: 303, endPoint y: 329, distance: 82.5
click at [303, 329] on ul "**********" at bounding box center [507, 370] width 418 height 83
click at [314, 357] on ul "**********" at bounding box center [507, 383] width 418 height 59
drag, startPoint x: 381, startPoint y: 375, endPoint x: 293, endPoint y: 367, distance: 88.7
click at [293, 367] on html "**********" at bounding box center [507, 370] width 436 height 101
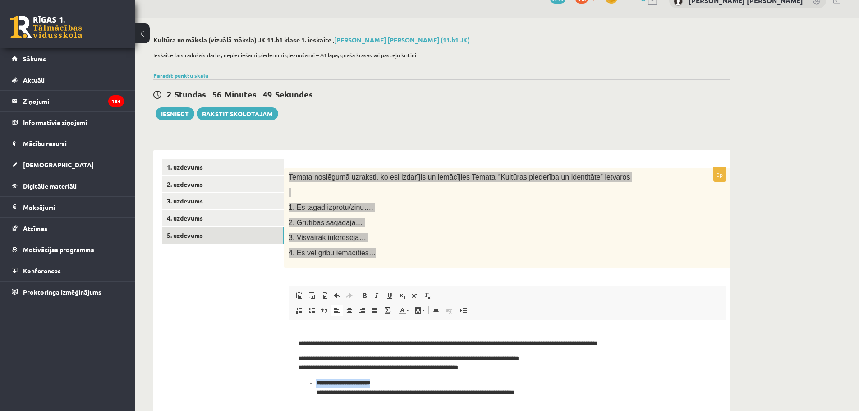
drag, startPoint x: 385, startPoint y: 382, endPoint x: 288, endPoint y: 374, distance: 97.3
click at [289, 374] on html "**********" at bounding box center [507, 363] width 436 height 86
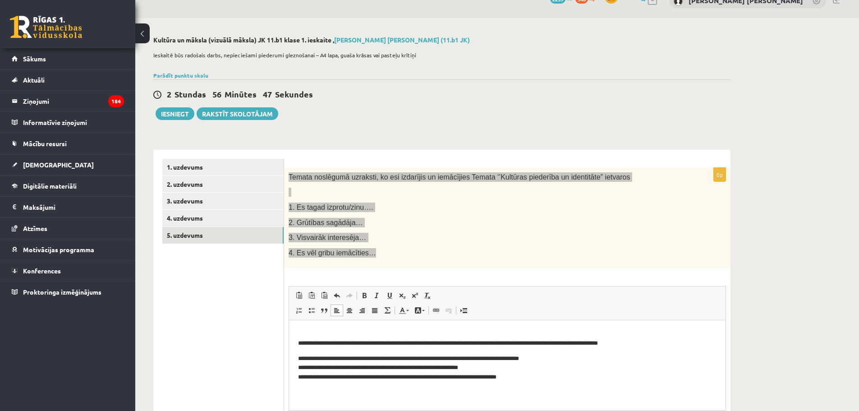
click at [304, 350] on body "**********" at bounding box center [507, 355] width 418 height 53
click at [297, 357] on html "**********" at bounding box center [507, 355] width 436 height 71
click at [297, 343] on html "**********" at bounding box center [507, 355] width 436 height 71
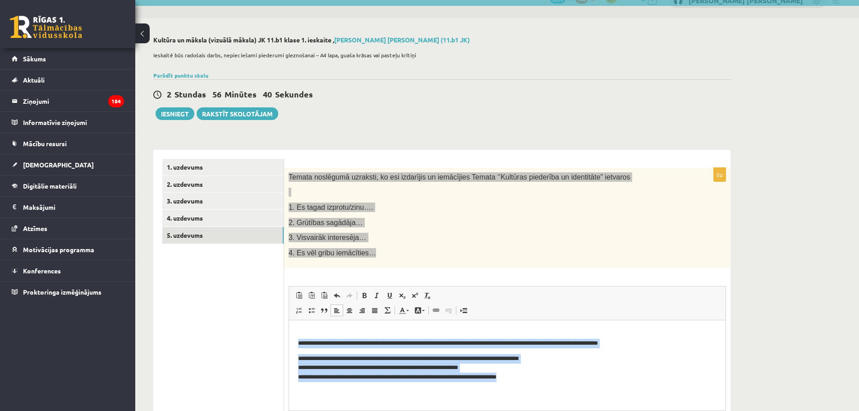
drag, startPoint x: 297, startPoint y: 343, endPoint x: 415, endPoint y: 356, distance: 119.2
click at [544, 391] on html "**********" at bounding box center [507, 355] width 436 height 71
click at [298, 312] on span at bounding box center [298, 310] width 7 height 7
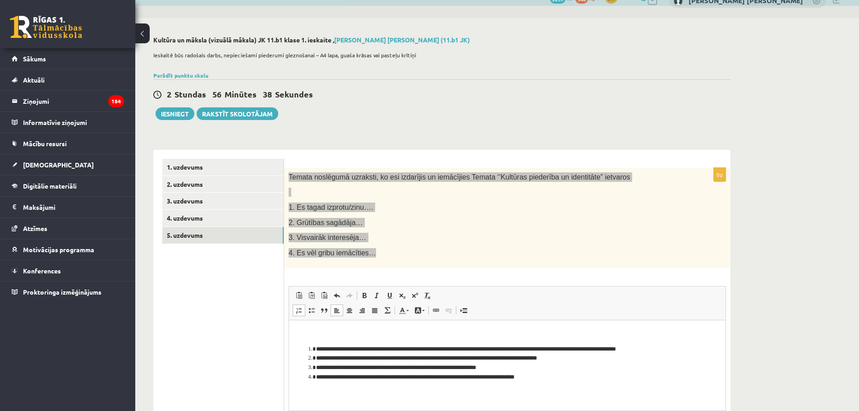
click at [343, 338] on p "Editor, wiswyg-editor-user-answer-47433863091060" at bounding box center [507, 333] width 418 height 9
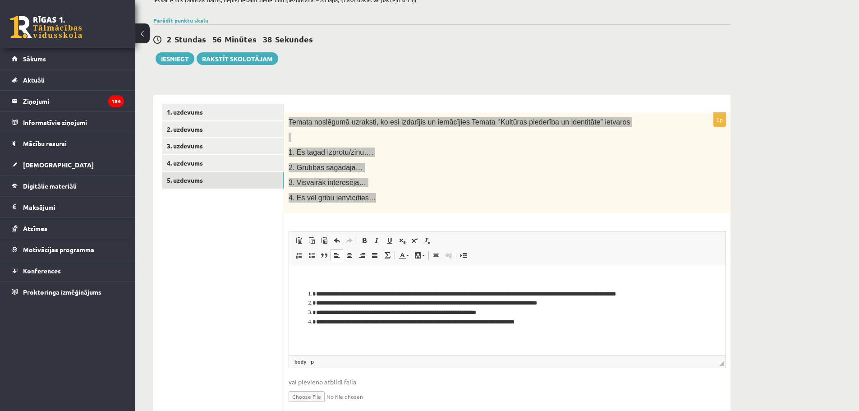
scroll to position [77, 0]
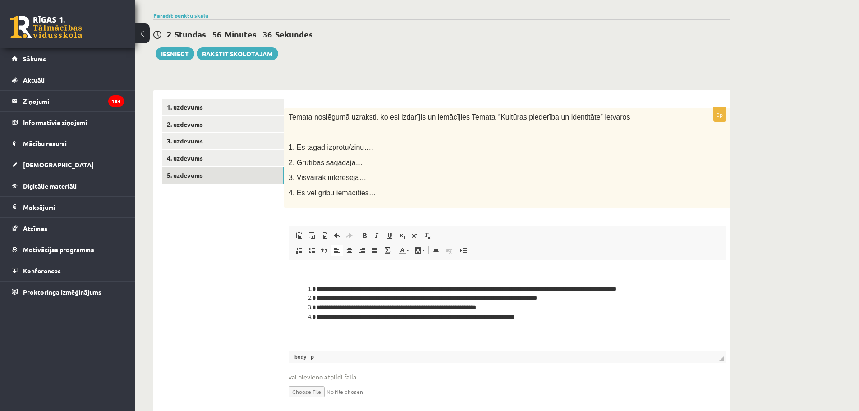
drag, startPoint x: 210, startPoint y: 254, endPoint x: 207, endPoint y: 238, distance: 16.4
click at [208, 247] on ul "1. uzdevums 2. uzdevums 3. uzdevums 4. uzdevums 5. uzdevums" at bounding box center [223, 256] width 122 height 315
click at [185, 124] on link "2. uzdevums" at bounding box center [222, 124] width 121 height 17
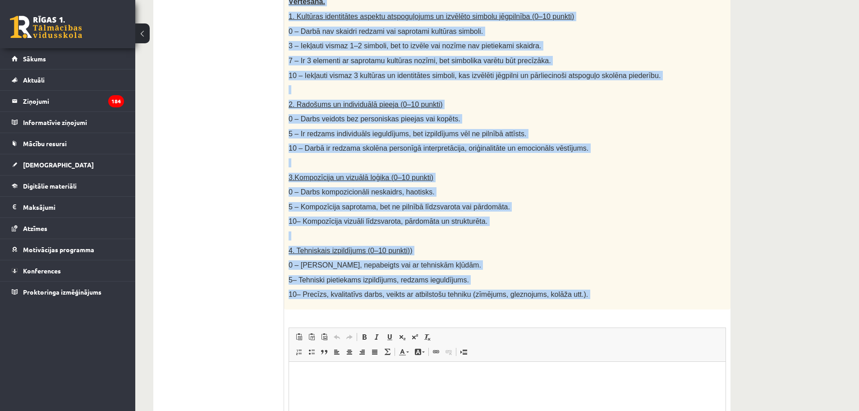
scroll to position [424, 0]
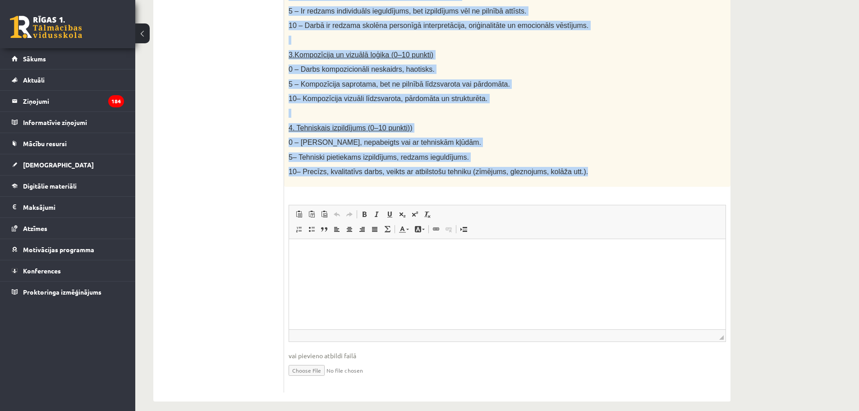
drag, startPoint x: 292, startPoint y: 192, endPoint x: 567, endPoint y: 162, distance: 277.6
copy div "Loremi dolor. Sitamet consect adipisc elits (doeiusmo, tempor inc utlabo), etd …"
click at [609, 137] on p "0 – [PERSON_NAME], nepabeigts vai ar tehniskām kļūdām." at bounding box center [484, 141] width 392 height 9
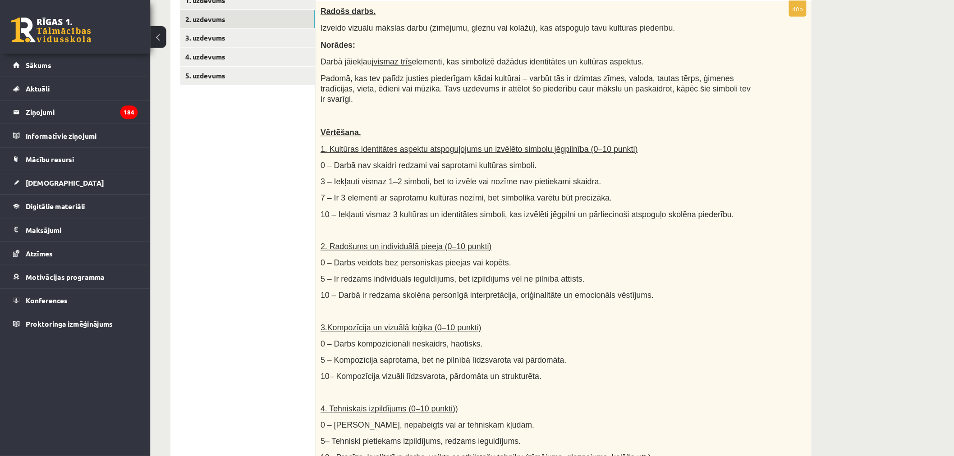
scroll to position [183, 0]
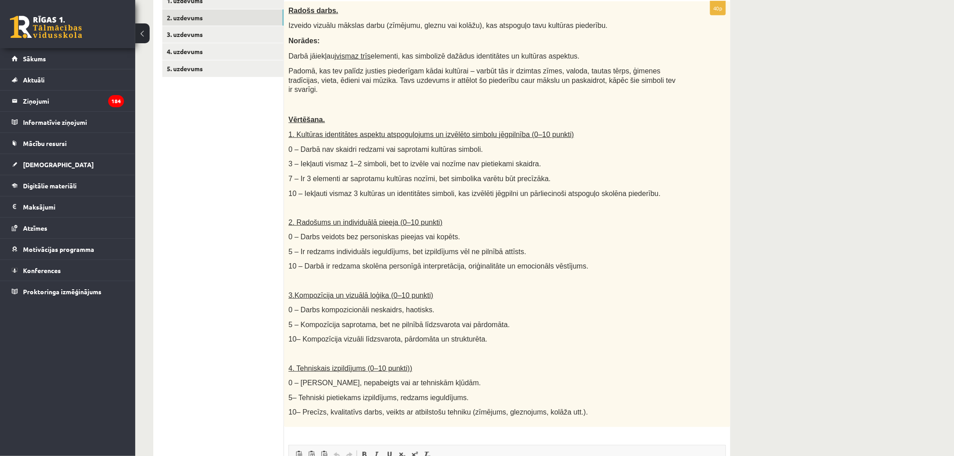
drag, startPoint x: 704, startPoint y: 0, endPoint x: 777, endPoint y: 177, distance: 190.9
click at [777, 177] on div "**********" at bounding box center [544, 256] width 819 height 808
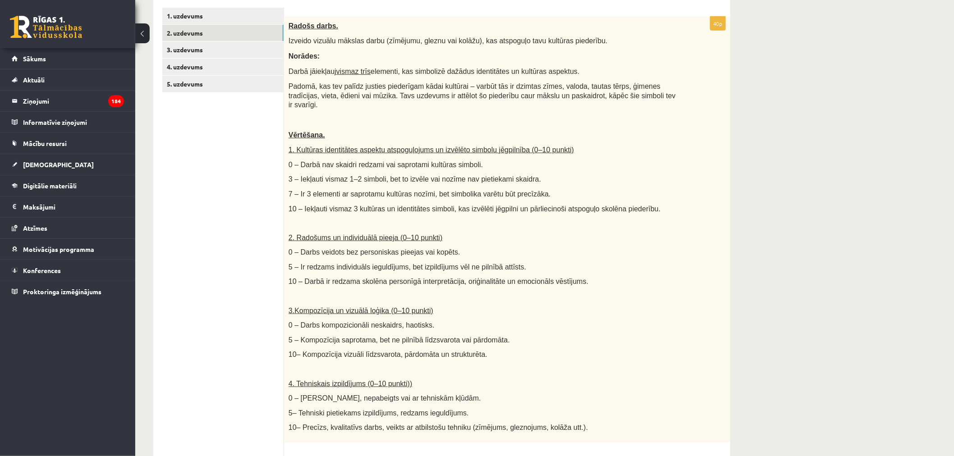
scroll to position [174, 0]
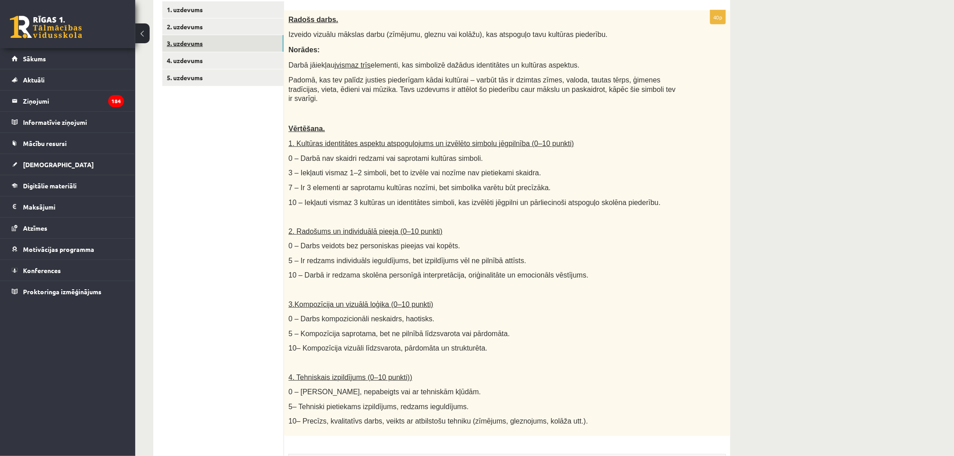
click at [177, 44] on link "3. uzdevums" at bounding box center [222, 43] width 121 height 17
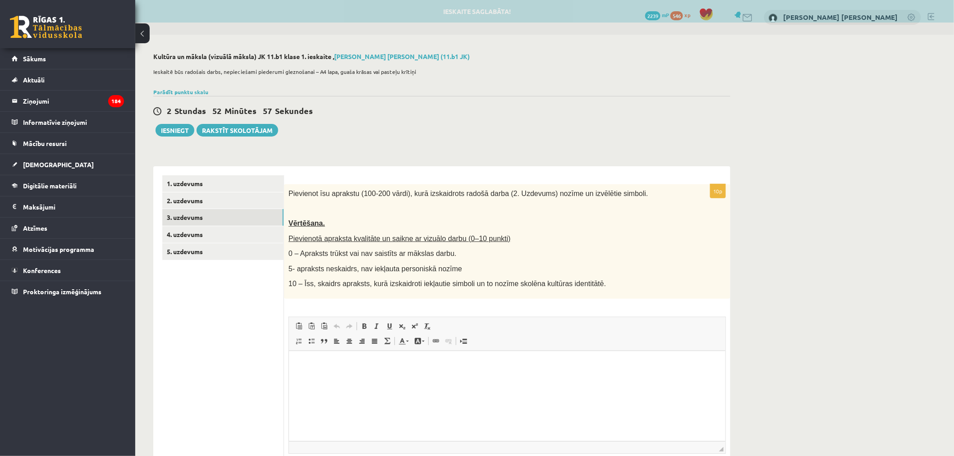
scroll to position [0, 0]
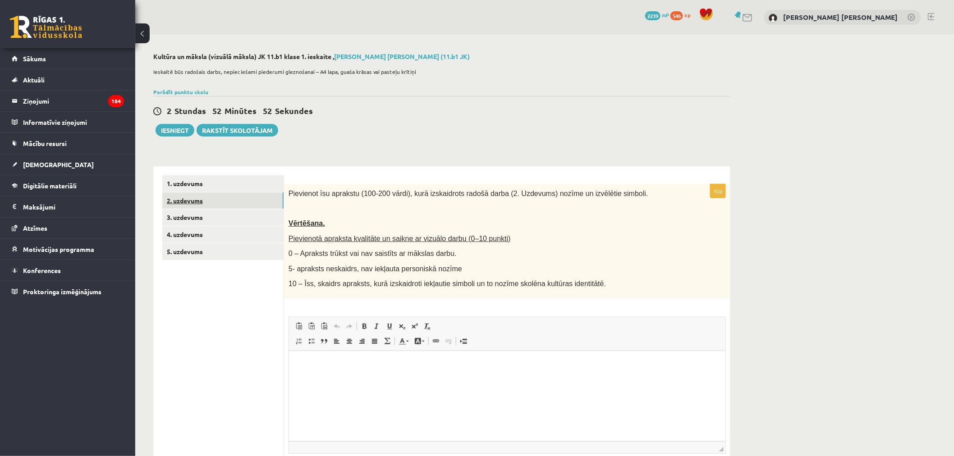
click at [212, 196] on link "2. uzdevums" at bounding box center [222, 200] width 121 height 17
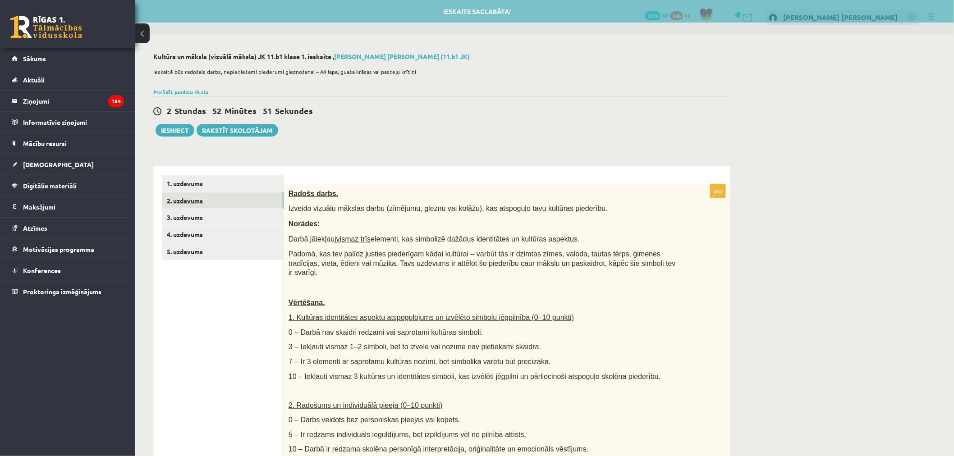
click at [178, 209] on link "2. uzdevums" at bounding box center [222, 200] width 121 height 17
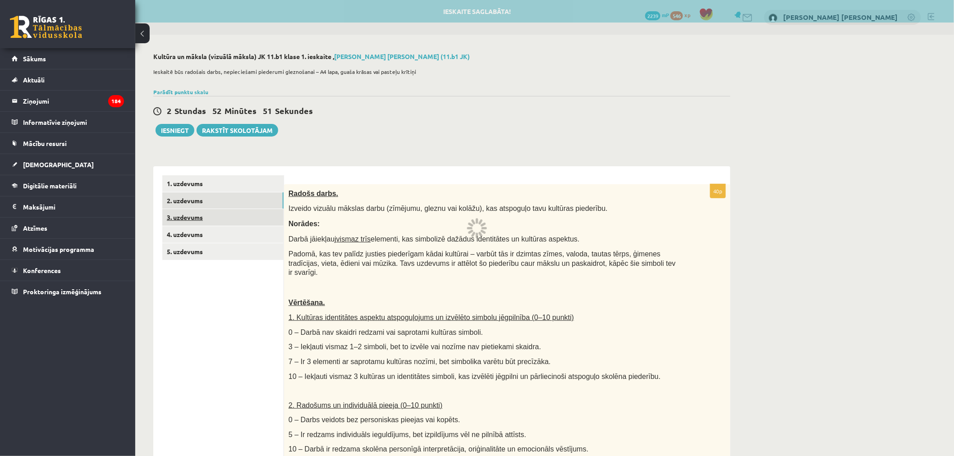
click at [180, 217] on link "3. uzdevums" at bounding box center [222, 217] width 121 height 17
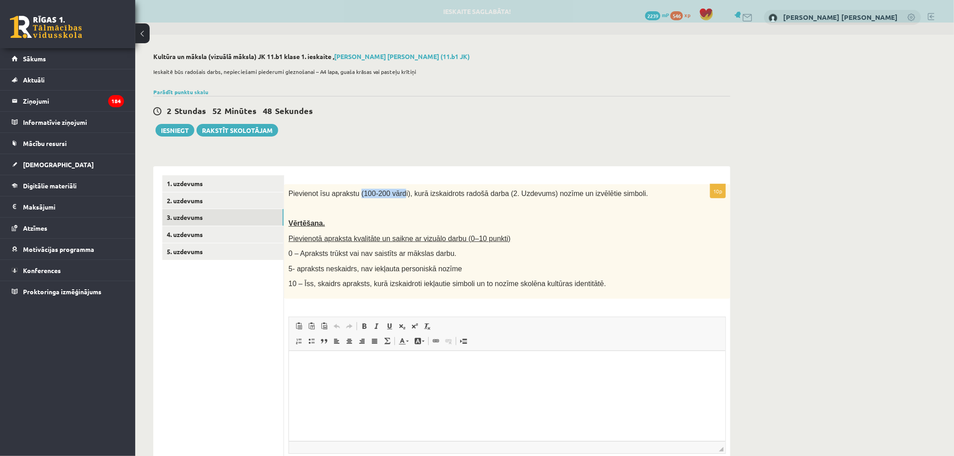
drag, startPoint x: 353, startPoint y: 194, endPoint x: 394, endPoint y: 194, distance: 40.6
click at [394, 194] on span "Pievienot īsu aprakstu (100-200 vārdi), kurā izskaidrots radošā darba (2. Uzdev…" at bounding box center [468, 194] width 360 height 8
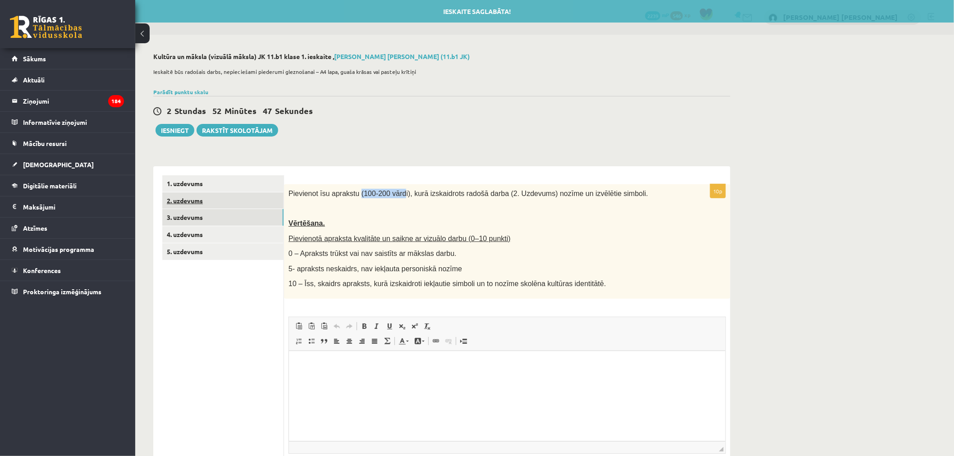
click at [194, 201] on link "2. uzdevums" at bounding box center [222, 200] width 121 height 17
